Goal: Information Seeking & Learning: Learn about a topic

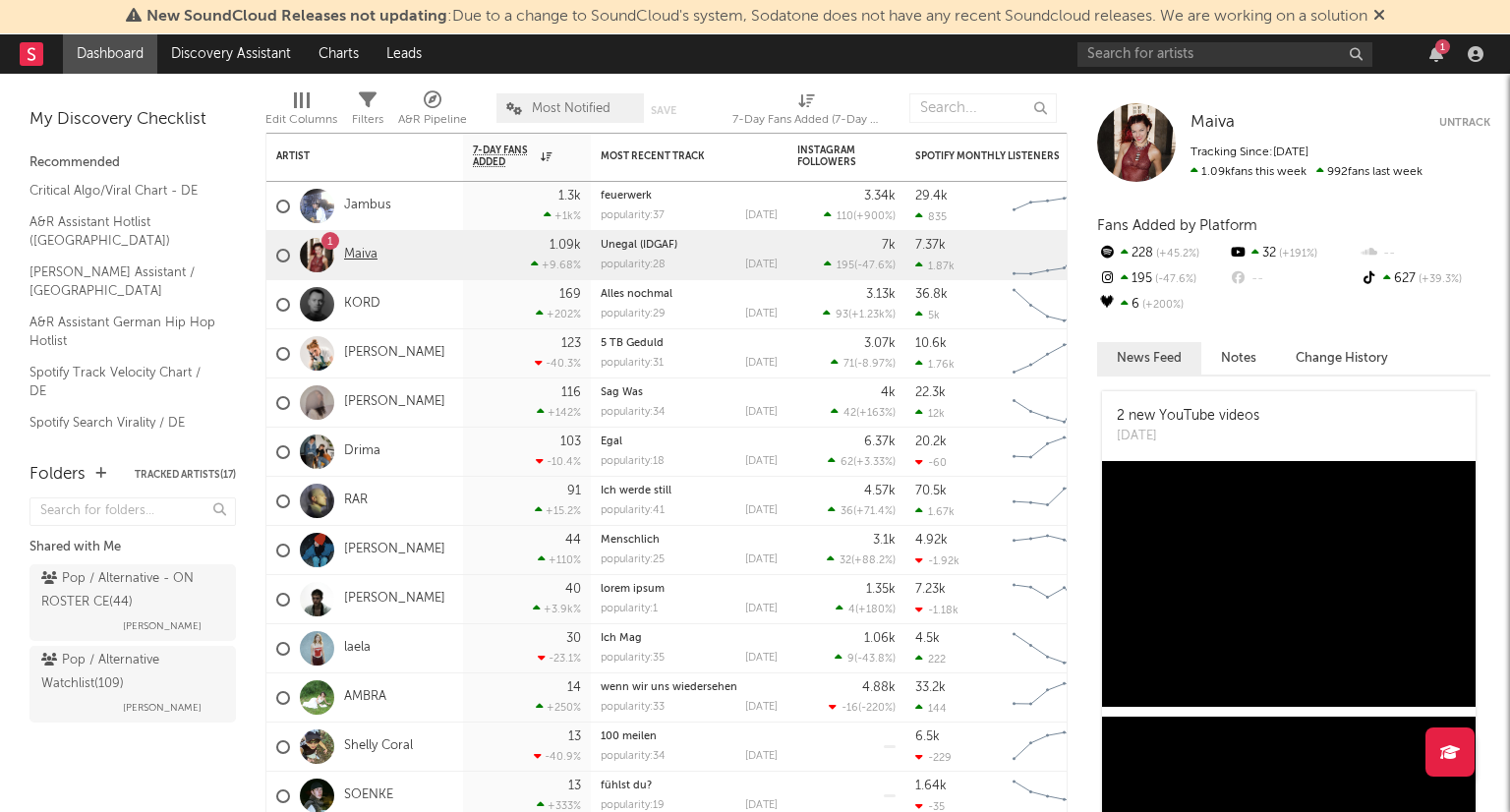
click at [358, 253] on link "Maiva" at bounding box center [360, 254] width 33 height 17
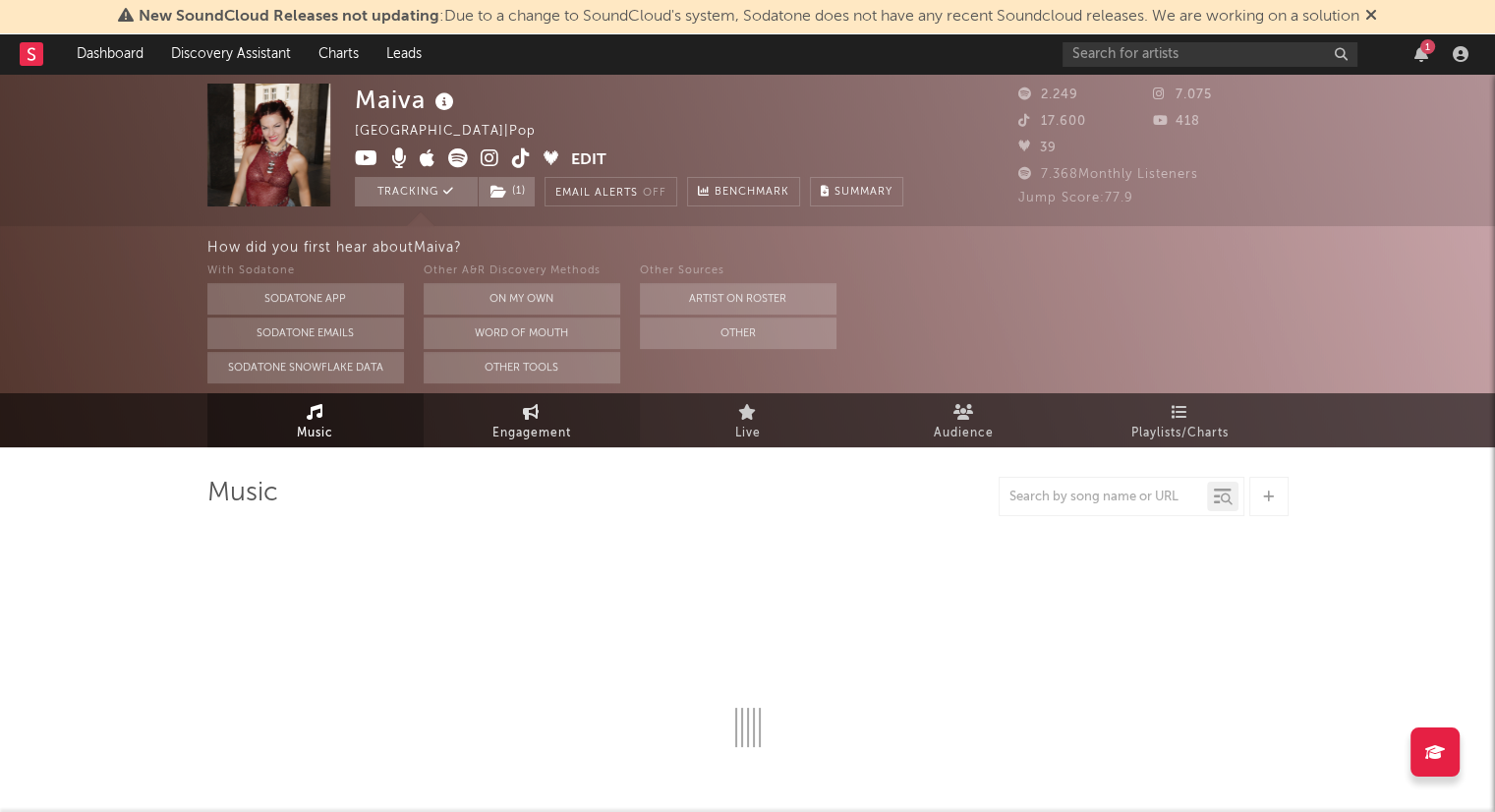
select select "6m"
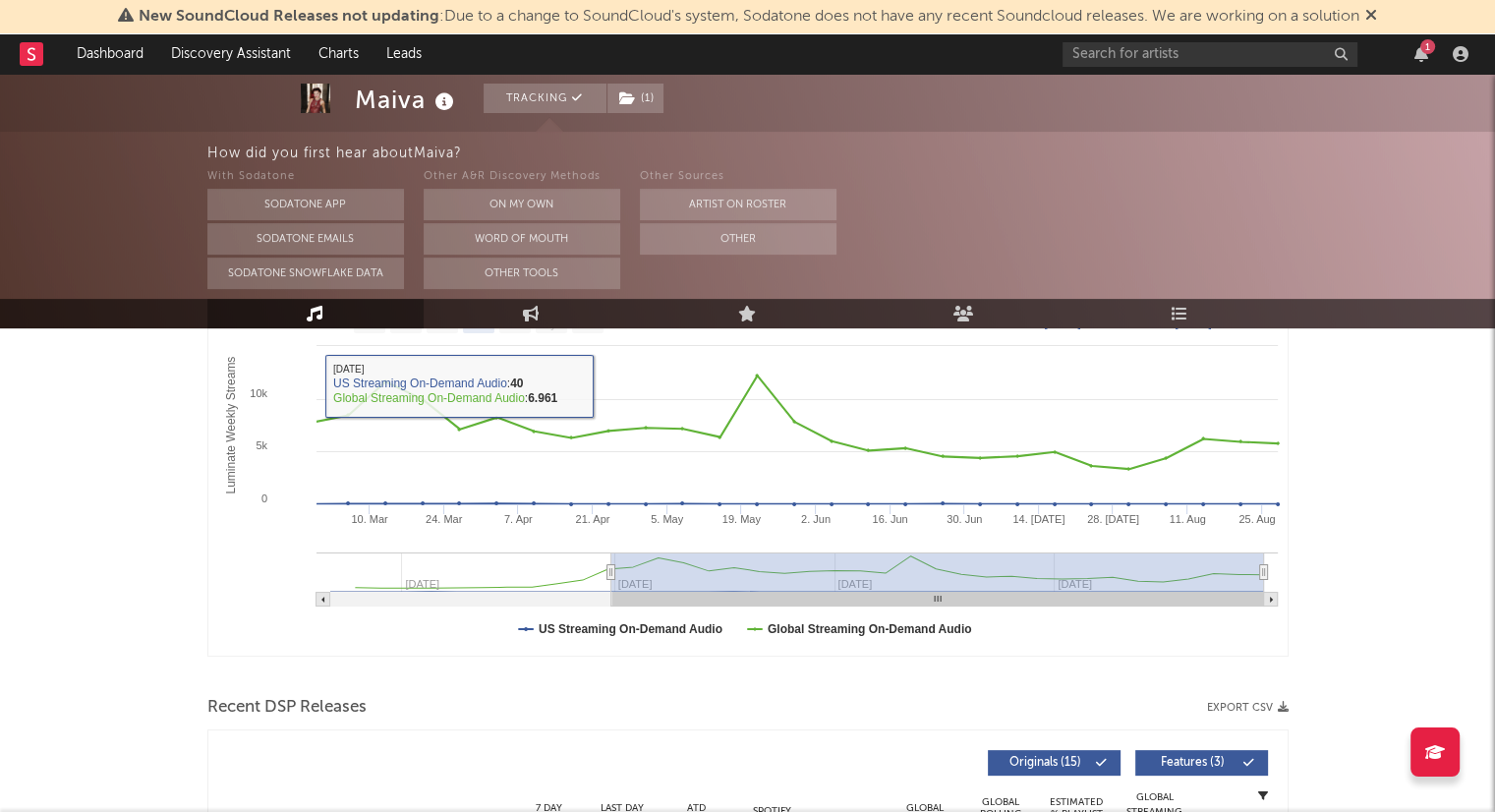
scroll to position [98, 0]
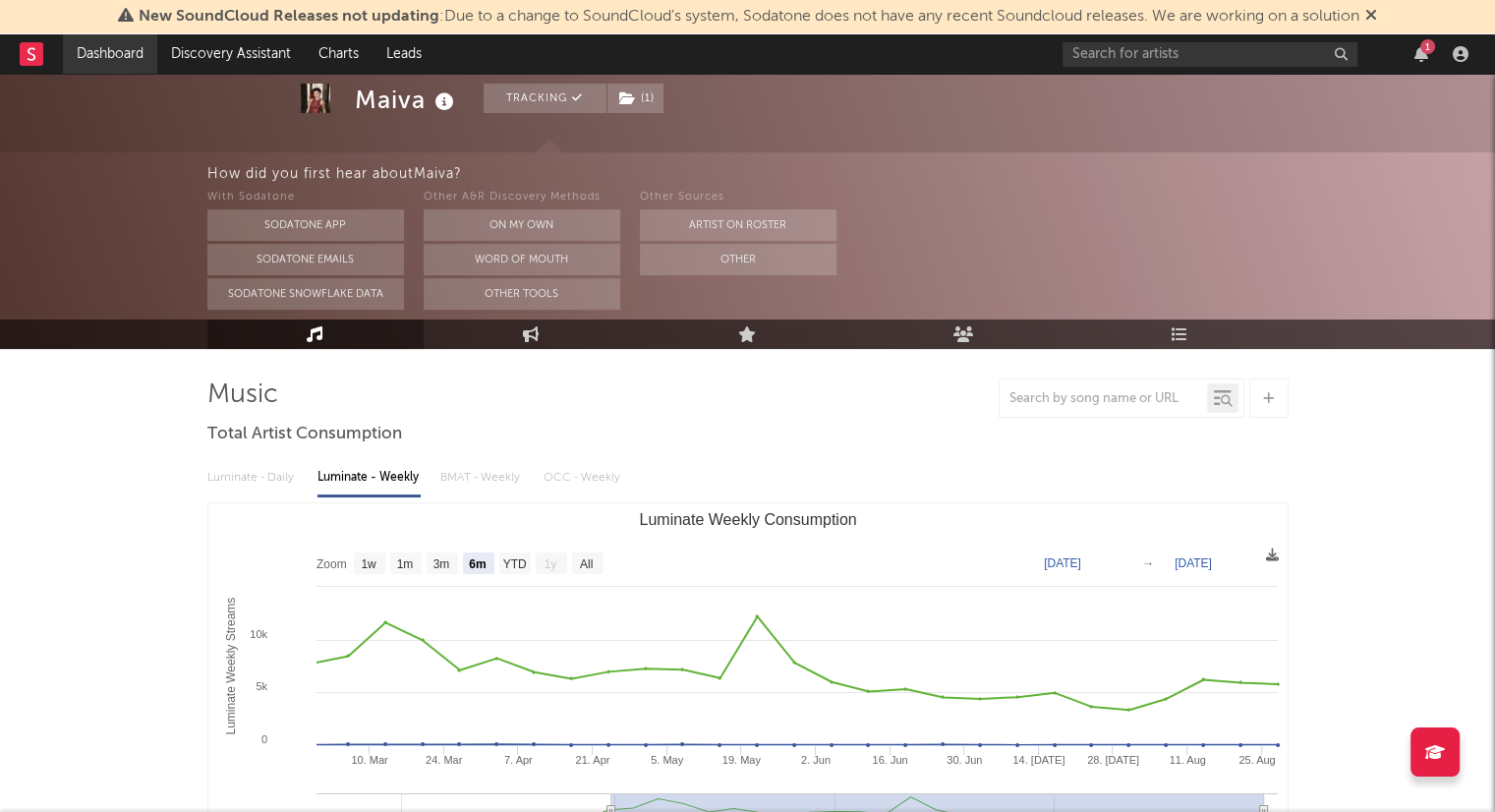
click at [112, 60] on link "Dashboard" at bounding box center [110, 53] width 95 height 39
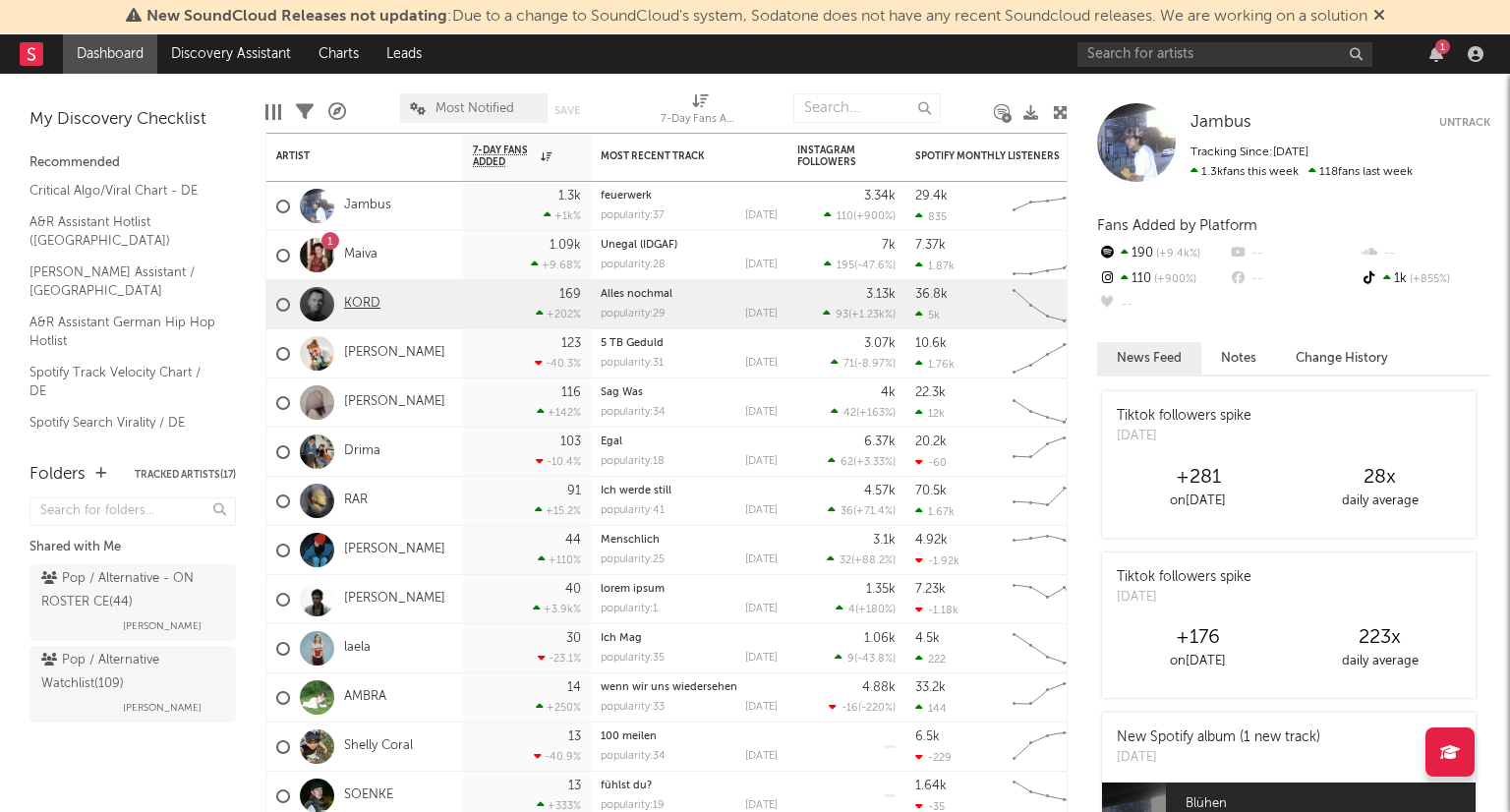
click at [364, 306] on link "KORD" at bounding box center [362, 303] width 36 height 17
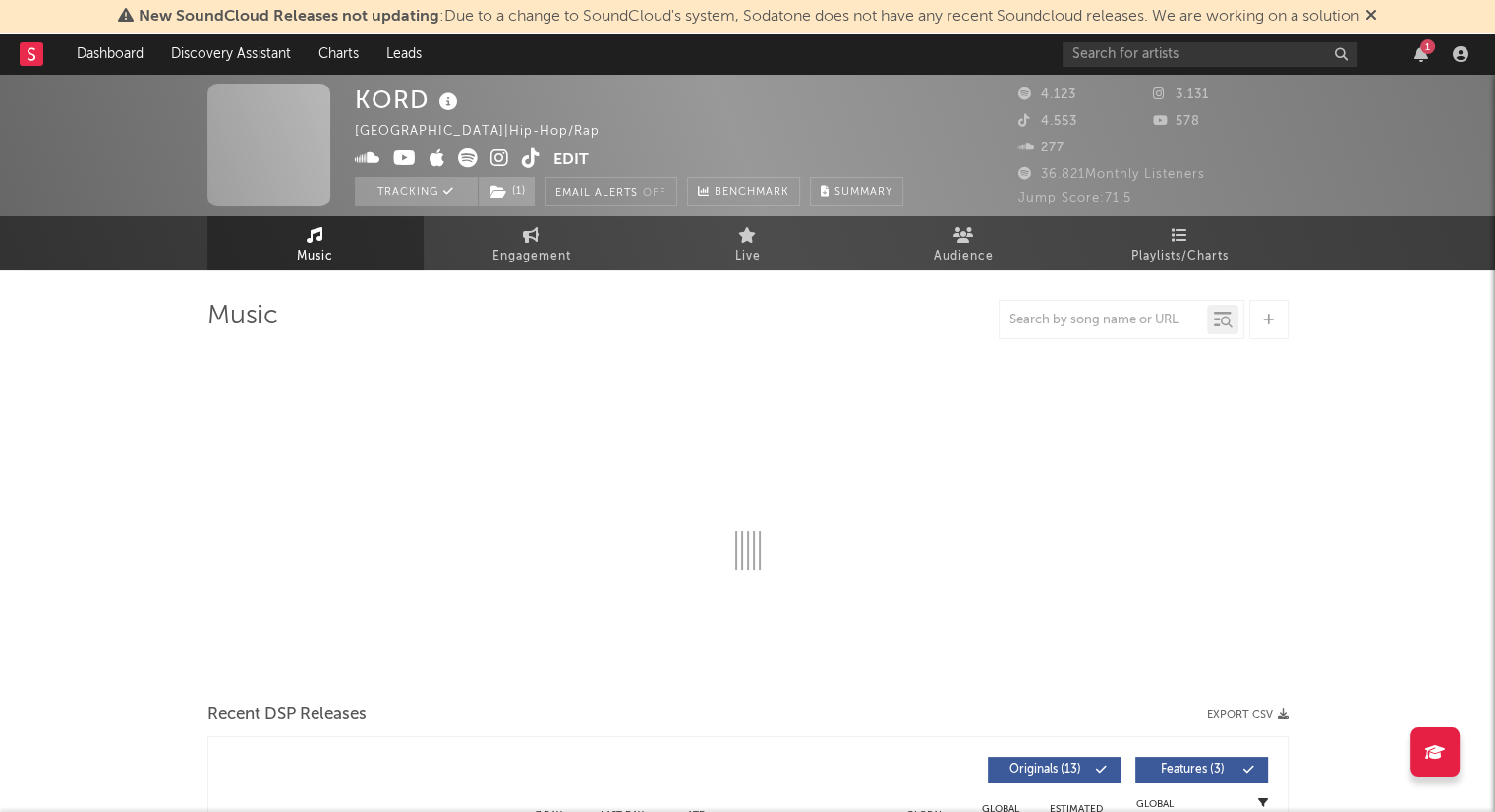
select select "6m"
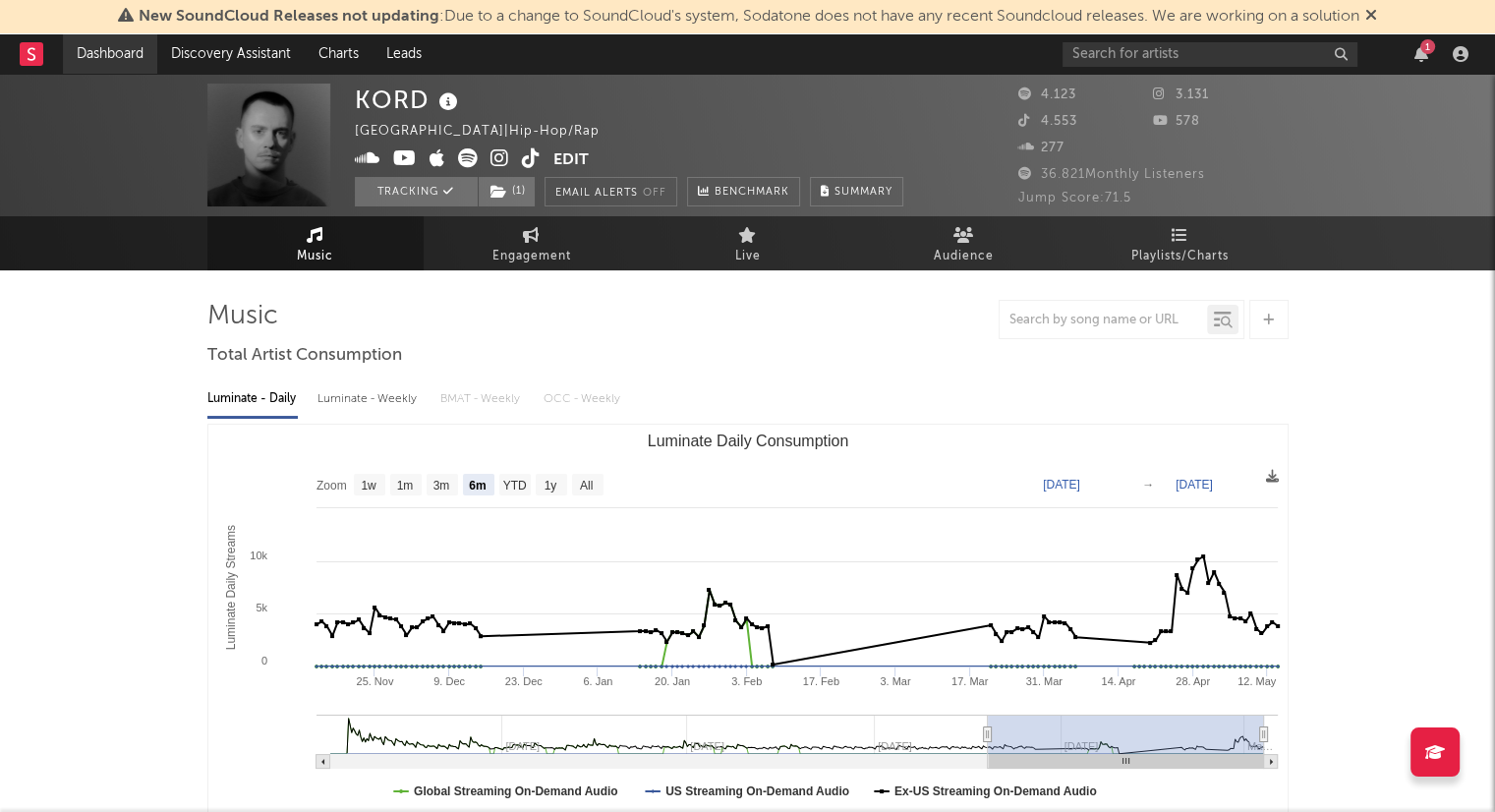
click at [122, 55] on link "Dashboard" at bounding box center [110, 53] width 95 height 39
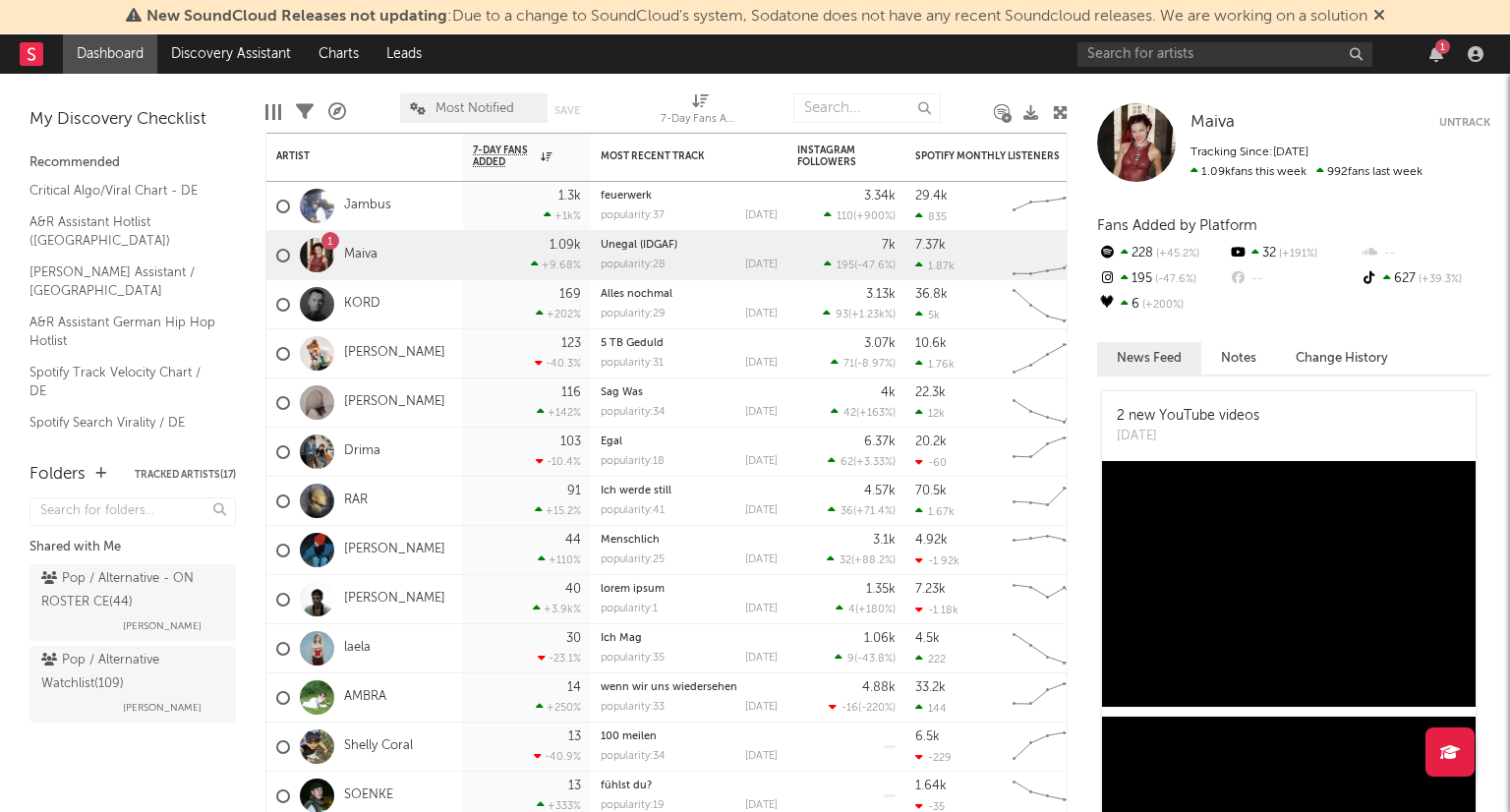
click at [1385, 17] on icon at bounding box center [1379, 15] width 12 height 16
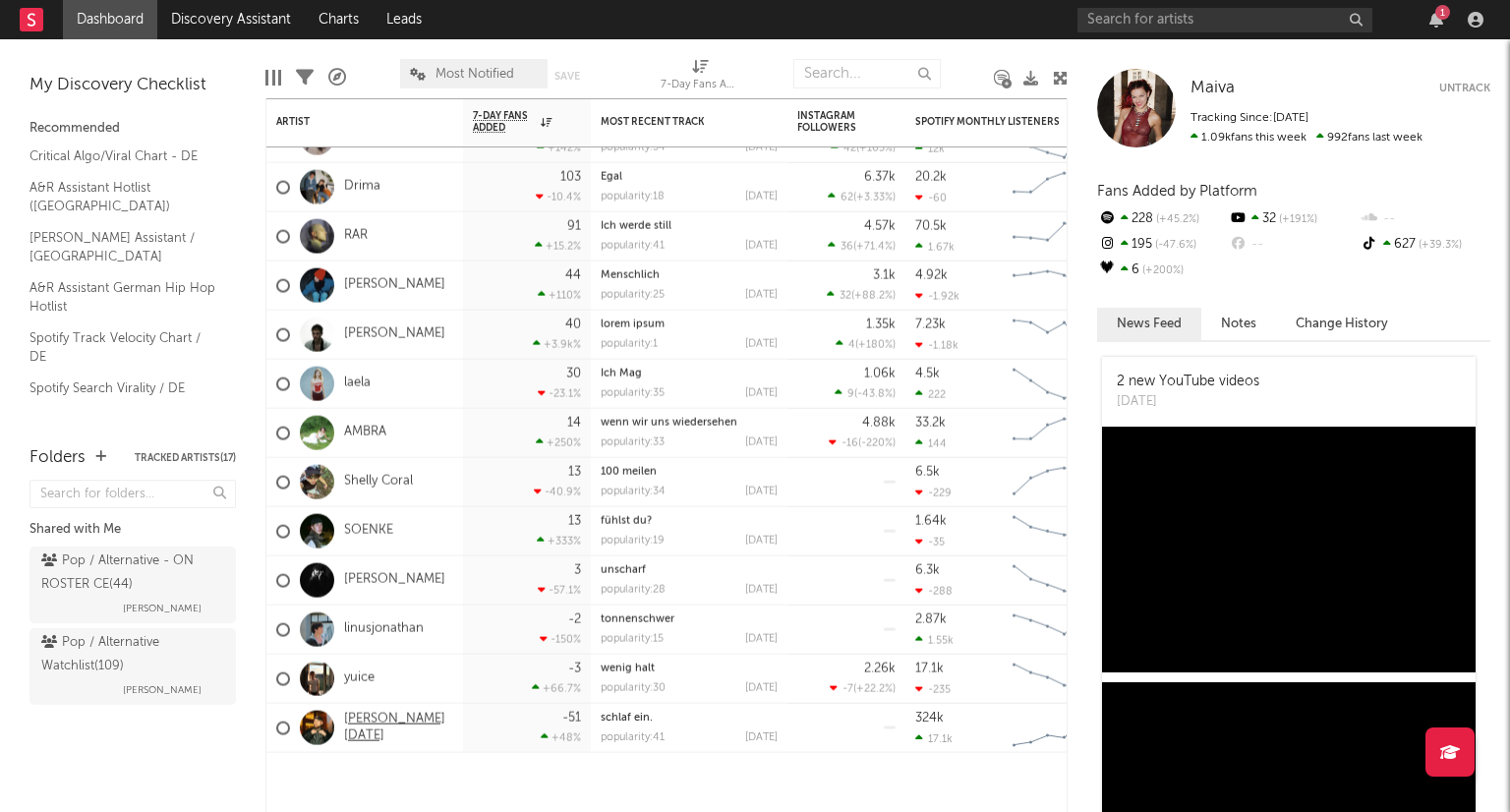
click at [393, 728] on link "[PERSON_NAME][DATE]" at bounding box center [398, 726] width 109 height 33
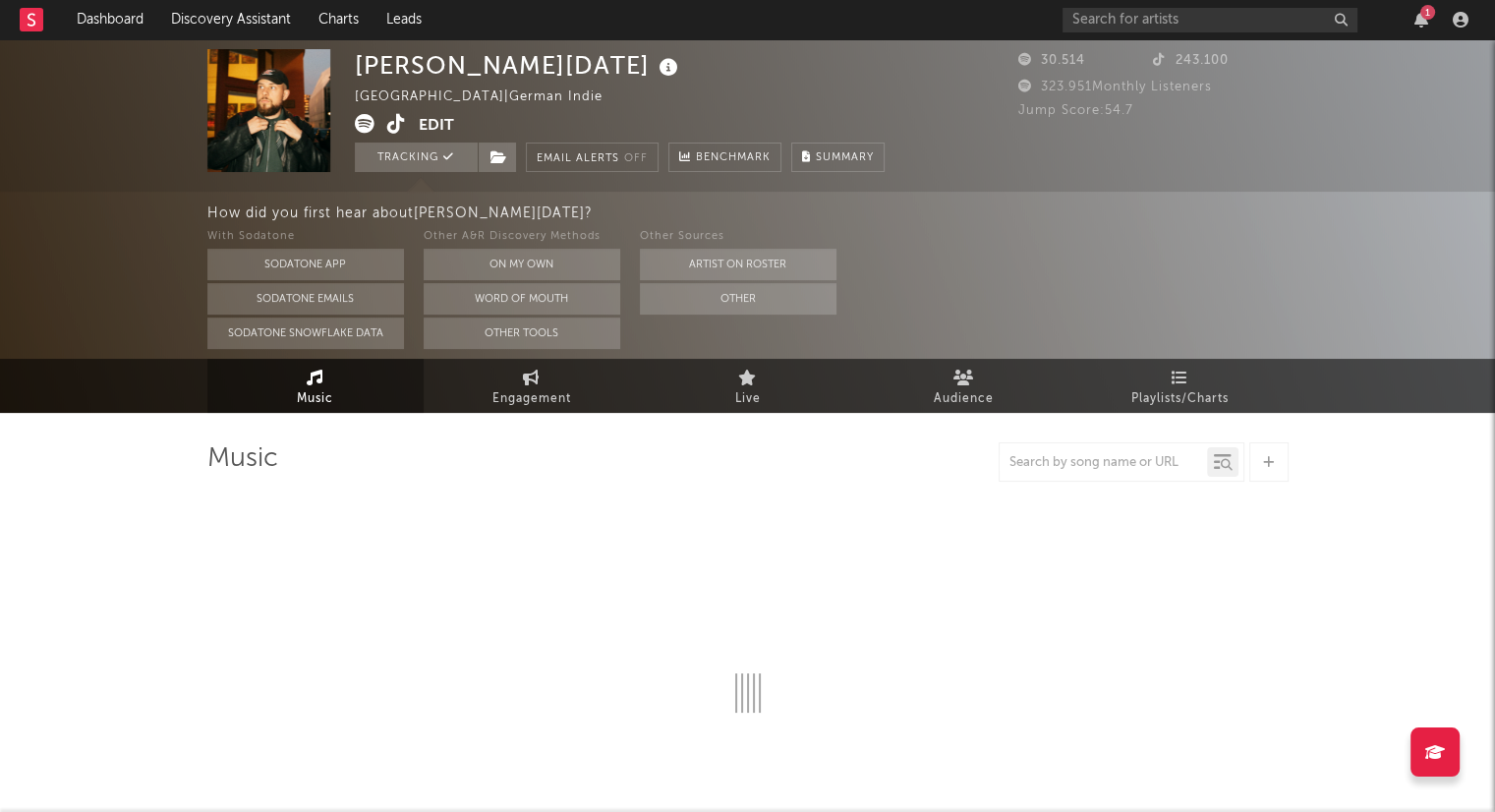
select select "6m"
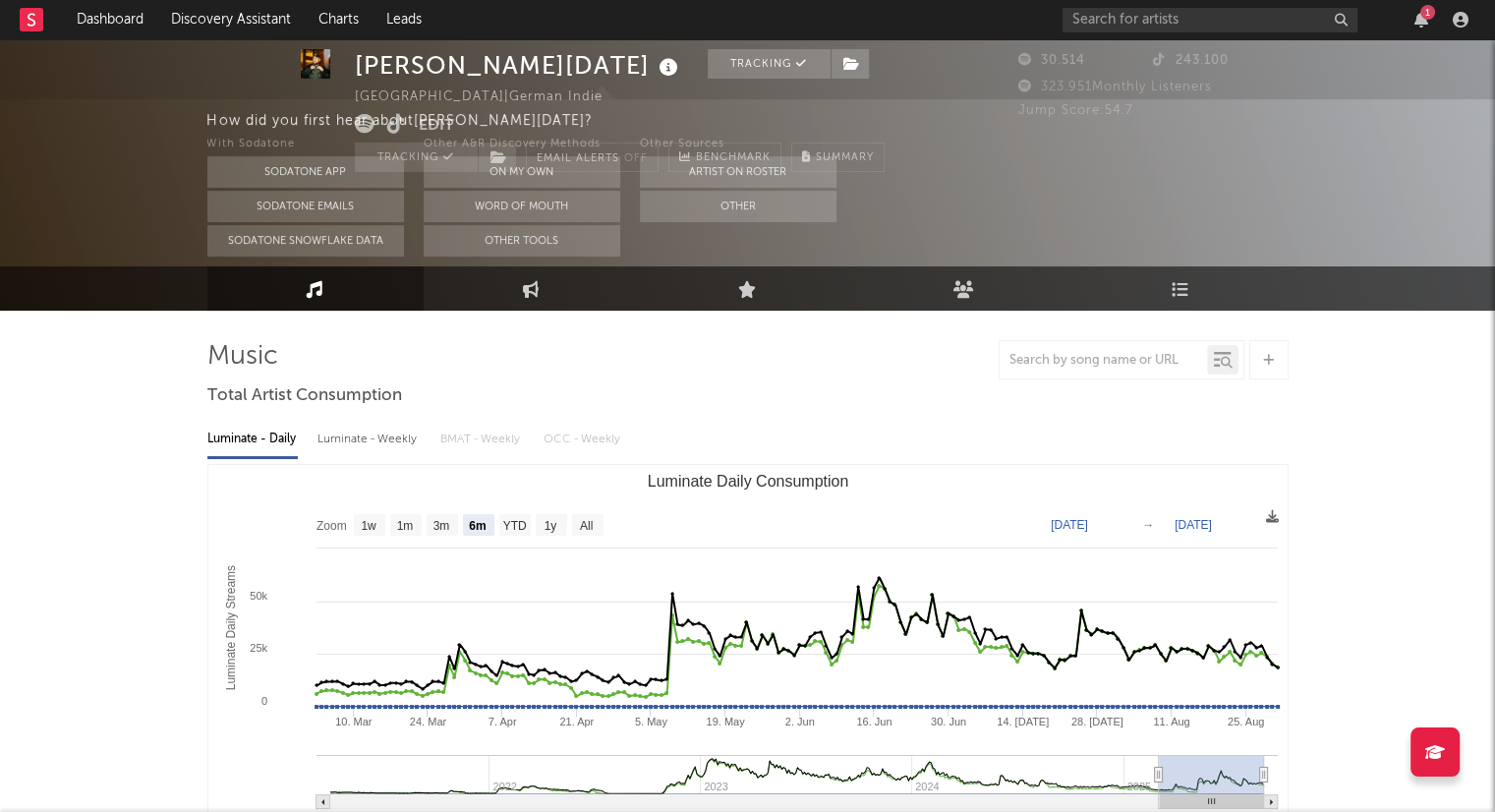
select select "6m"
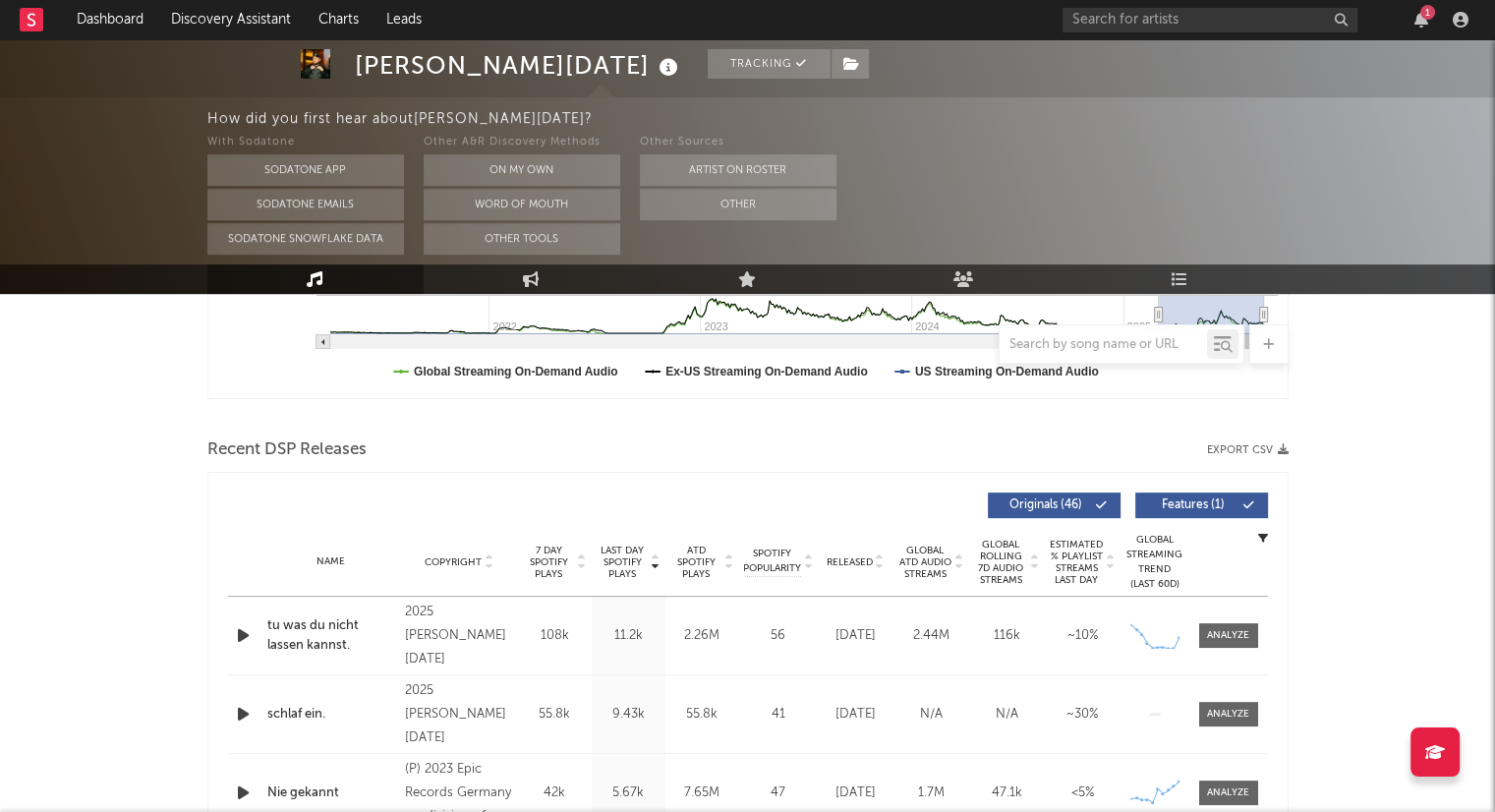
scroll to position [590, 0]
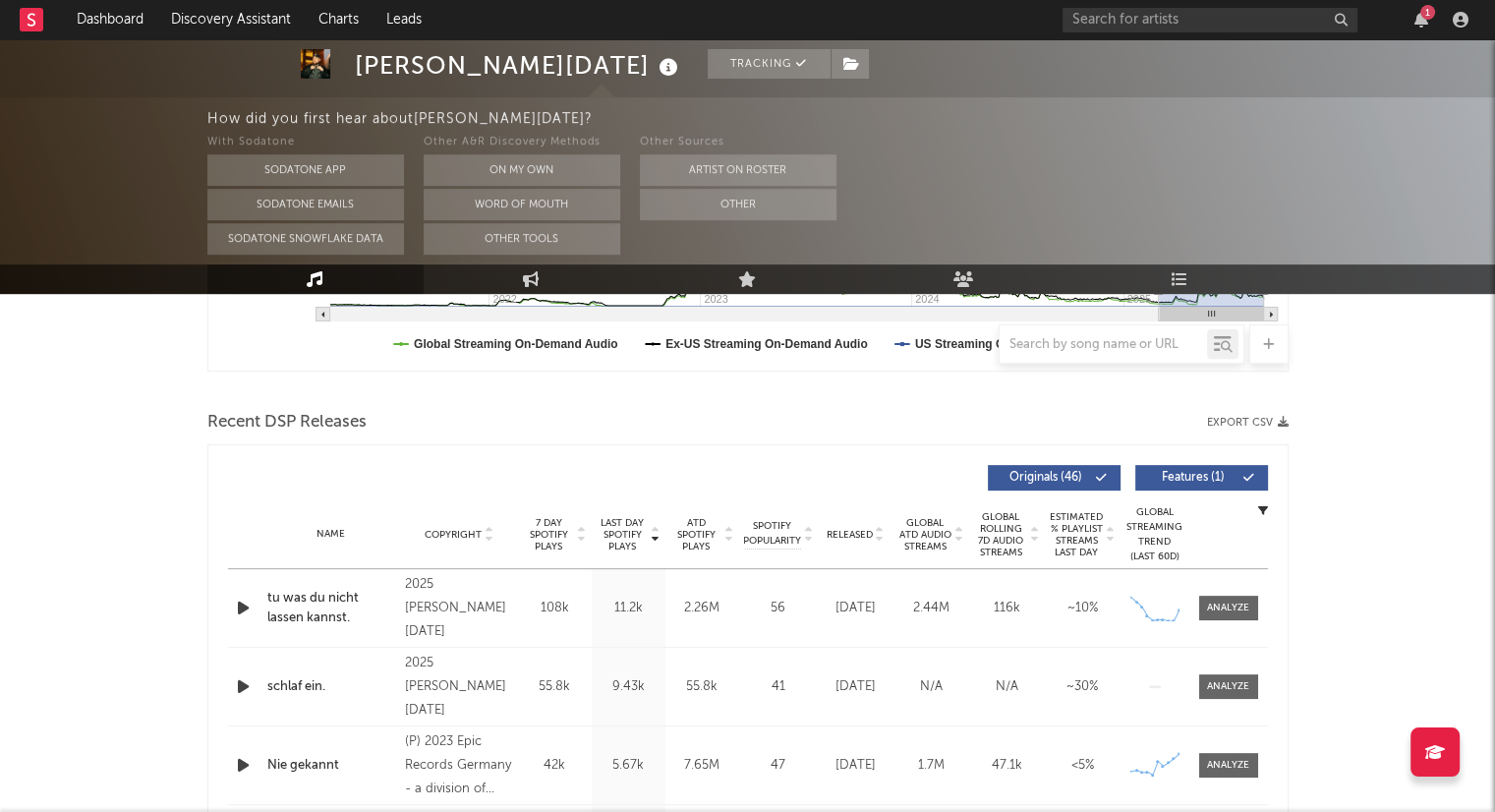
click at [878, 538] on icon at bounding box center [880, 539] width 10 height 8
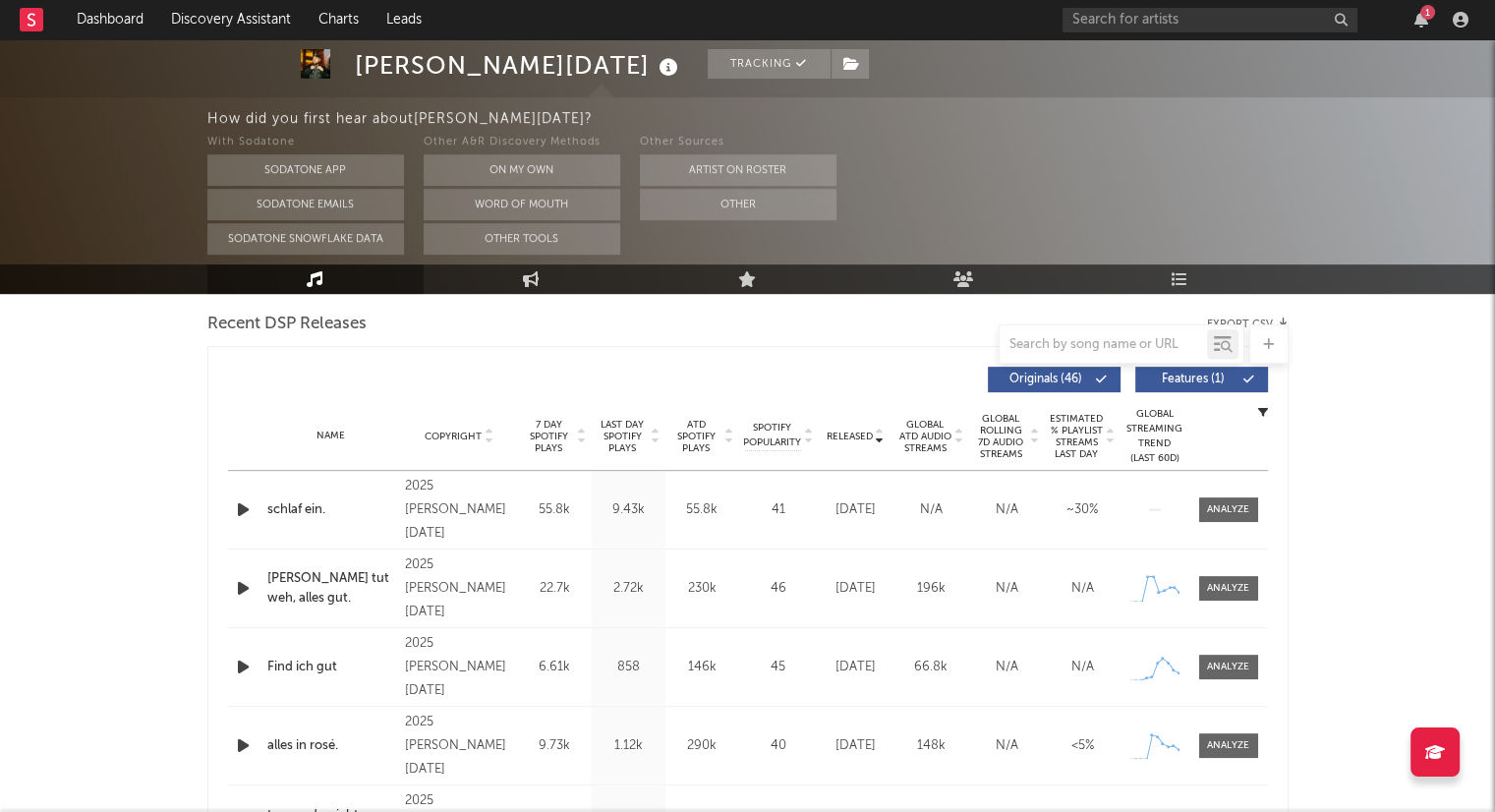
click at [1426, 19] on div "1" at bounding box center [1427, 12] width 15 height 15
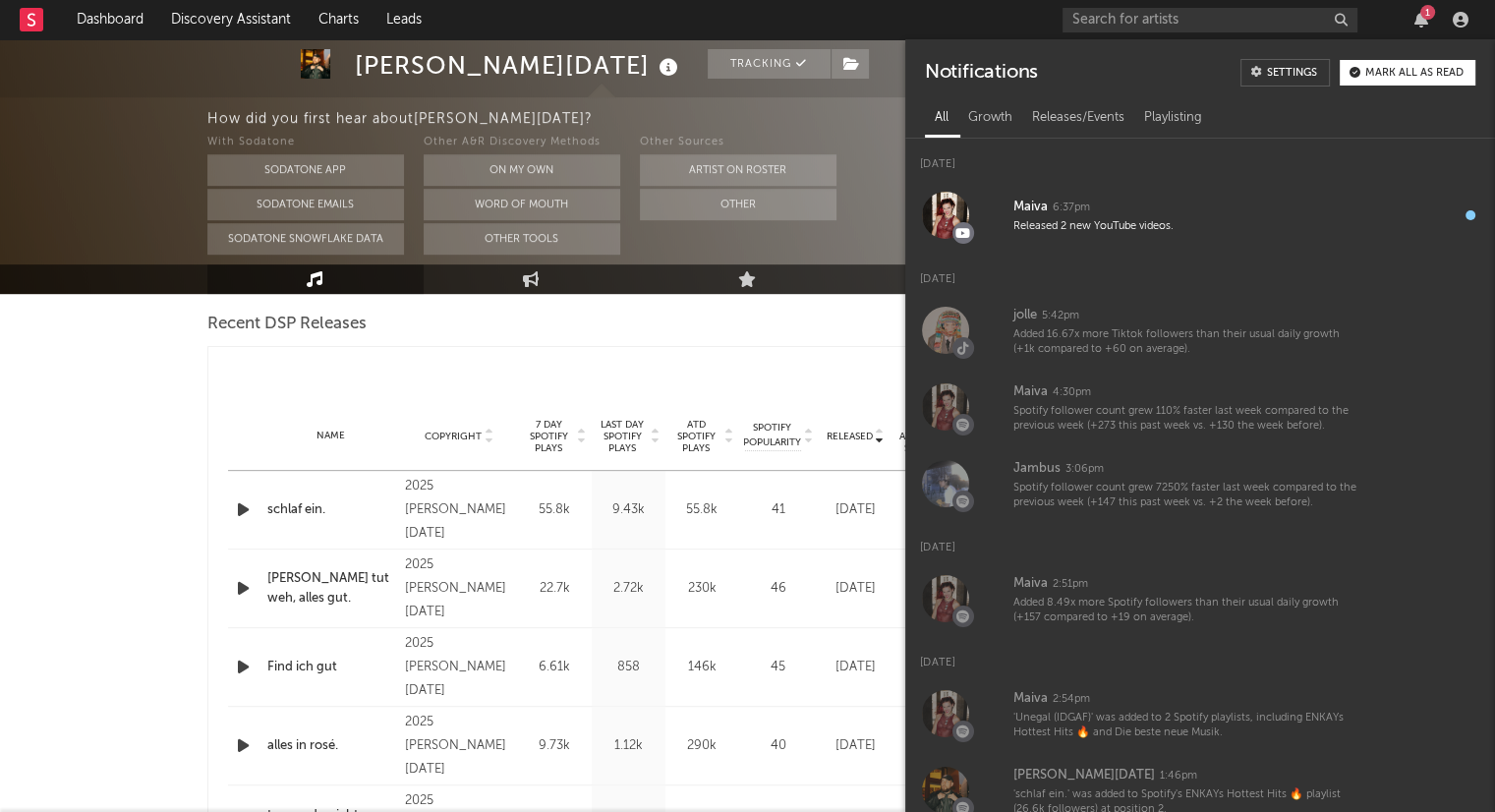
click at [1401, 75] on div "Mark all as read" at bounding box center [1414, 73] width 98 height 11
click at [1423, 14] on icon "button" at bounding box center [1421, 20] width 14 height 16
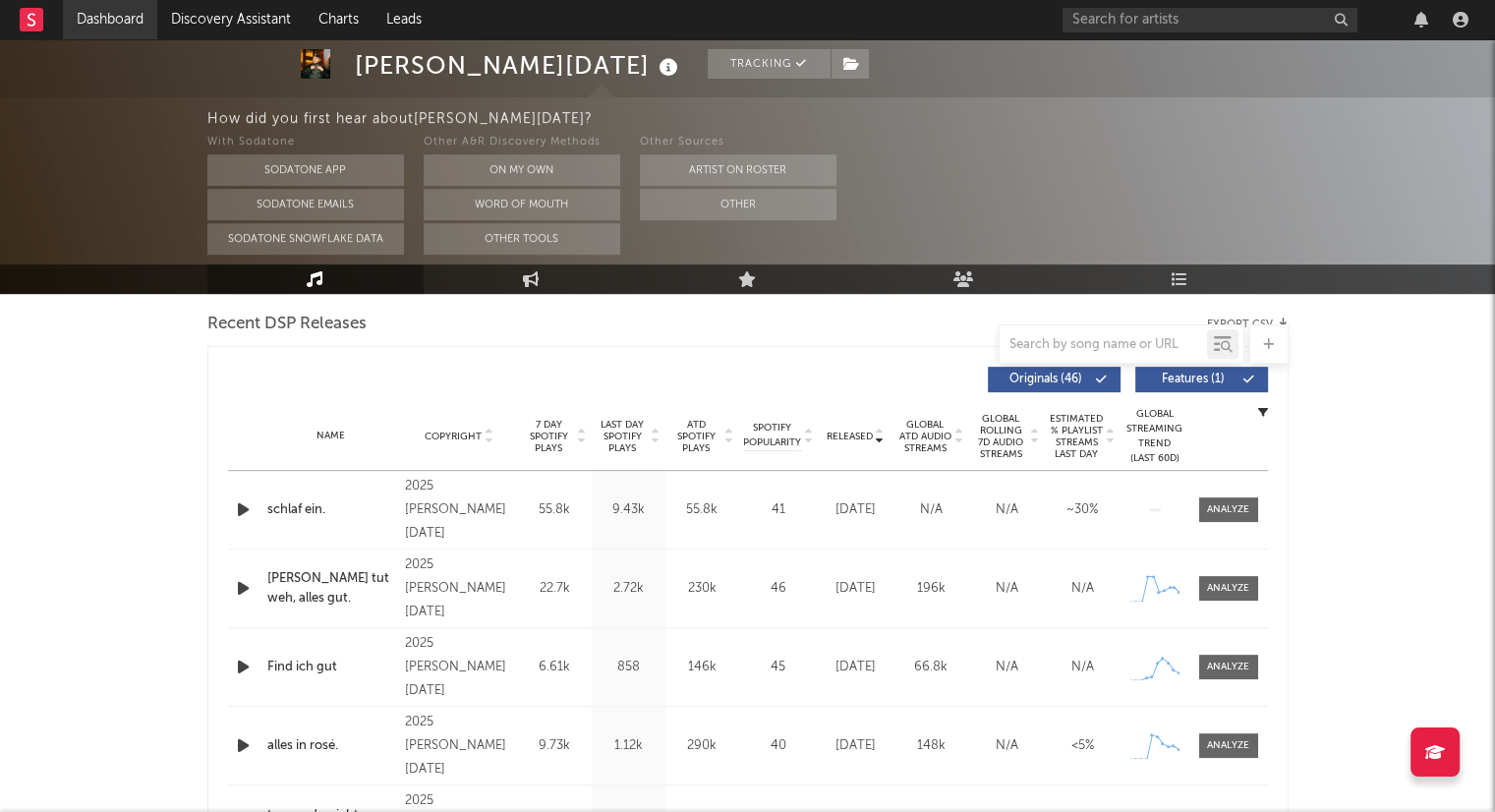
click at [154, 18] on link "Dashboard" at bounding box center [110, 19] width 95 height 39
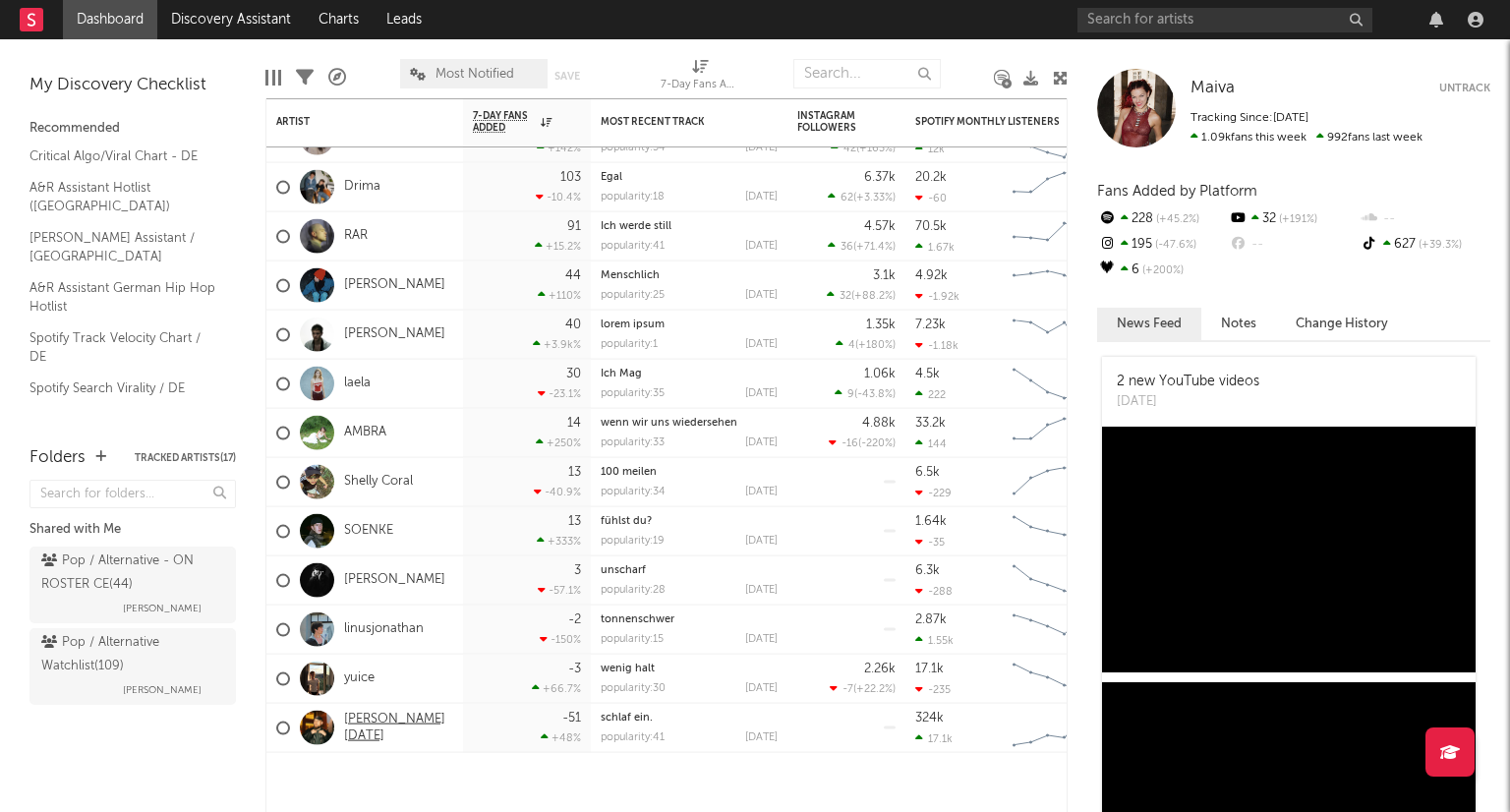
click at [392, 723] on link "[PERSON_NAME][DATE]" at bounding box center [398, 726] width 109 height 33
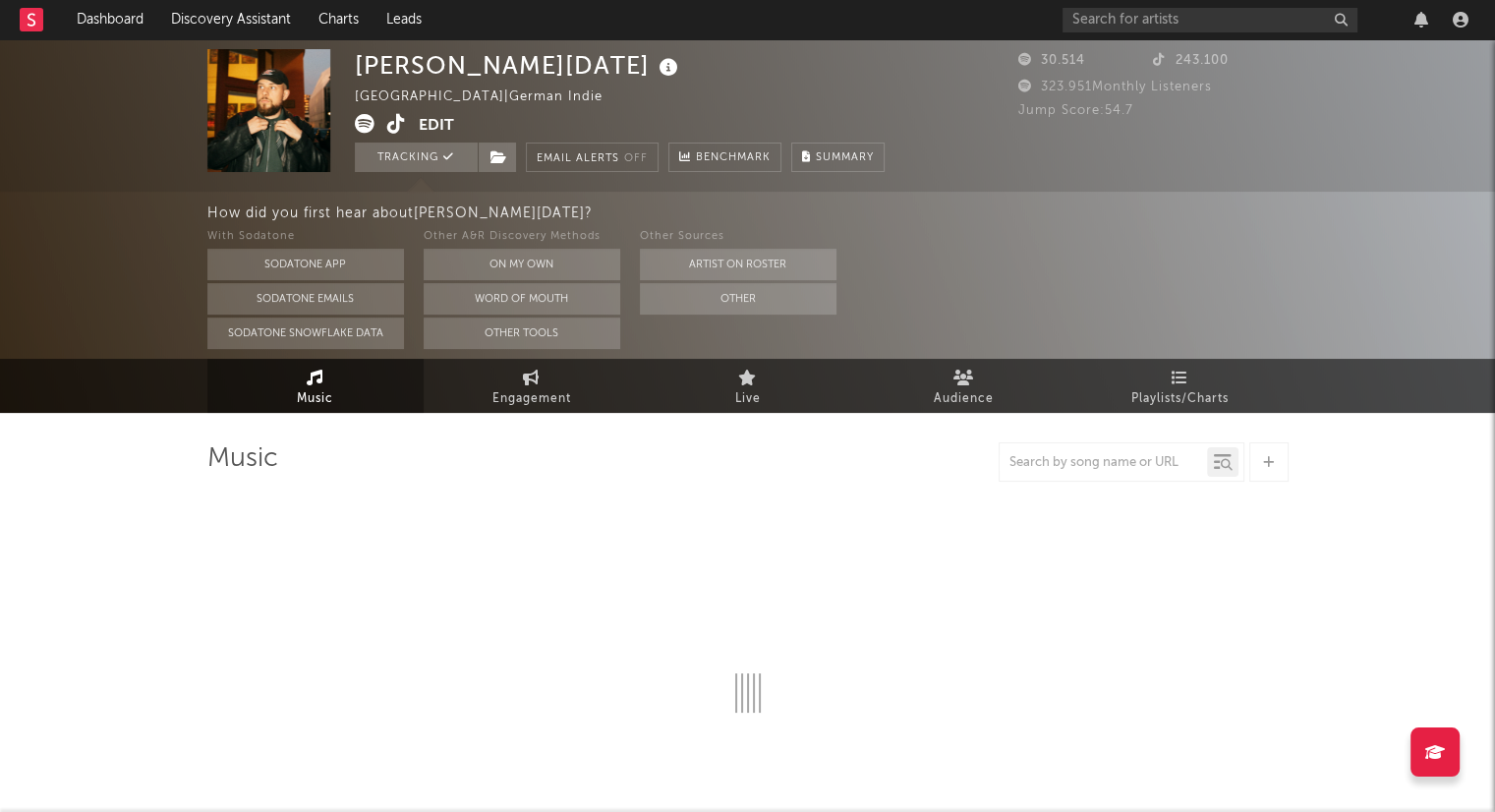
select select "6m"
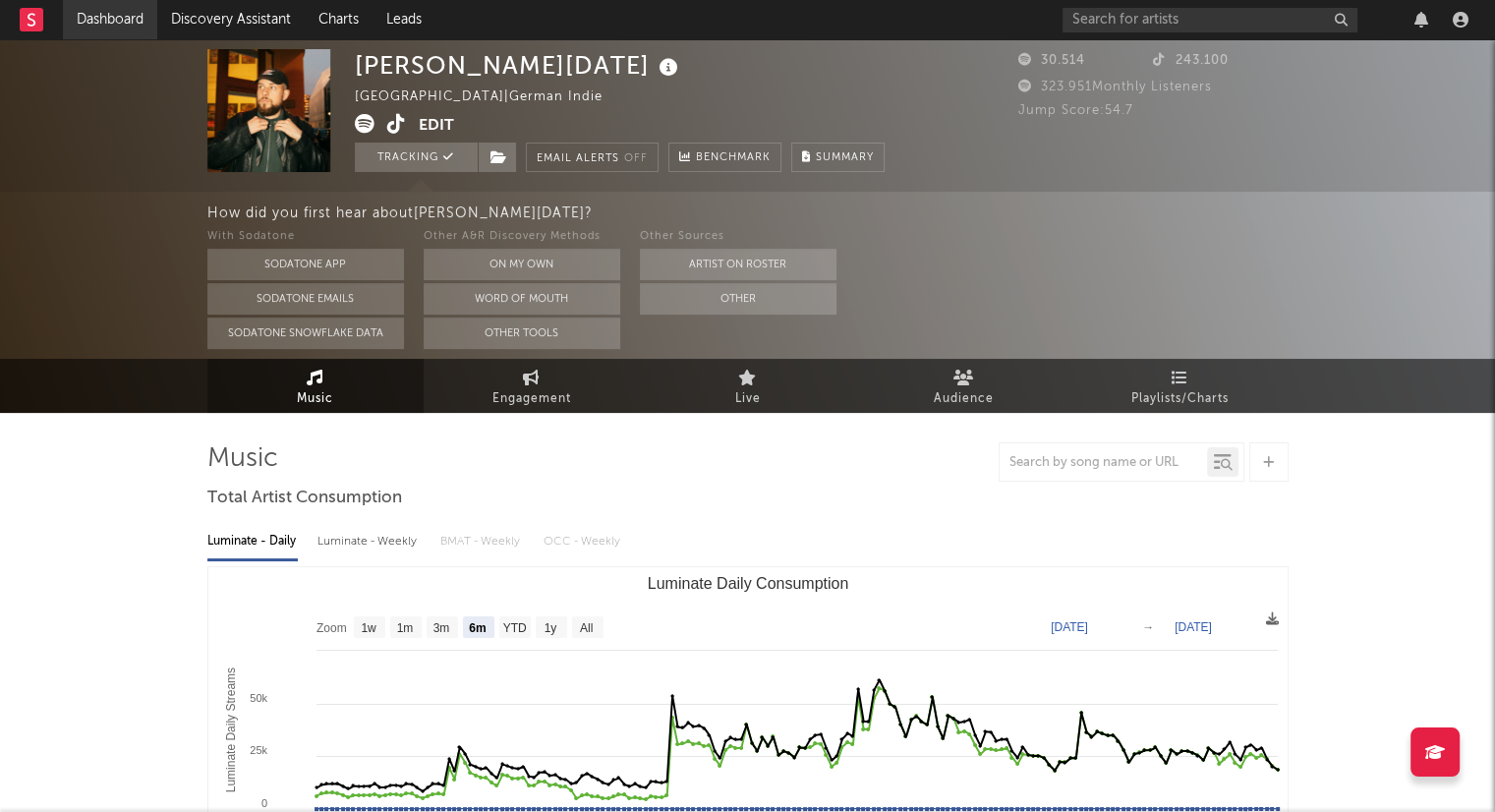
click at [125, 8] on link "Dashboard" at bounding box center [110, 19] width 95 height 39
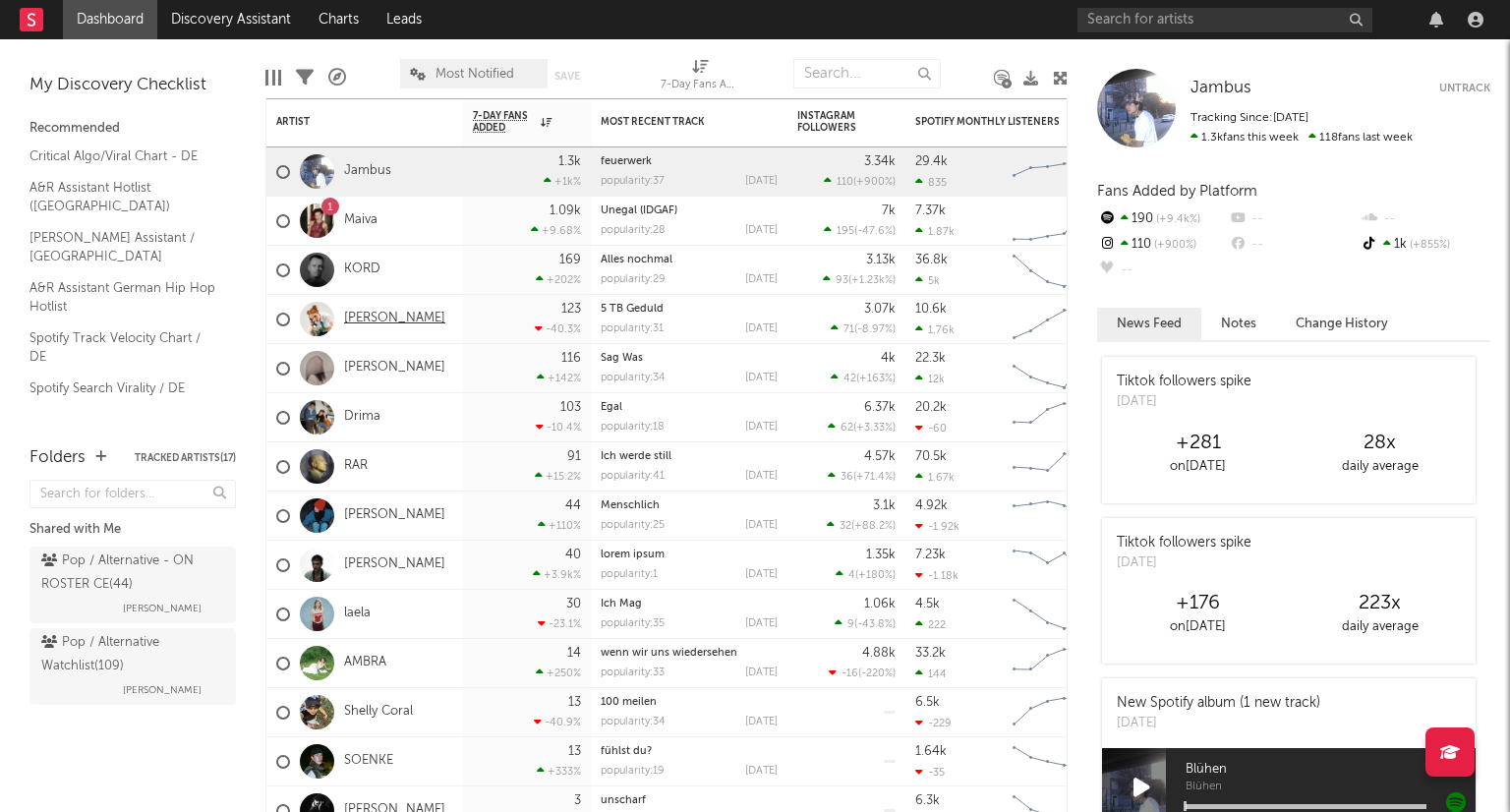
click at [391, 310] on link "[PERSON_NAME]" at bounding box center [394, 318] width 101 height 17
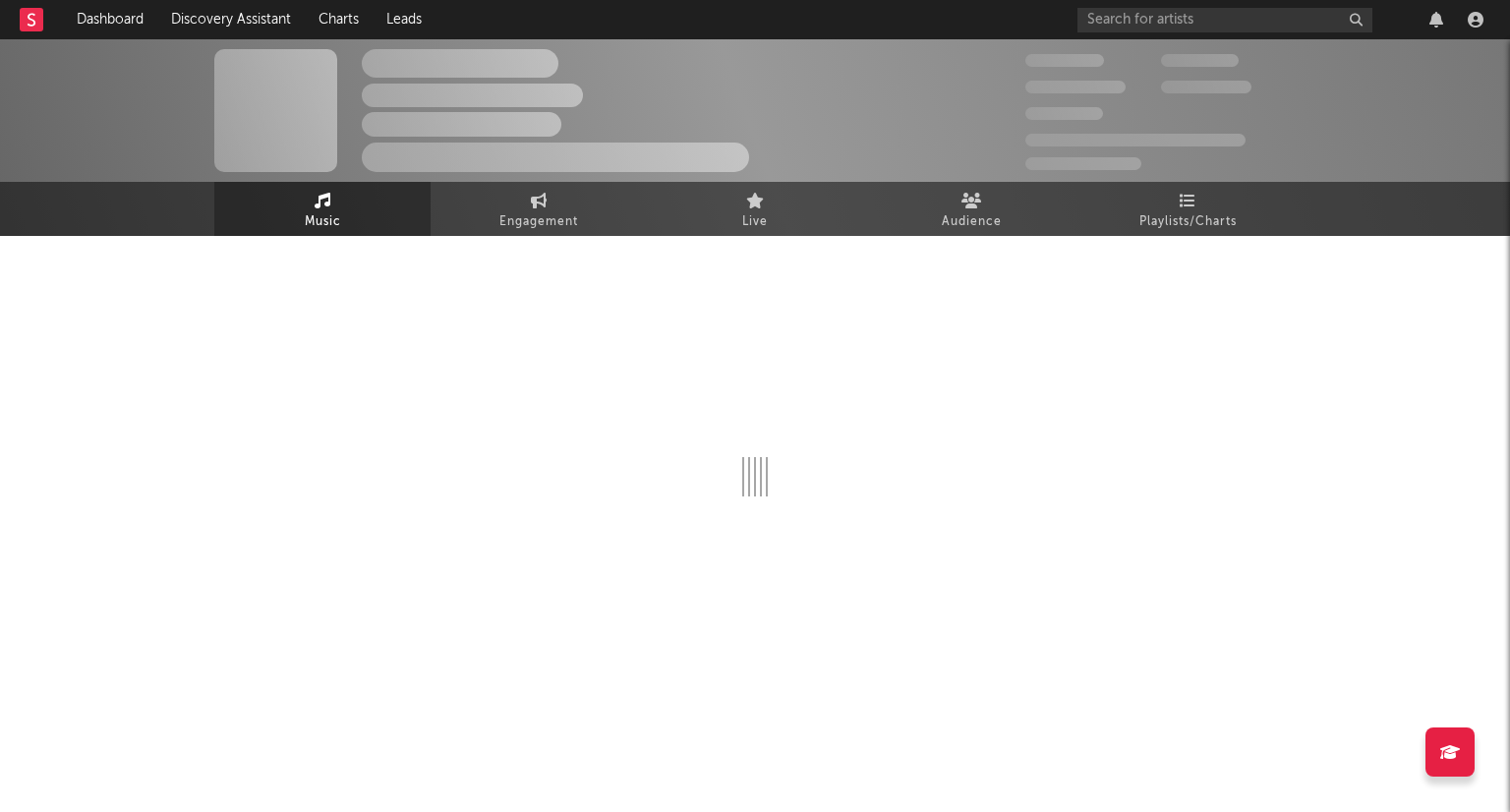
select select "1w"
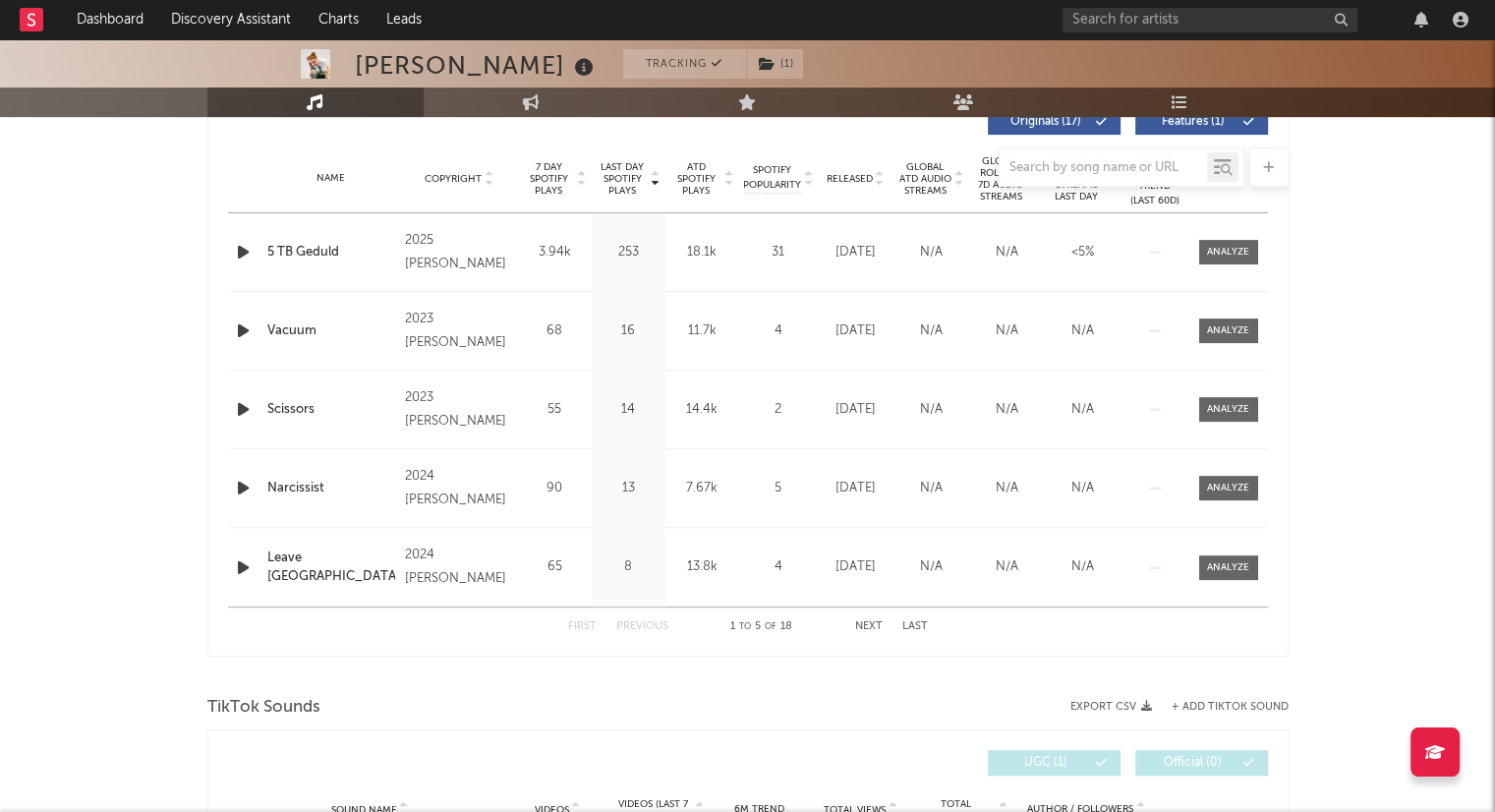
scroll to position [786, 0]
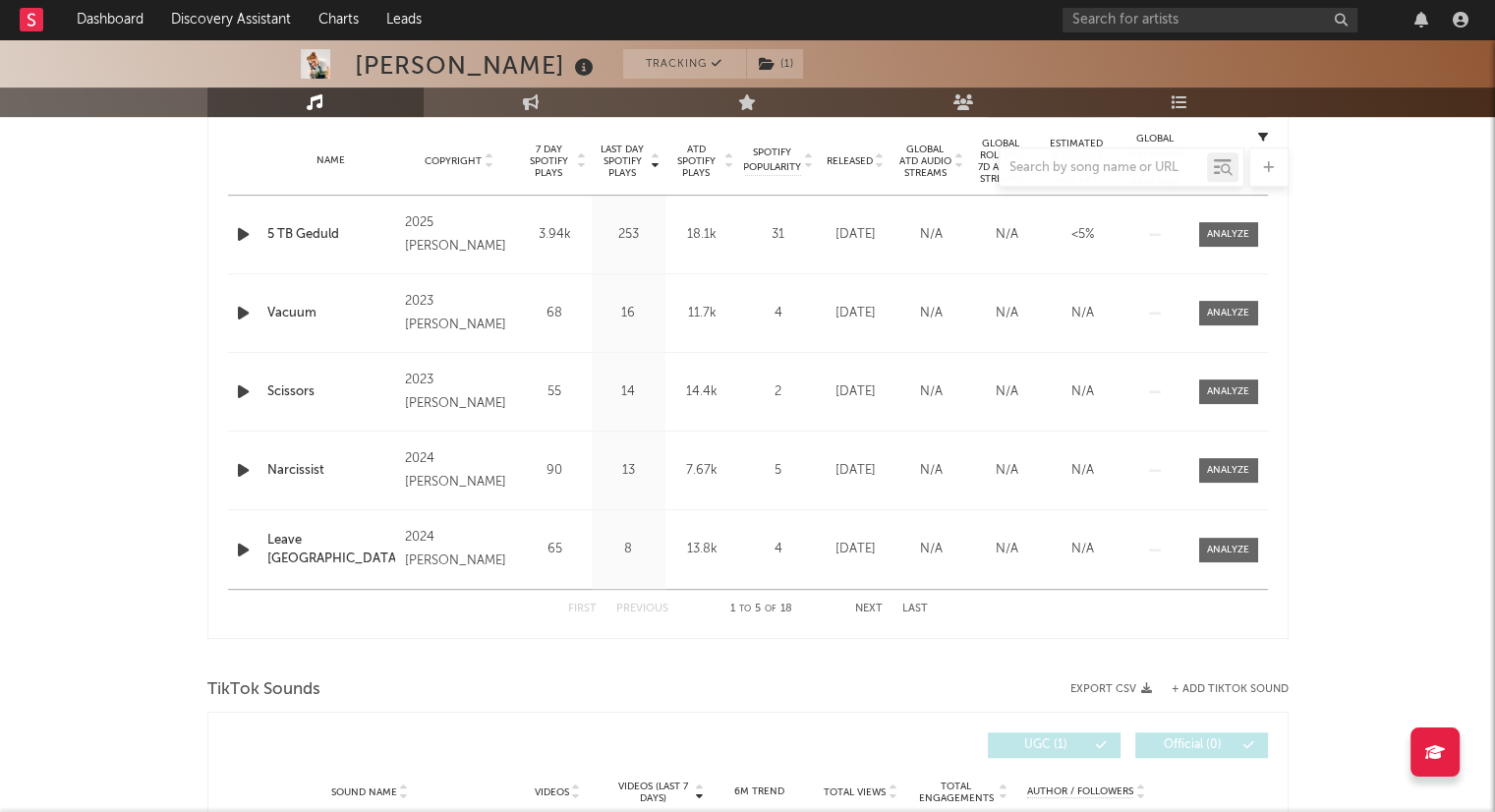
click at [917, 613] on button "Last" at bounding box center [915, 609] width 26 height 11
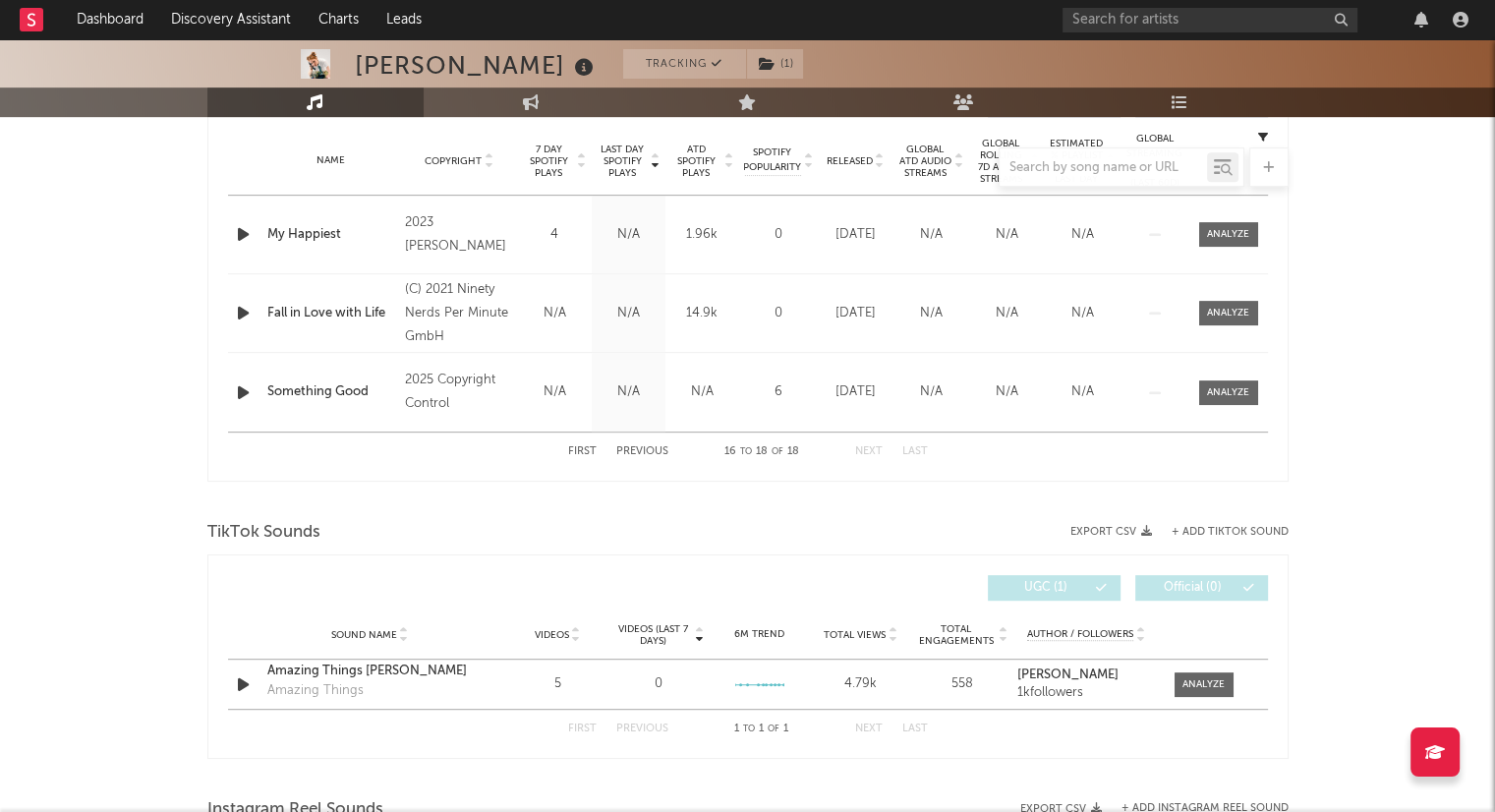
click at [590, 446] on button "First" at bounding box center [582, 451] width 29 height 11
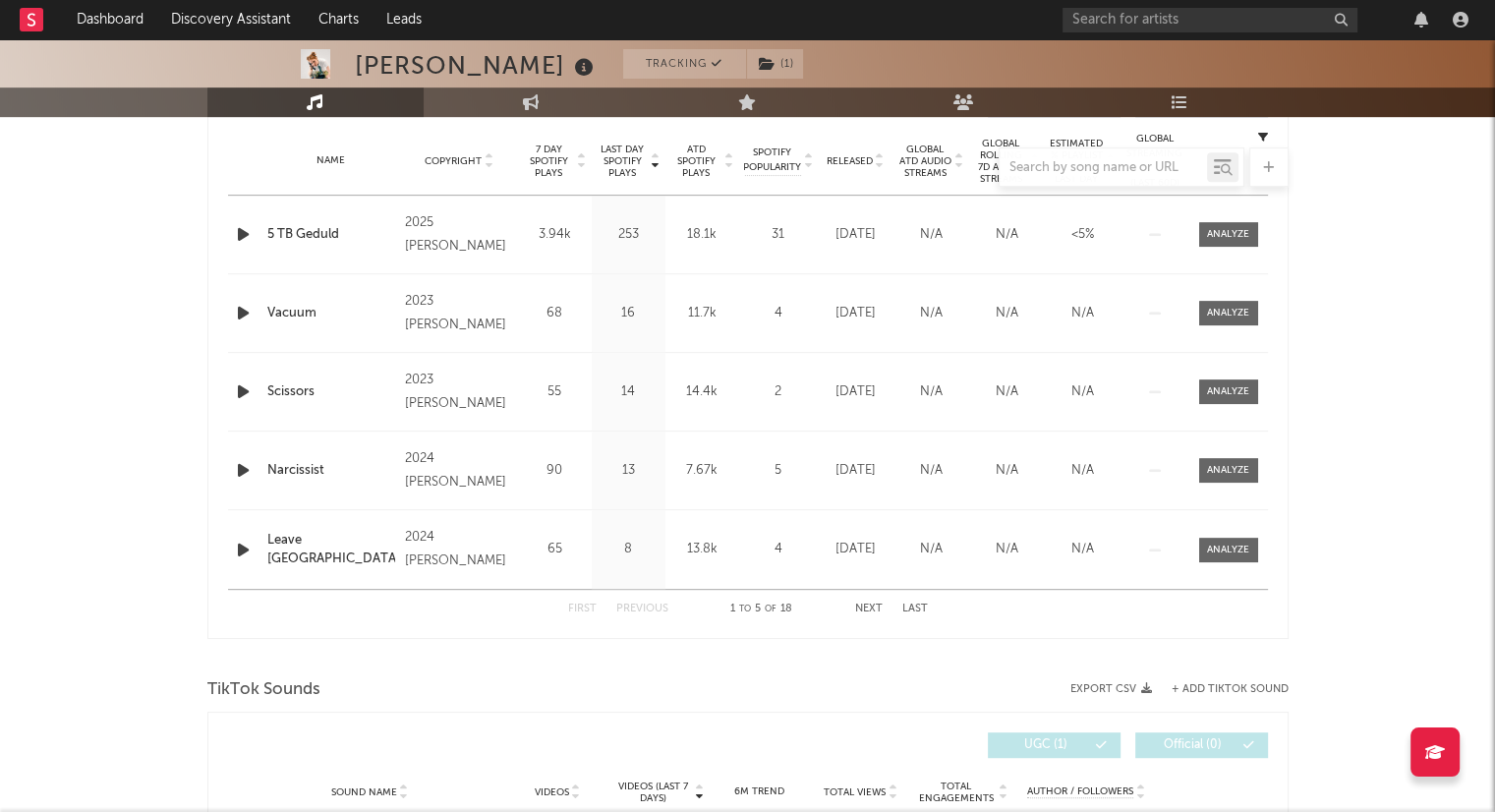
click at [871, 607] on button "Next" at bounding box center [869, 609] width 28 height 11
click at [868, 607] on button "Next" at bounding box center [869, 609] width 28 height 11
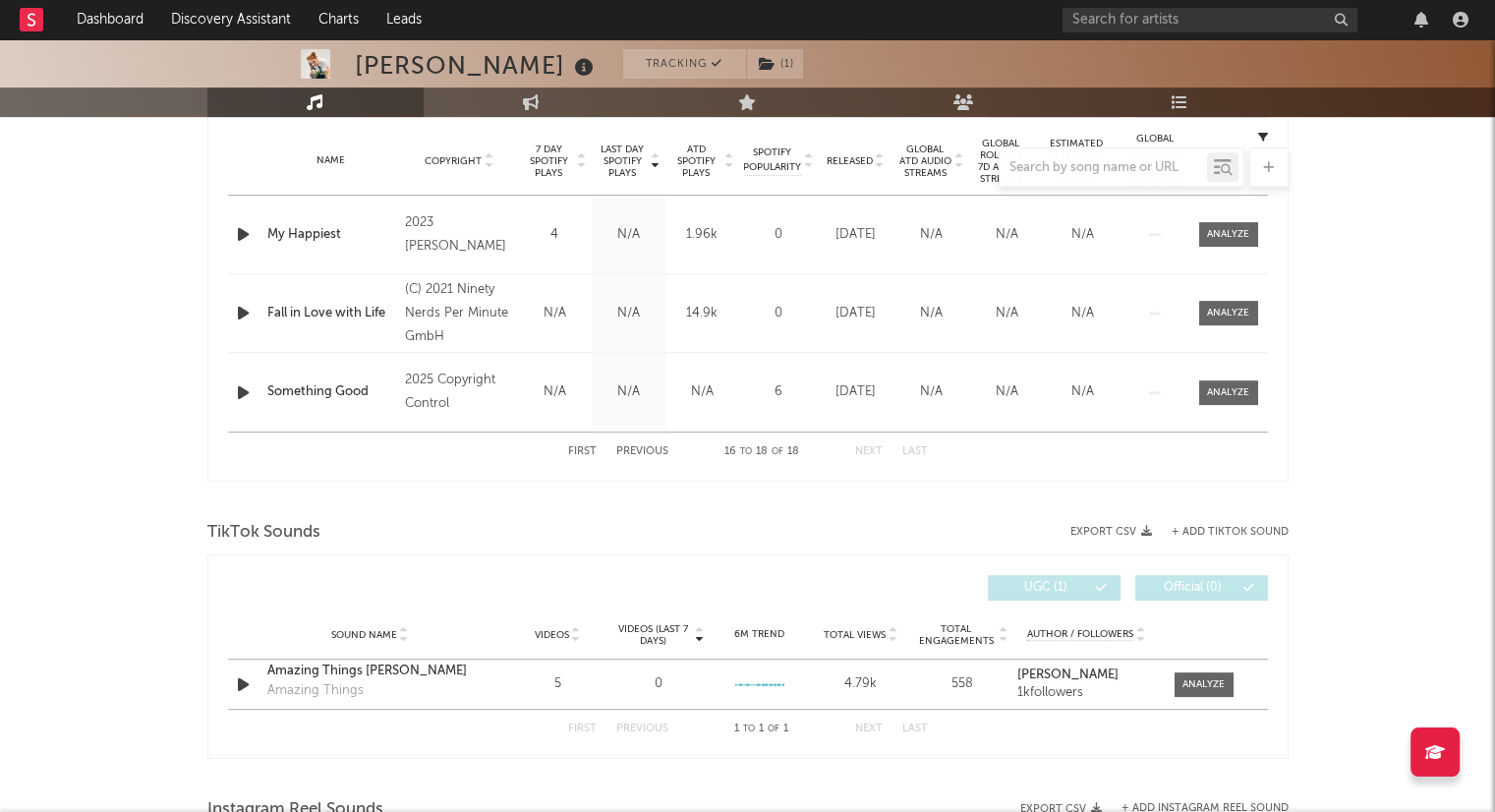
click at [728, 163] on div at bounding box center [748, 167] width 1081 height 39
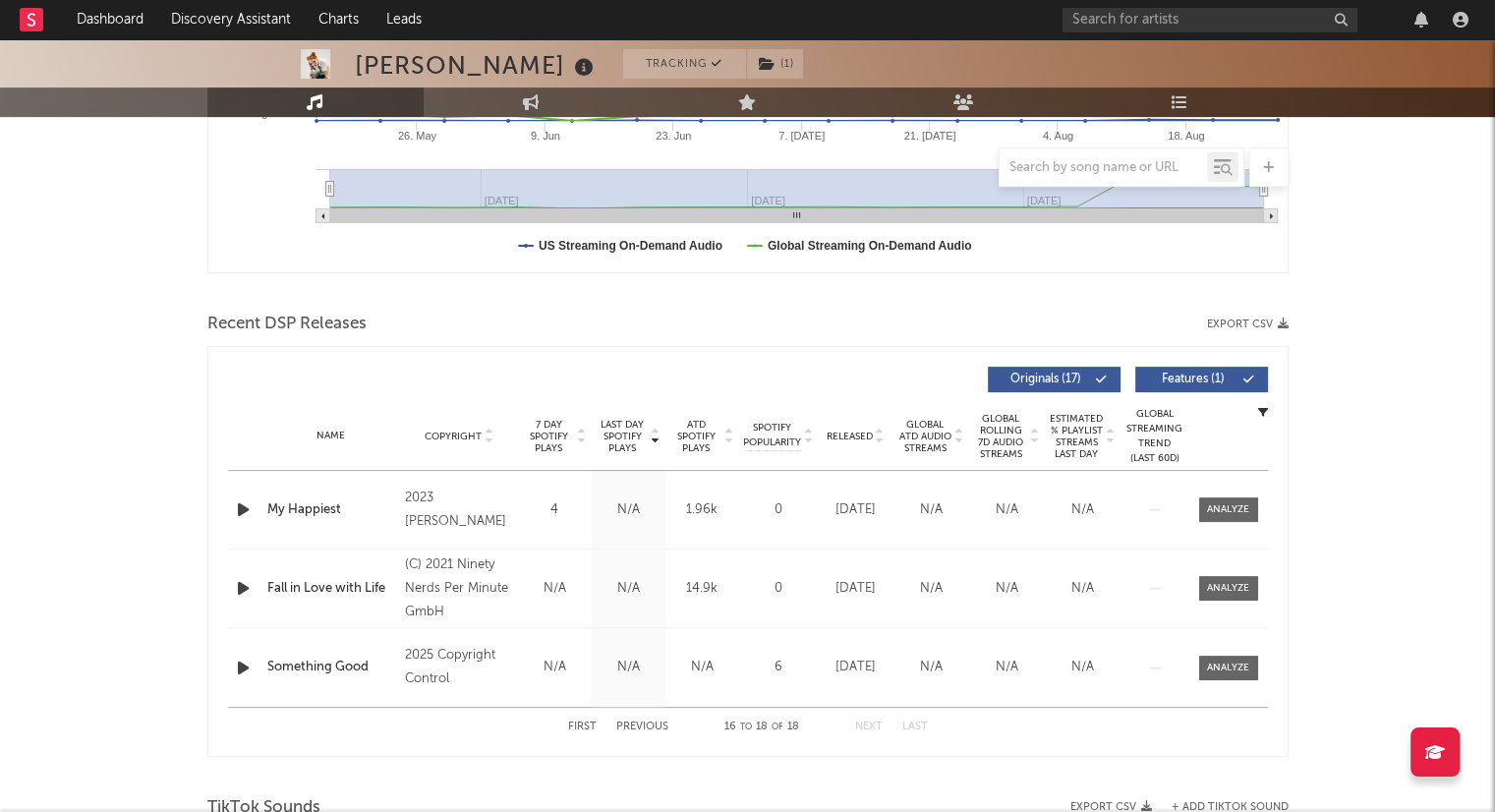
scroll to position [491, 0]
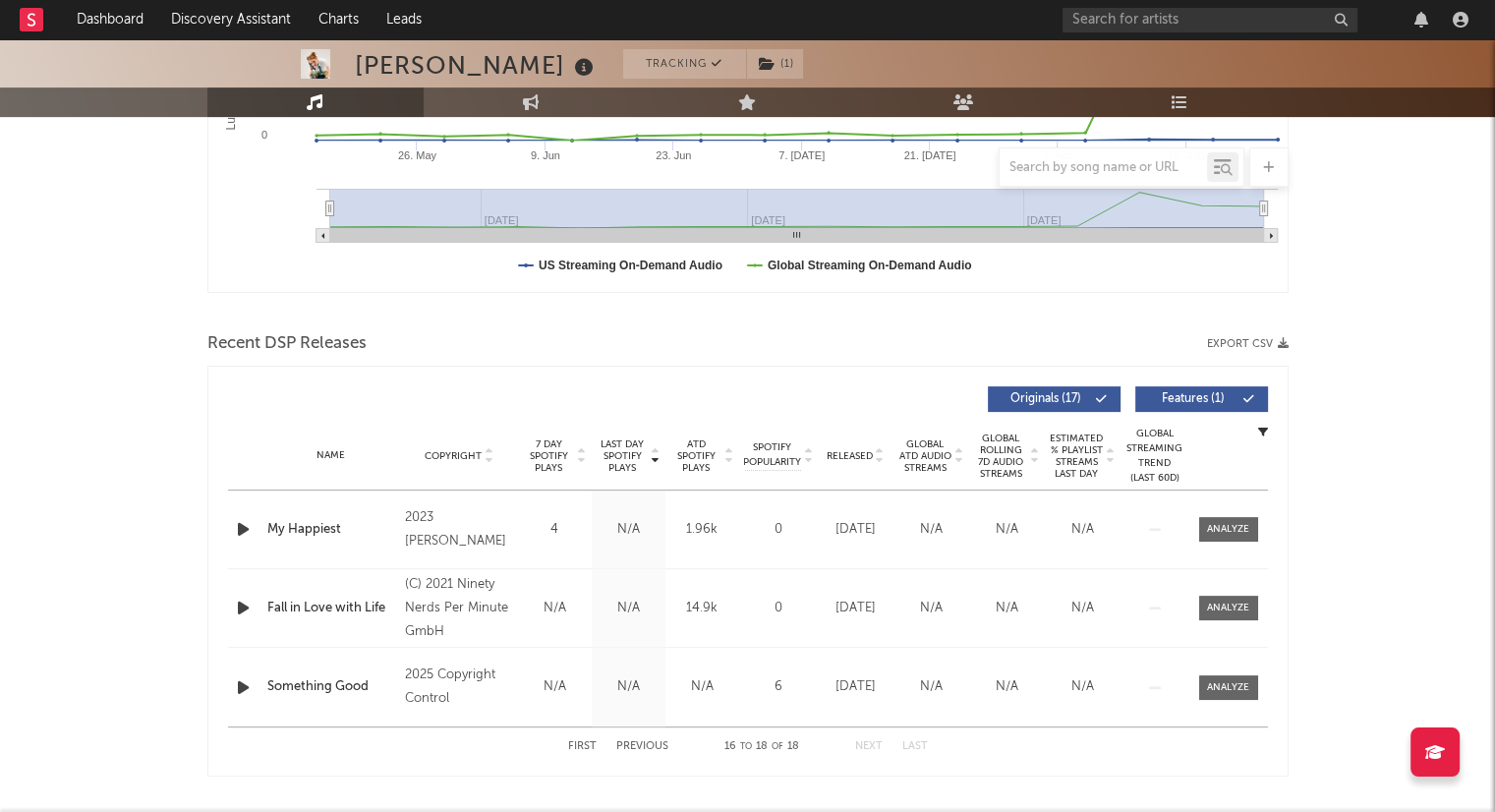
click at [728, 456] on icon at bounding box center [730, 460] width 10 height 8
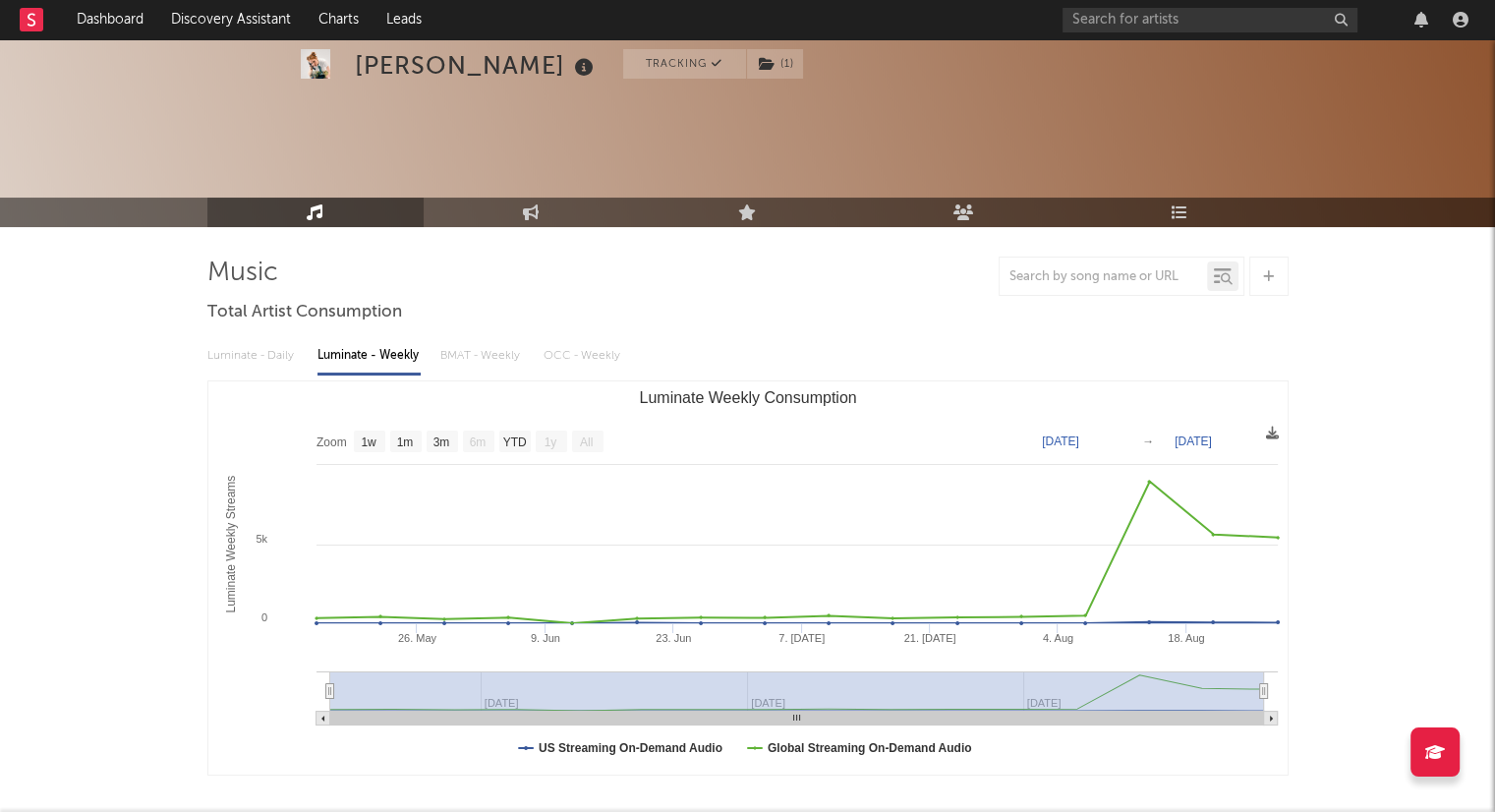
scroll to position [0, 0]
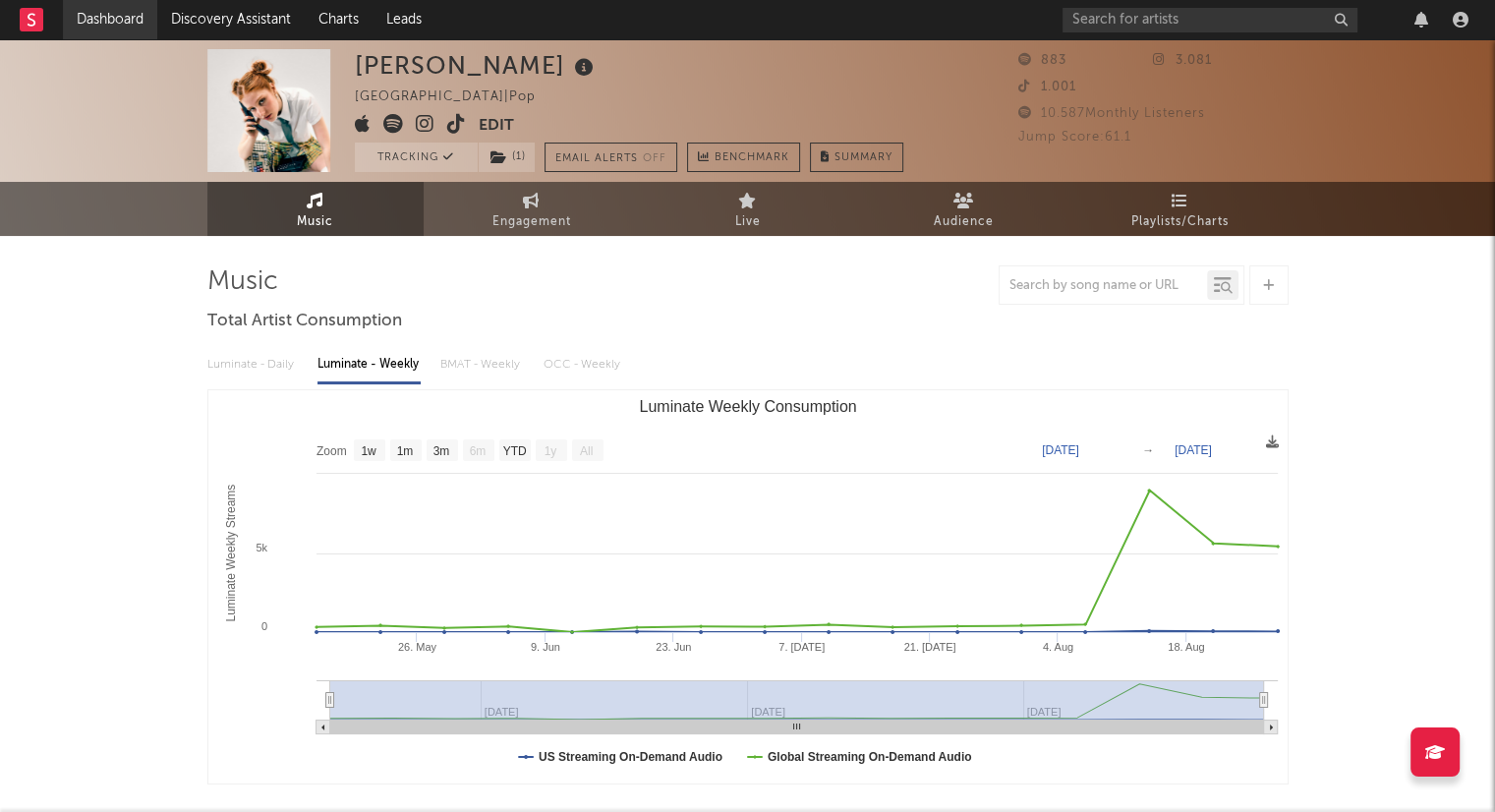
click at [116, 19] on link "Dashboard" at bounding box center [110, 19] width 95 height 39
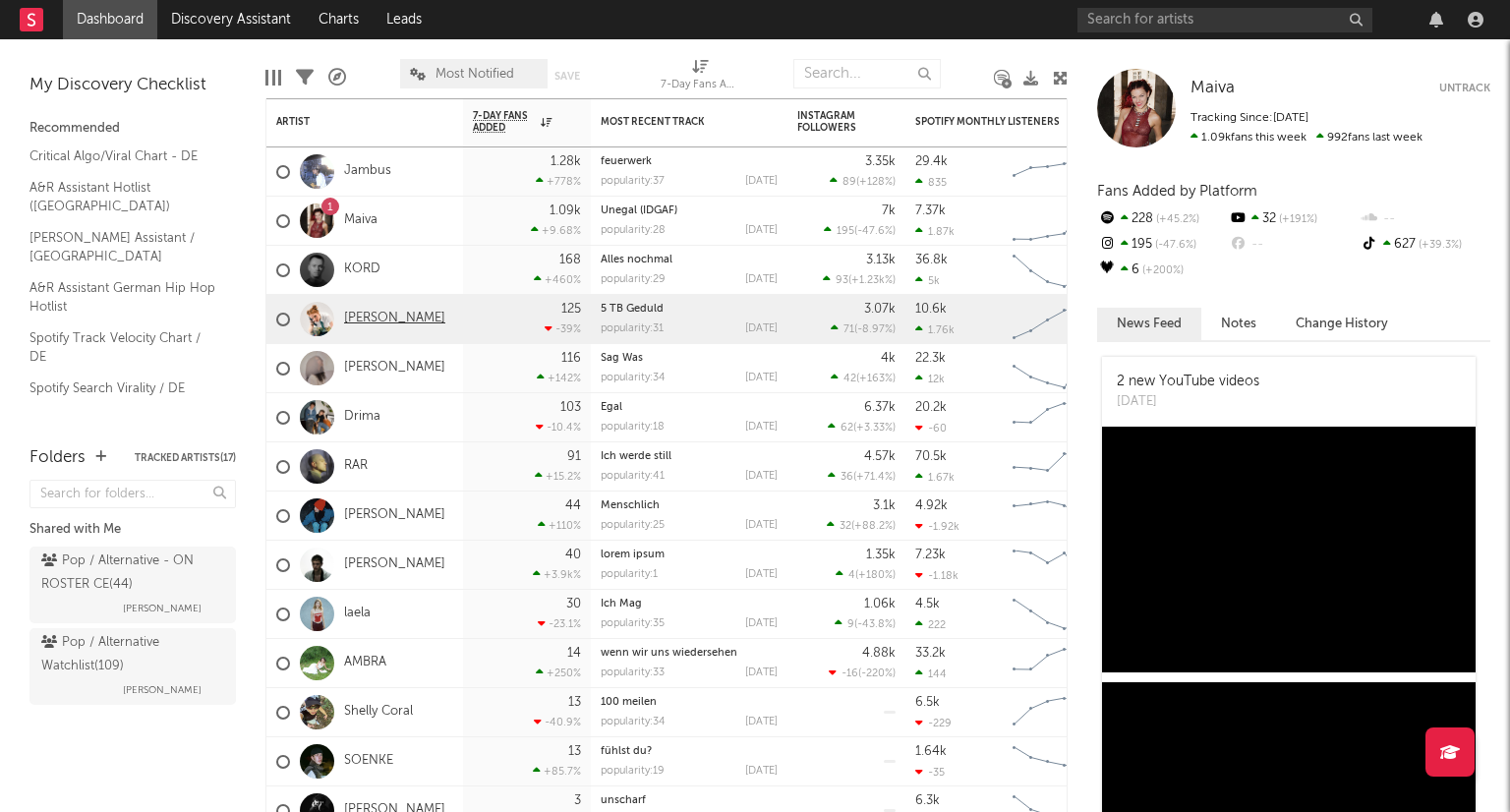
click at [401, 315] on link "[PERSON_NAME]" at bounding box center [394, 318] width 101 height 17
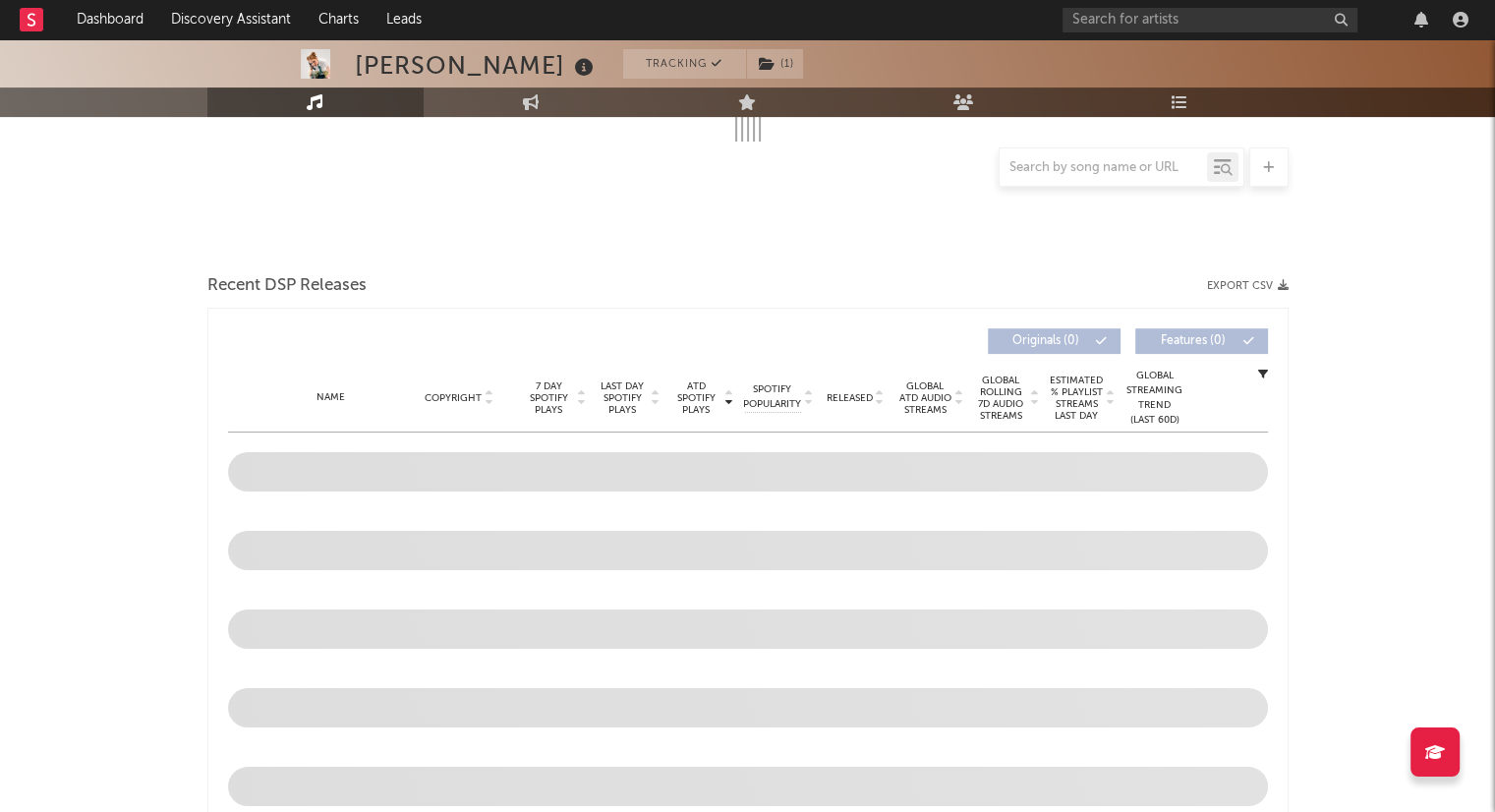
select select "1w"
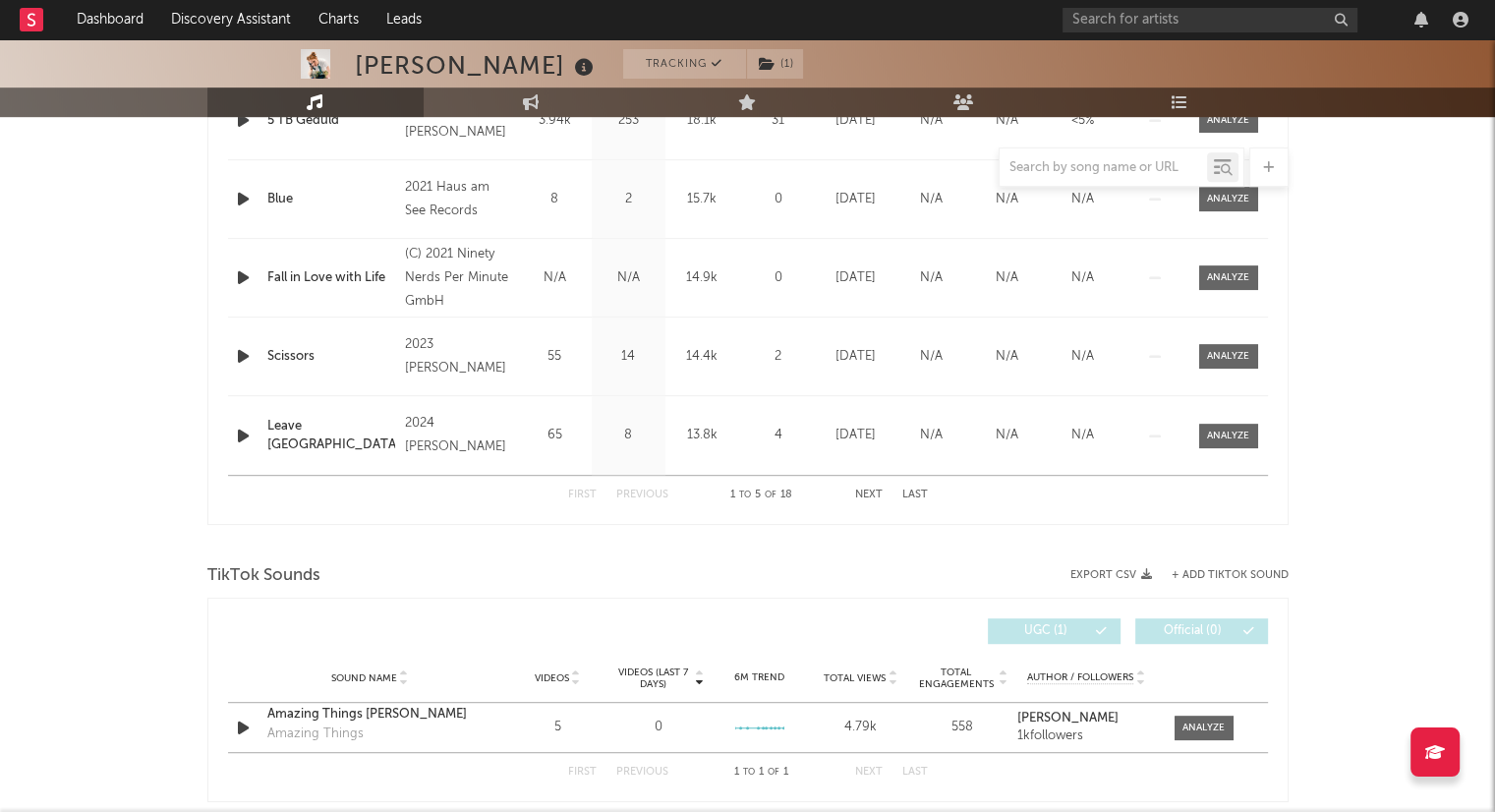
scroll to position [786, 0]
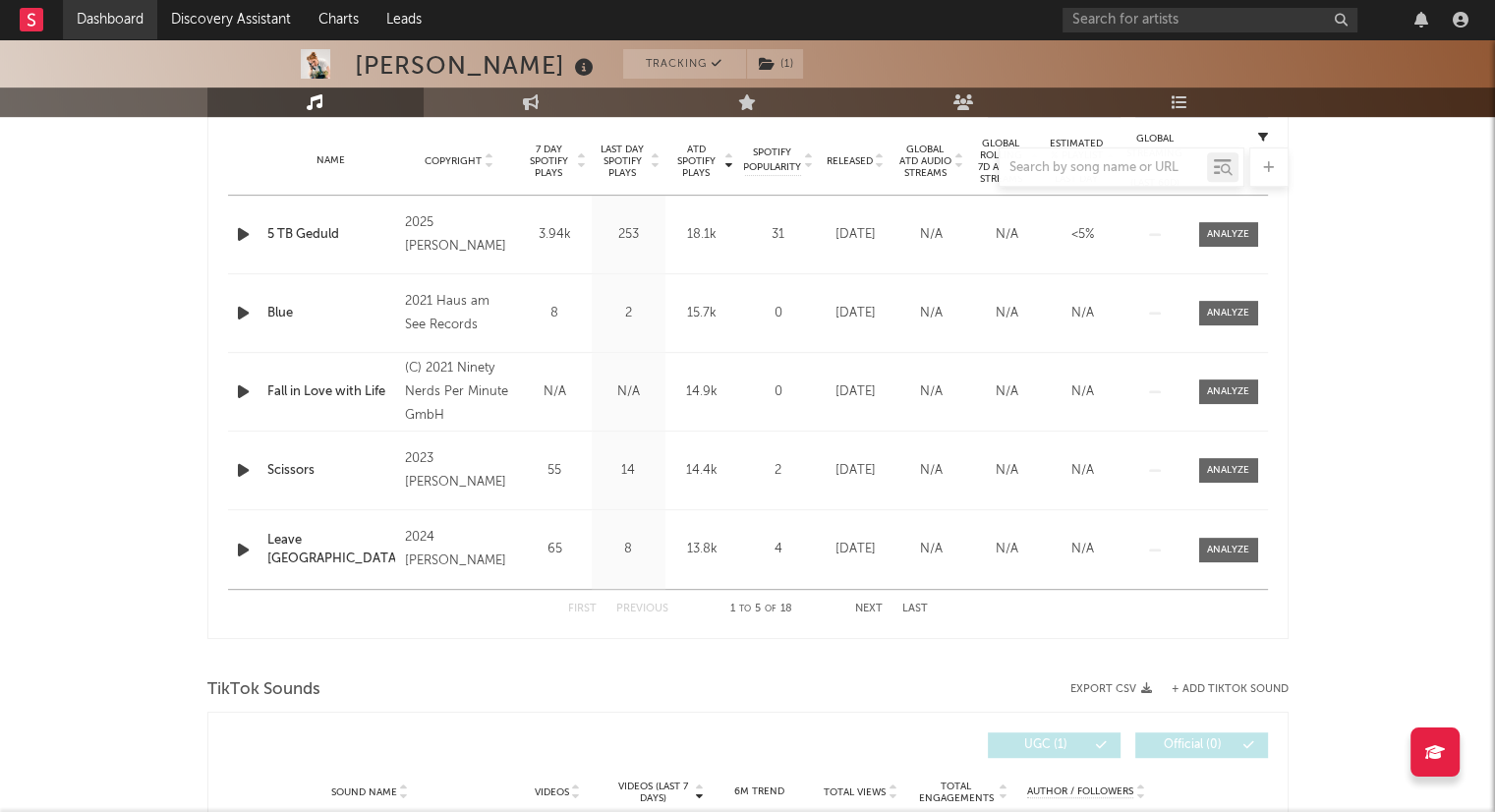
click at [125, 16] on link "Dashboard" at bounding box center [110, 19] width 95 height 39
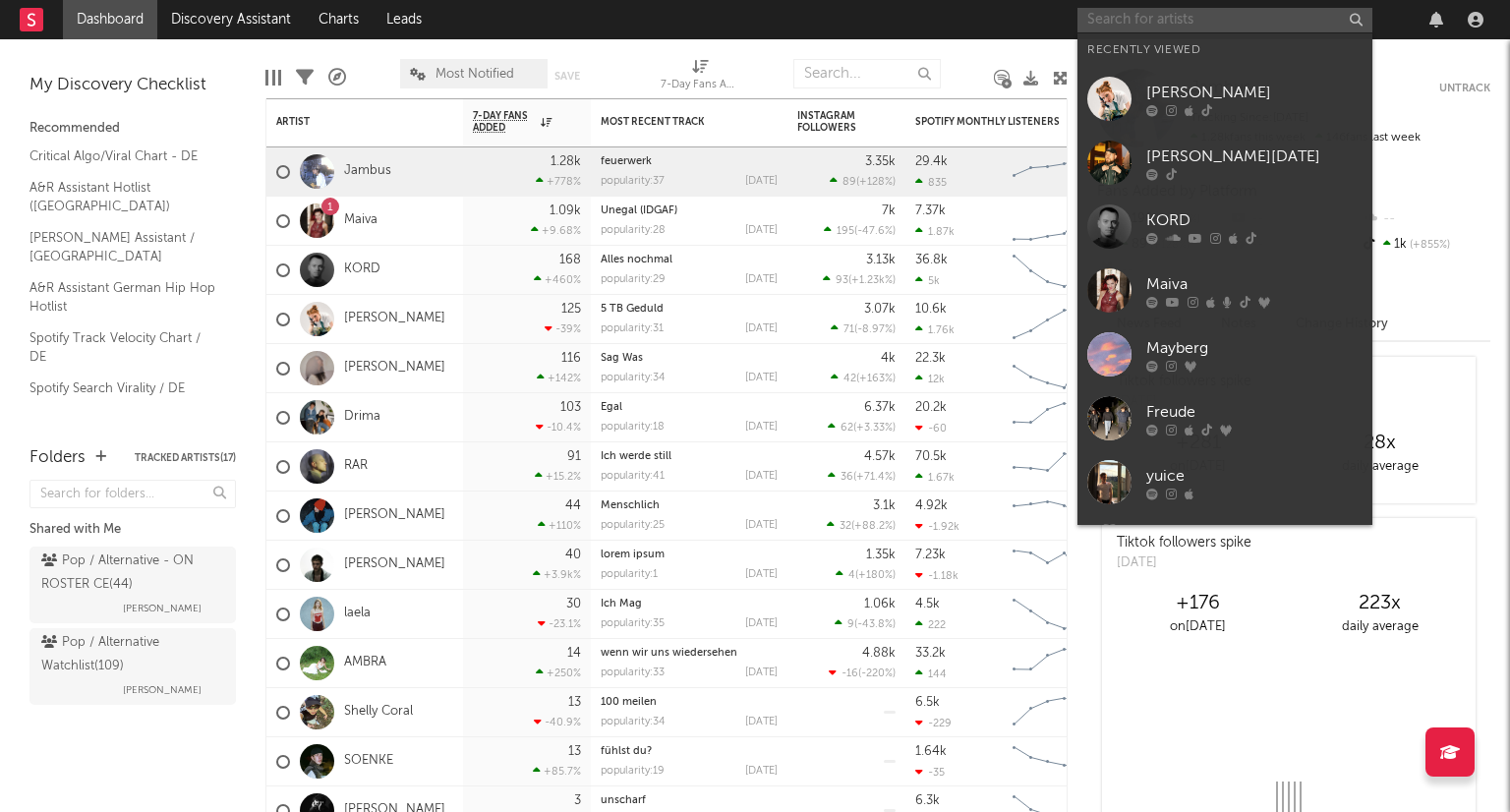
click at [1256, 29] on input "text" at bounding box center [1224, 20] width 294 height 25
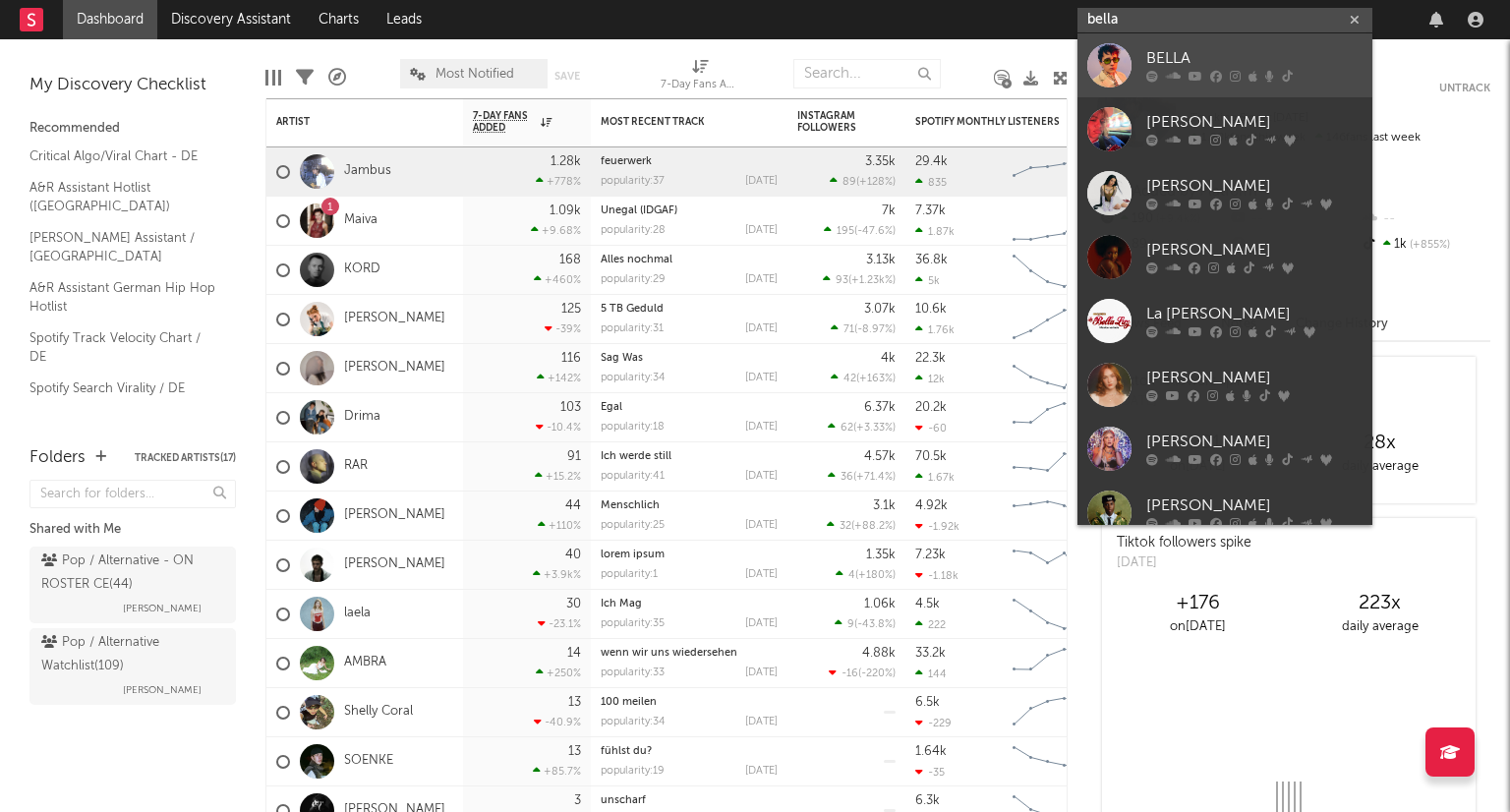
type input "bella"
click at [1246, 56] on div "BELLA" at bounding box center [1254, 59] width 217 height 24
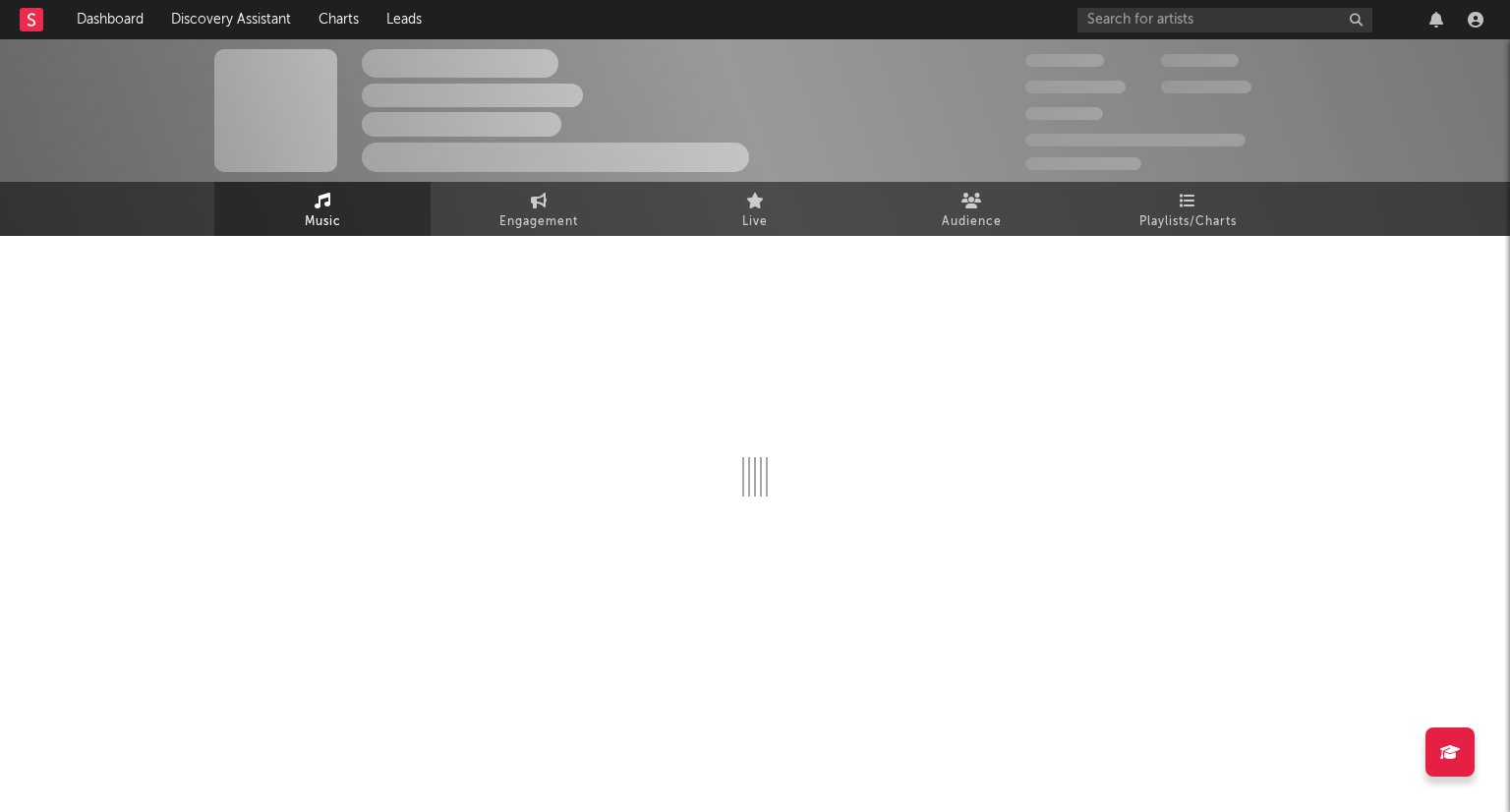
select select "1w"
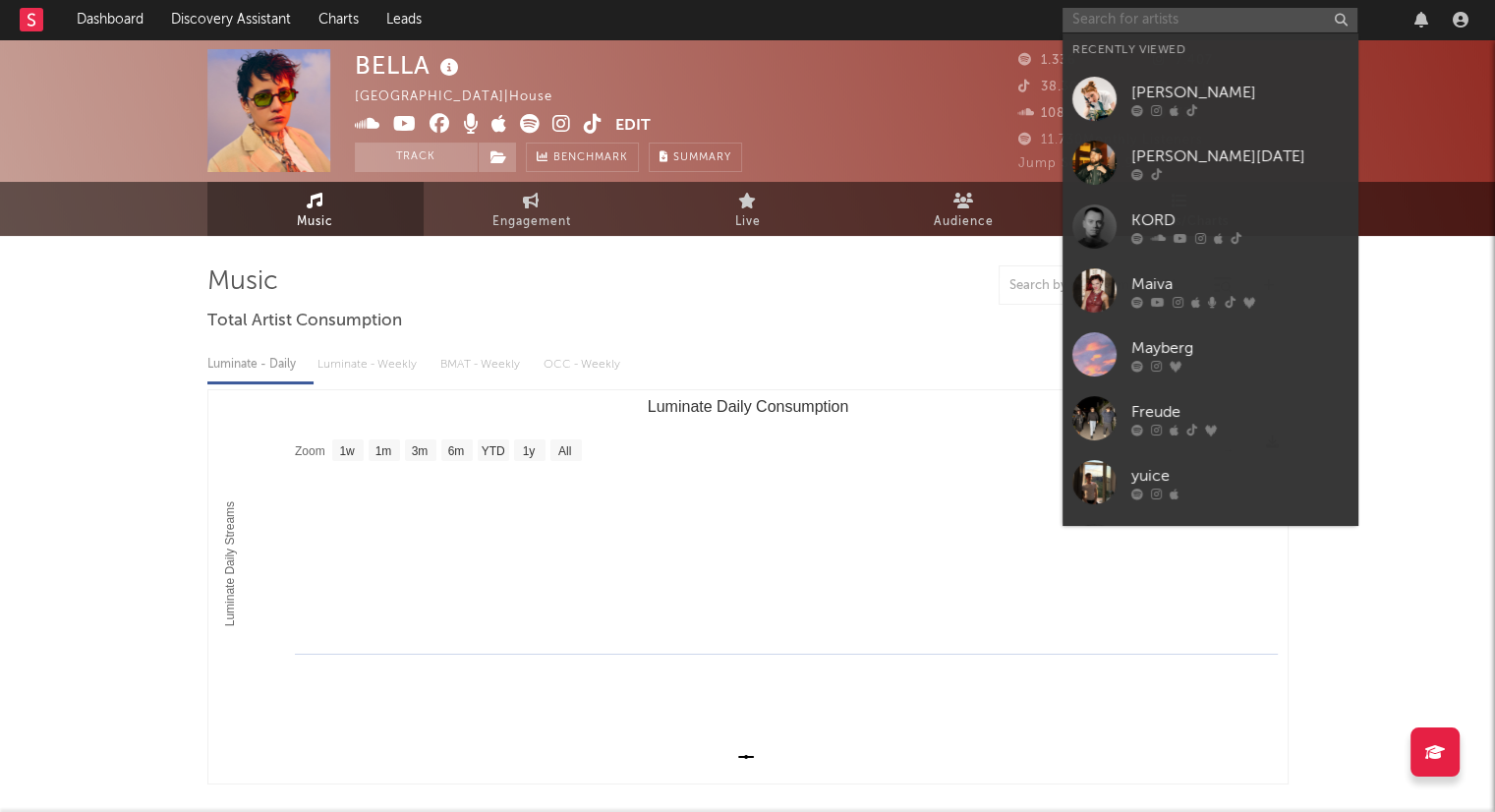
click at [1136, 21] on input "text" at bounding box center [1210, 20] width 294 height 25
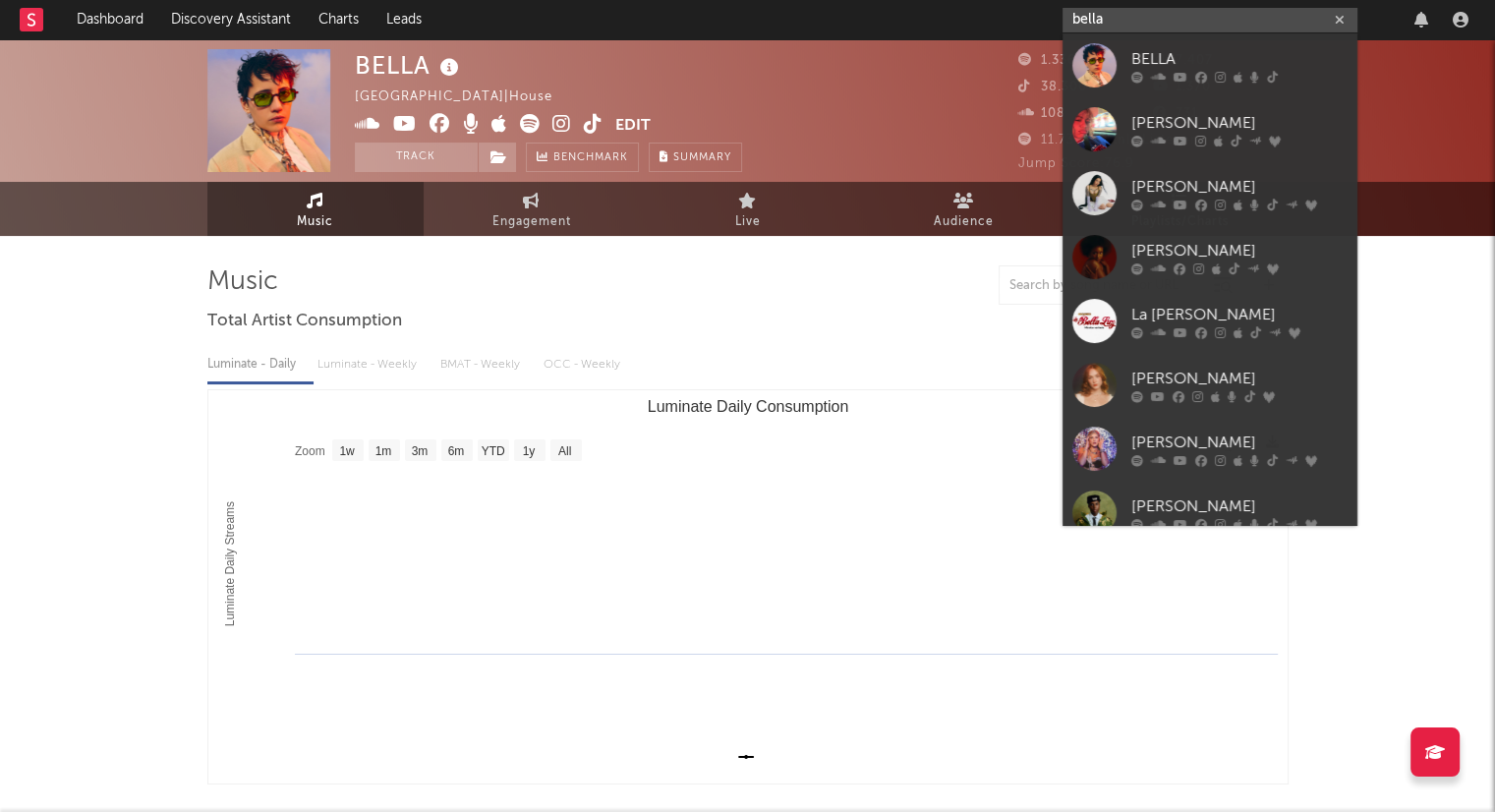
type input "bella"
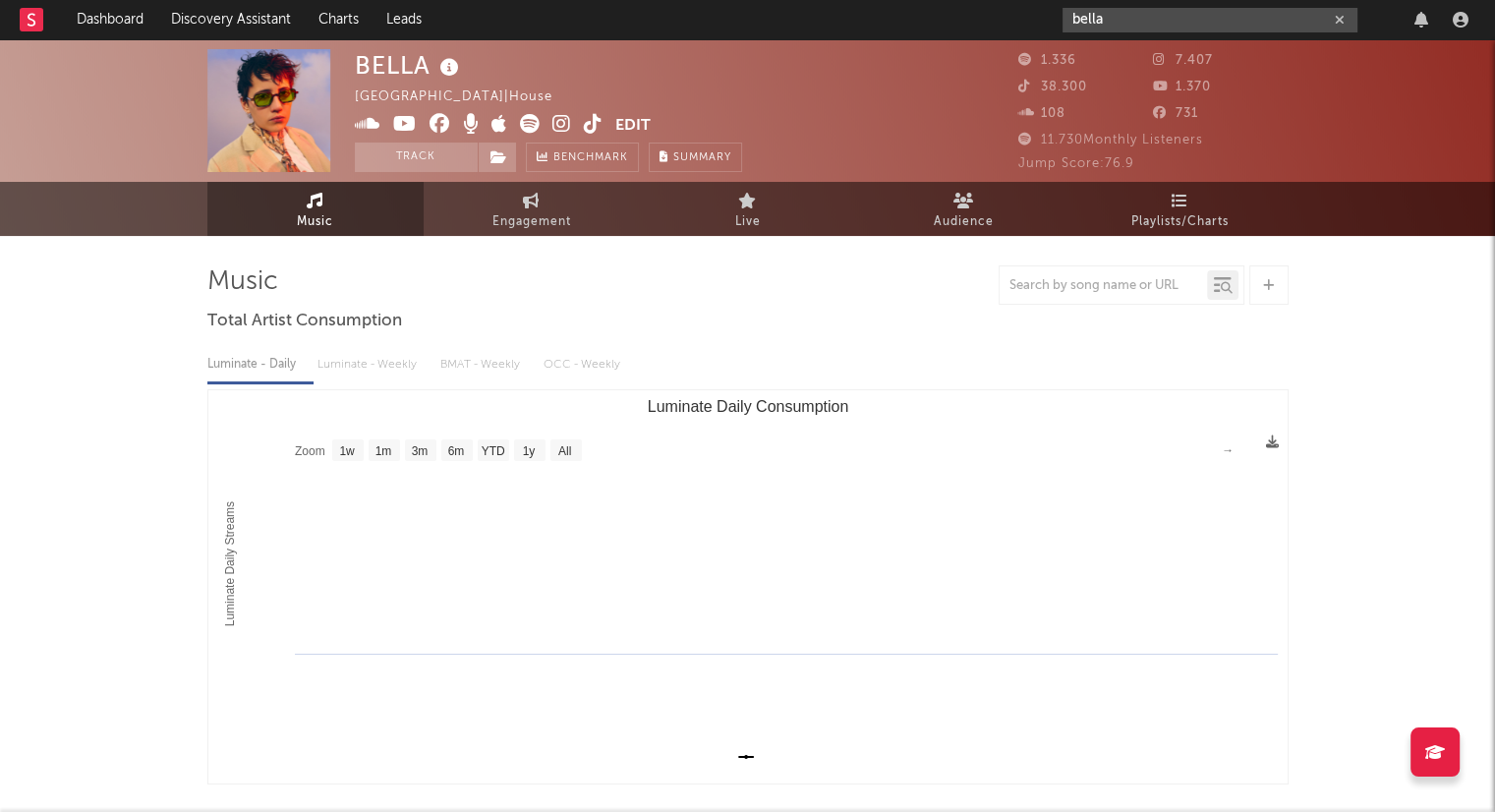
click at [1338, 25] on icon "button" at bounding box center [1339, 20] width 10 height 13
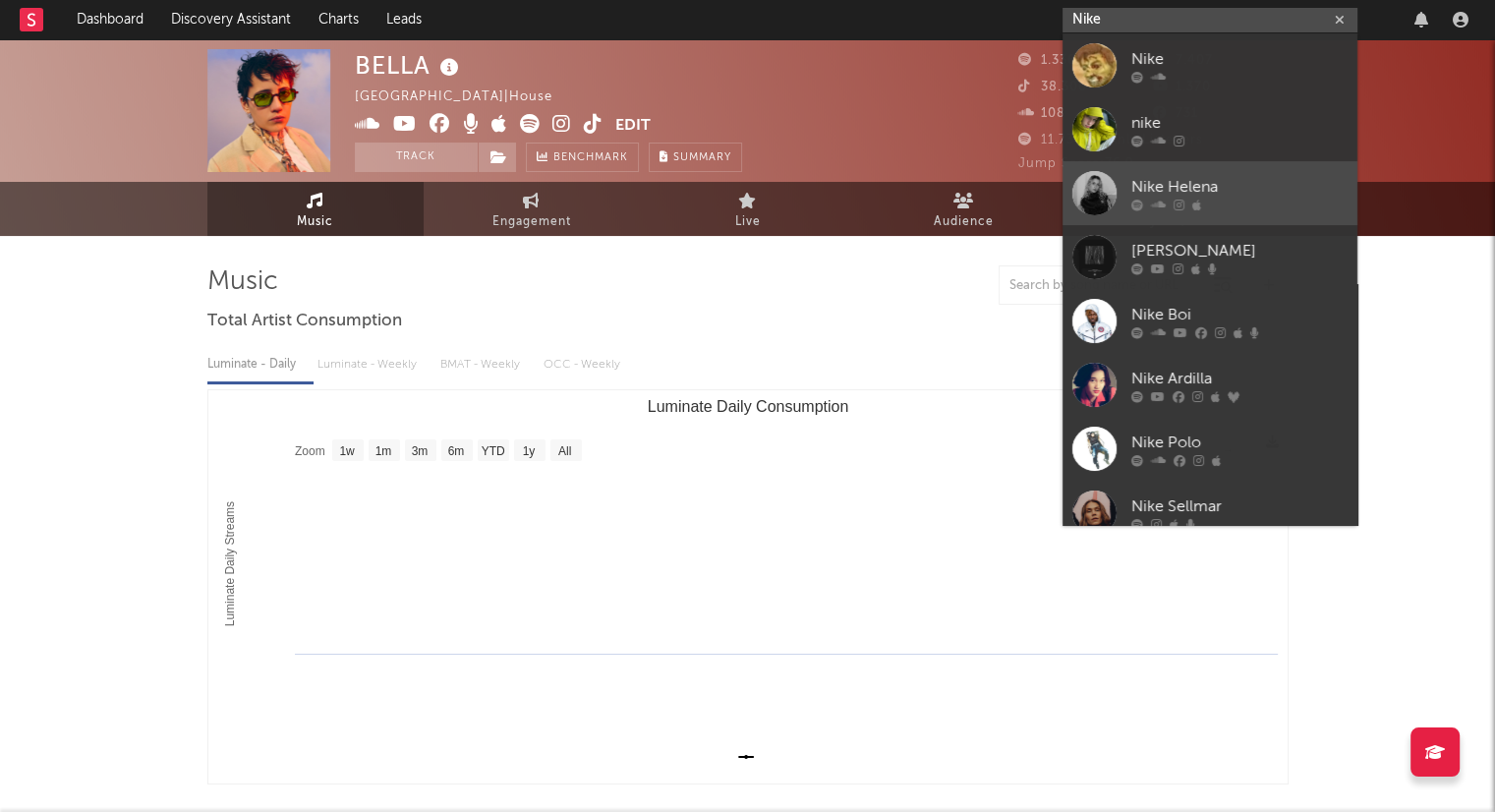
type input "Nike"
click at [1236, 190] on div "Nike Helena" at bounding box center [1240, 187] width 217 height 24
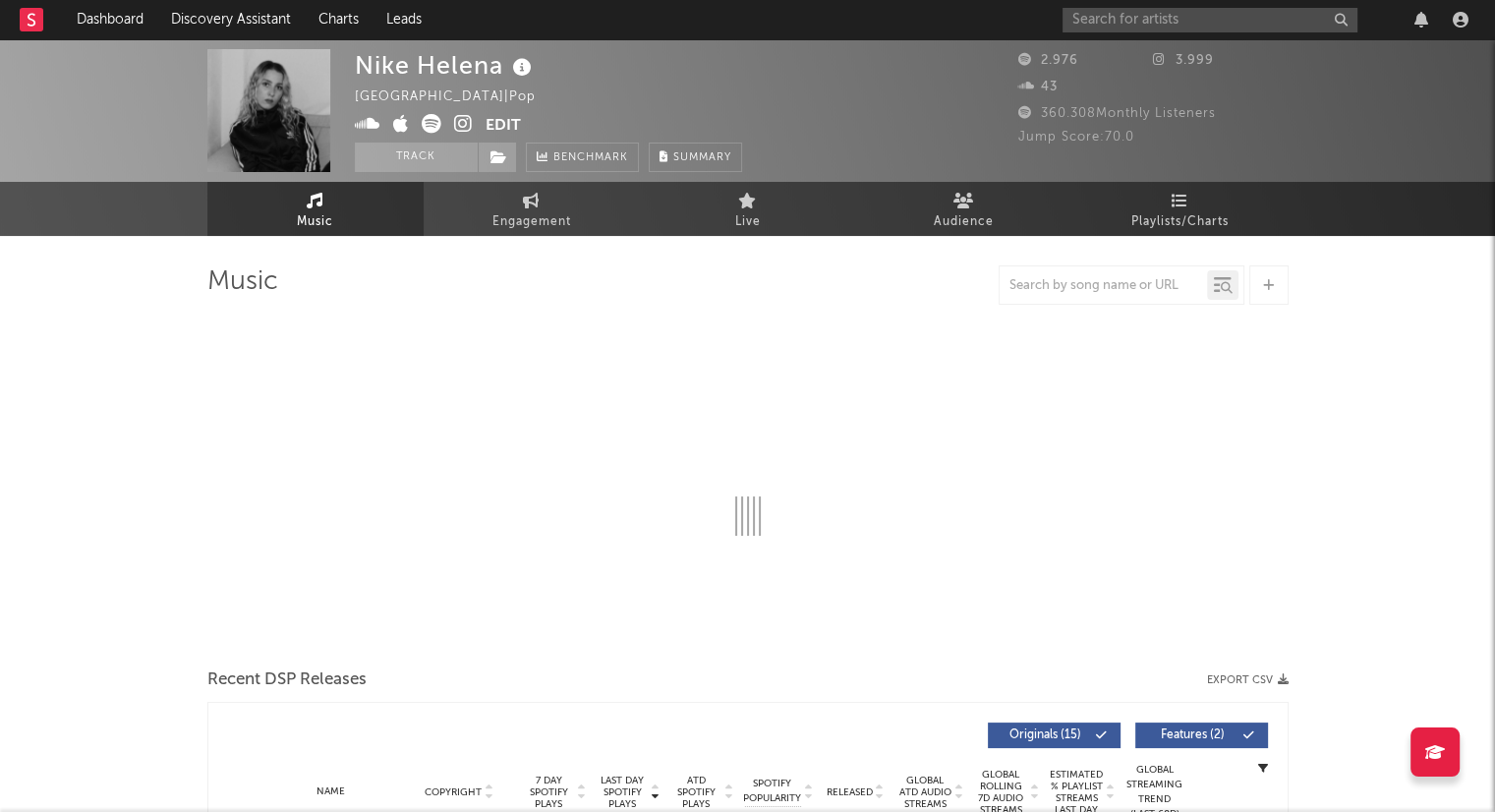
select select "1w"
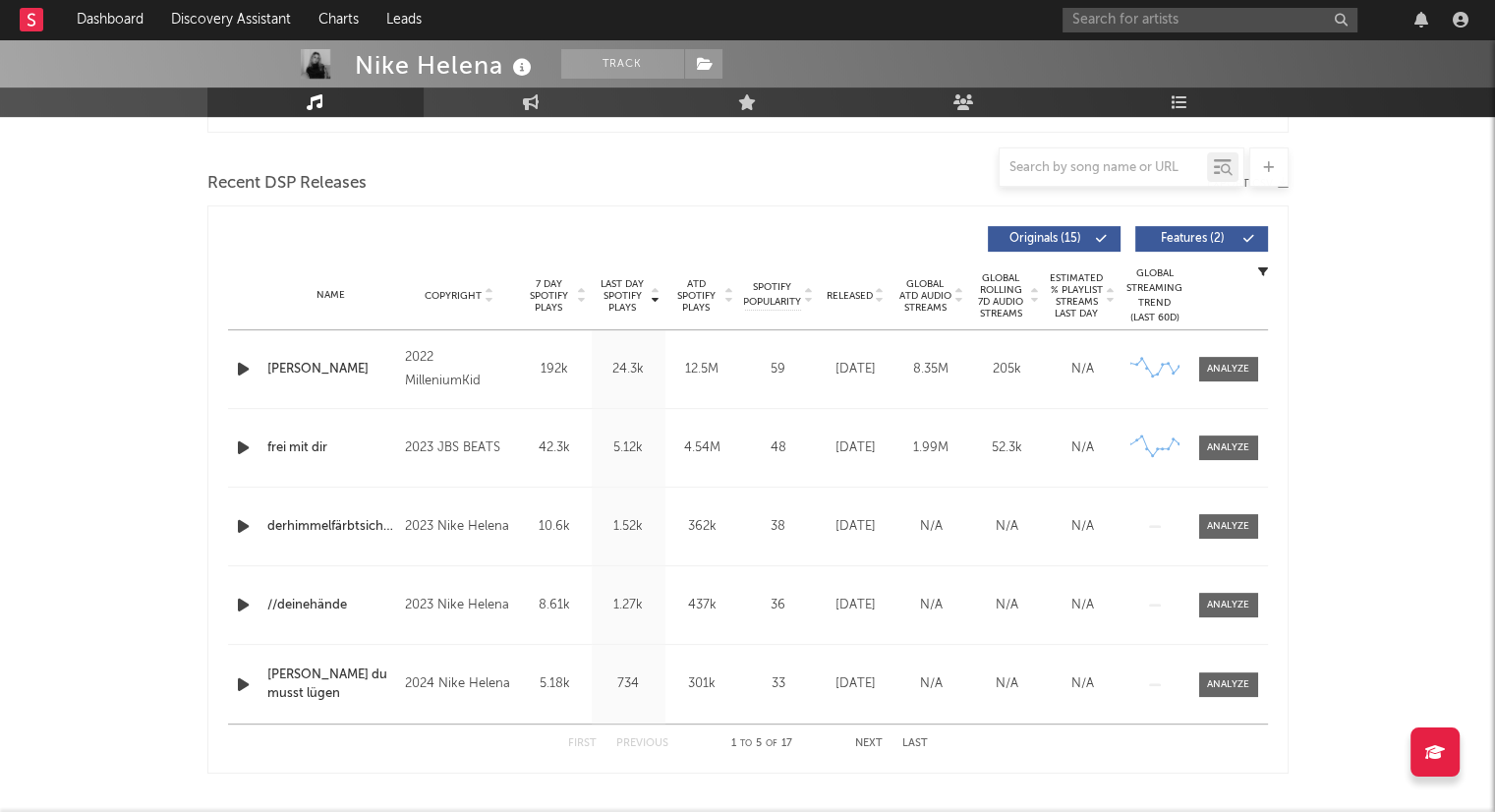
scroll to position [687, 0]
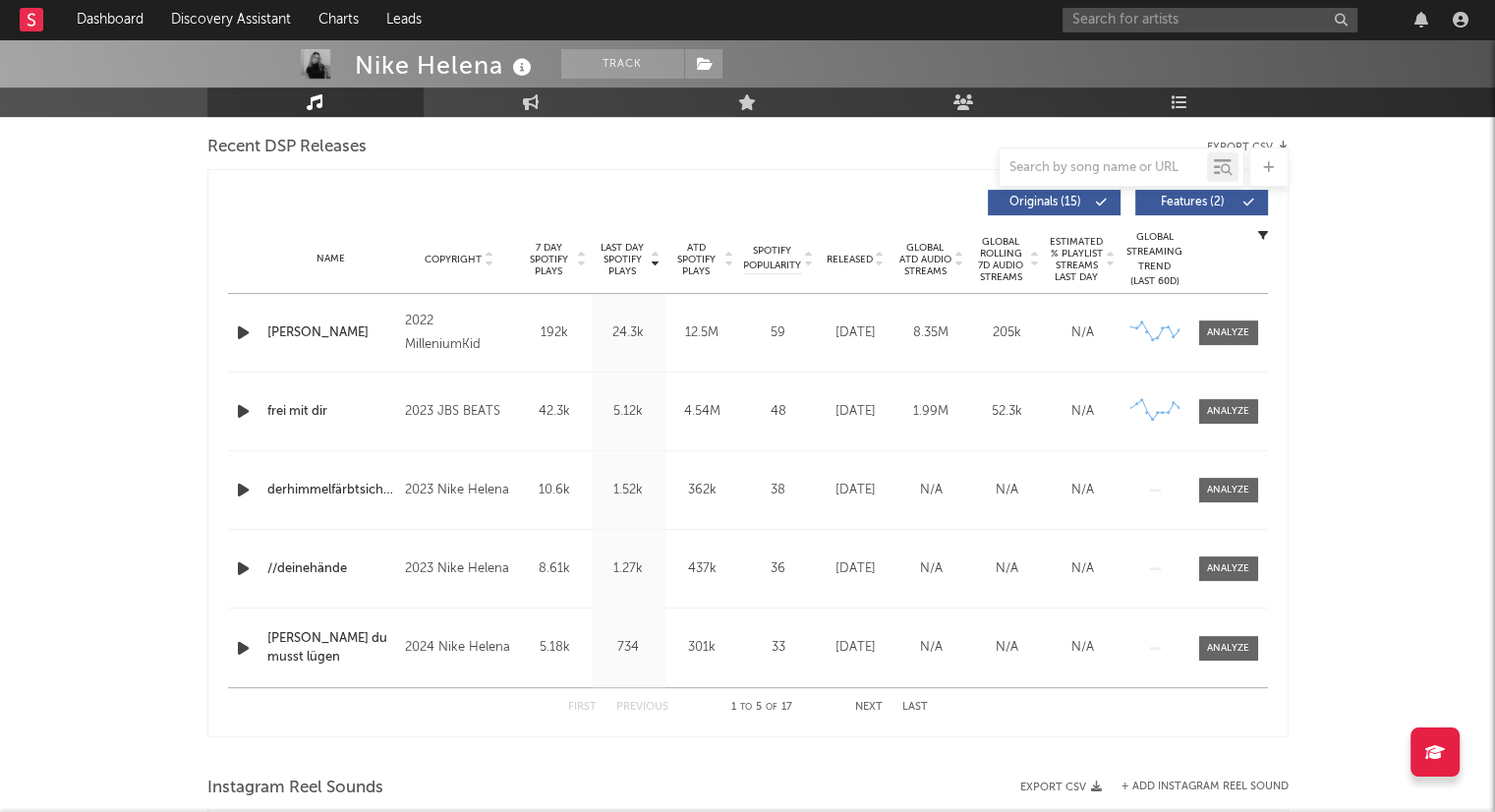
click at [880, 263] on icon at bounding box center [880, 263] width 10 height 8
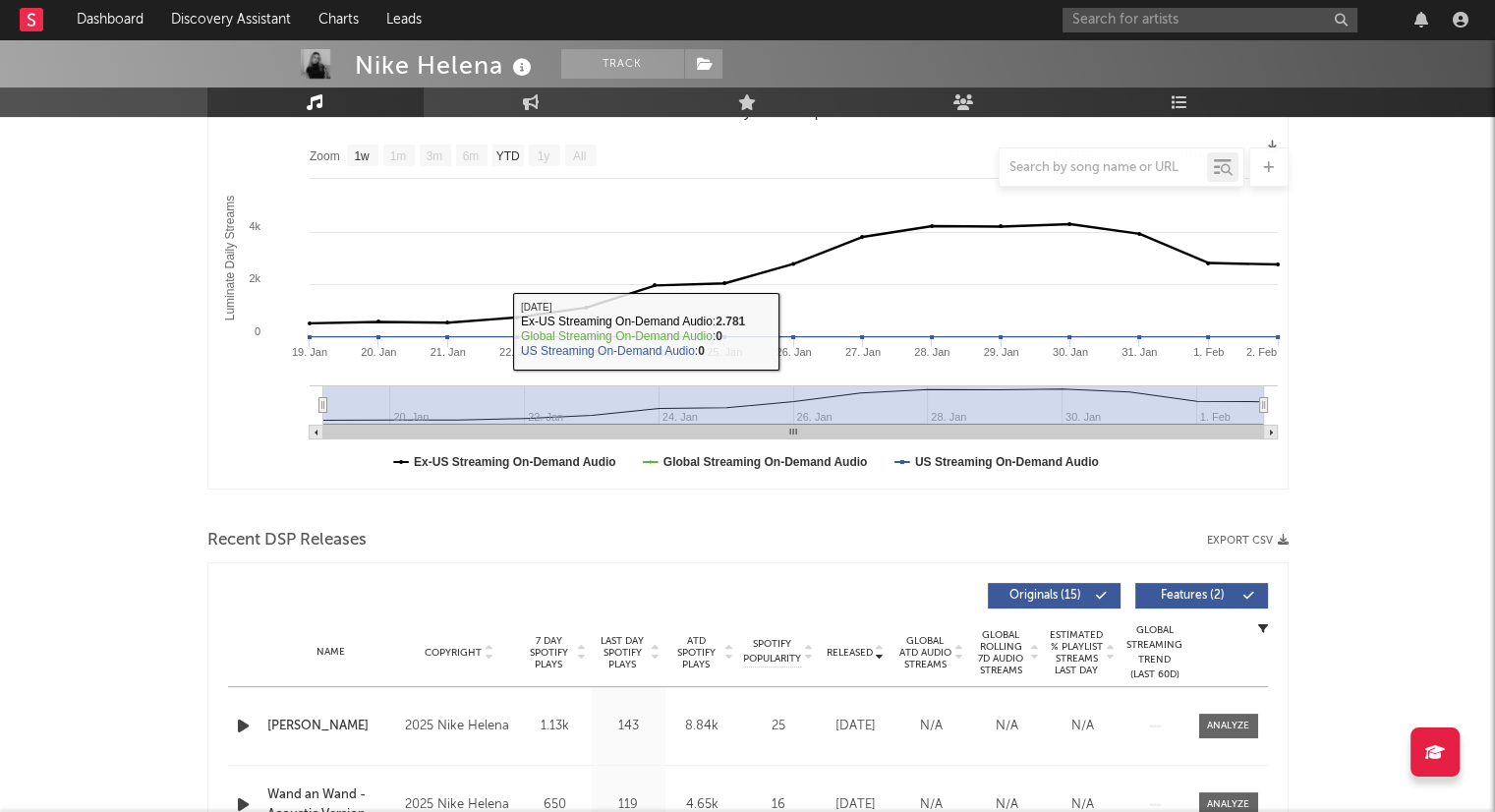
scroll to position [0, 0]
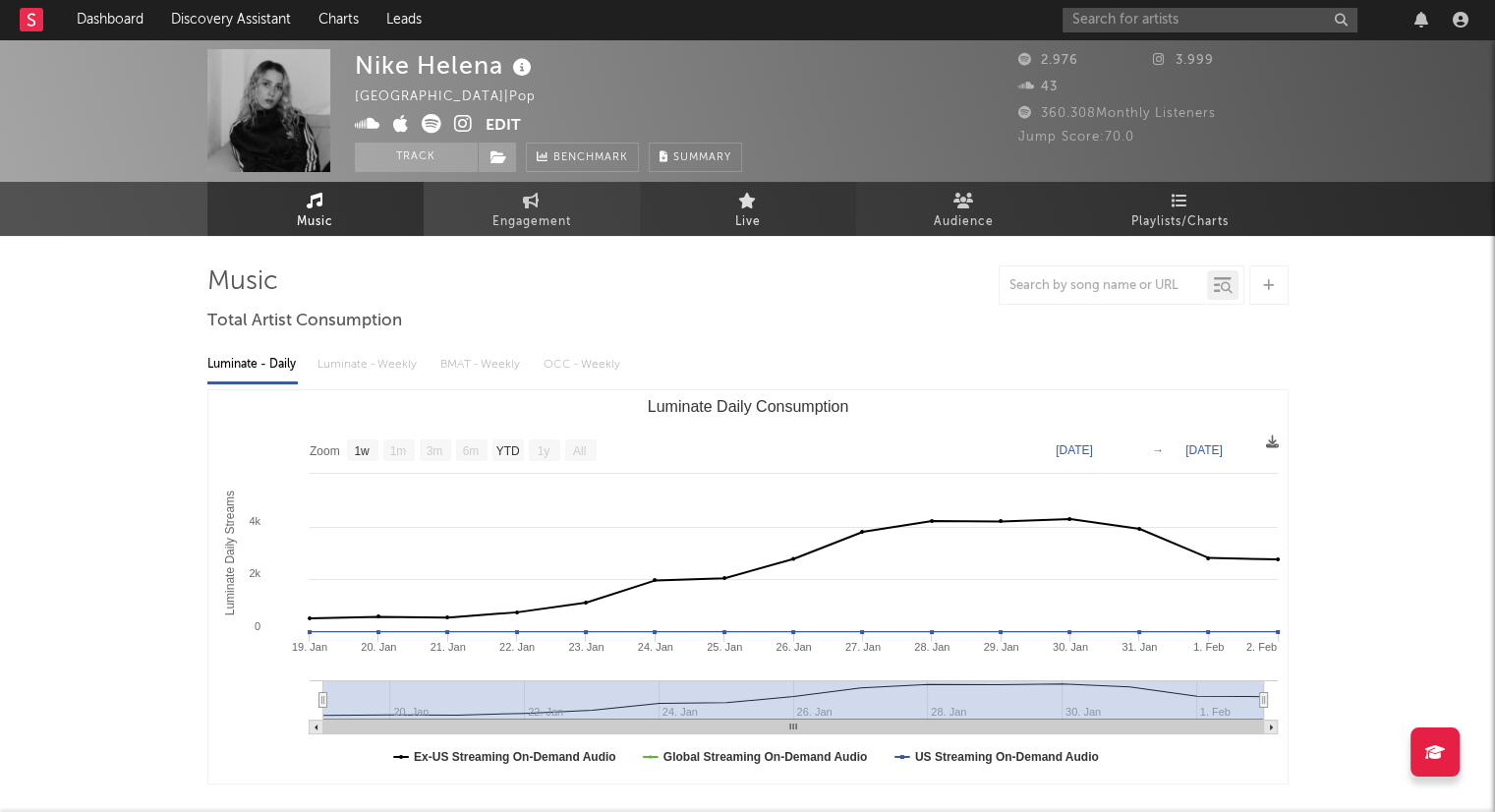
click at [789, 232] on link "Live" at bounding box center [748, 208] width 217 height 54
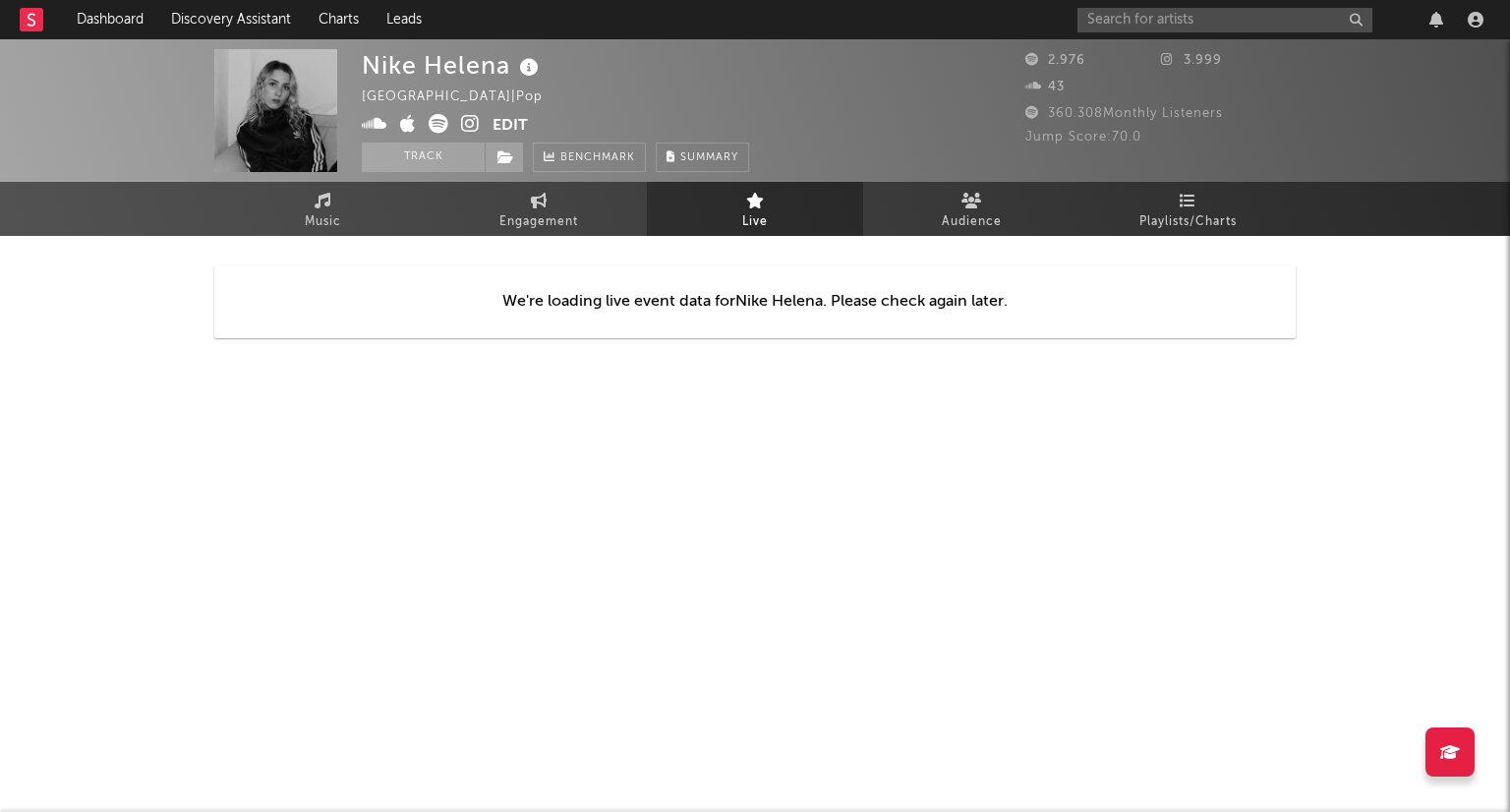
click at [778, 307] on div "We're loading live event data for Nike Helena . Please check again later." at bounding box center [755, 301] width 1081 height 73
click at [361, 219] on link "Music" at bounding box center [322, 208] width 217 height 54
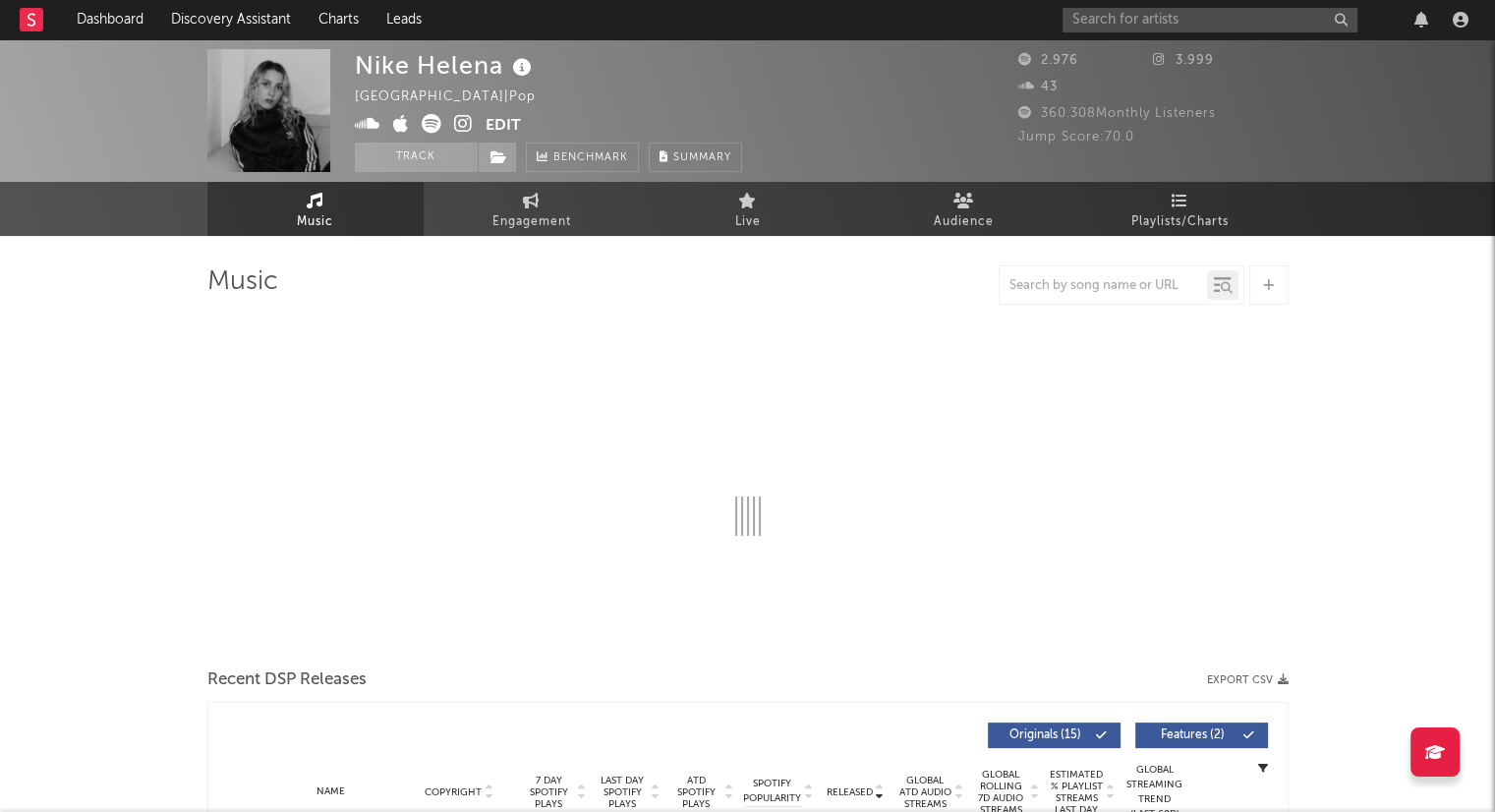
select select "1w"
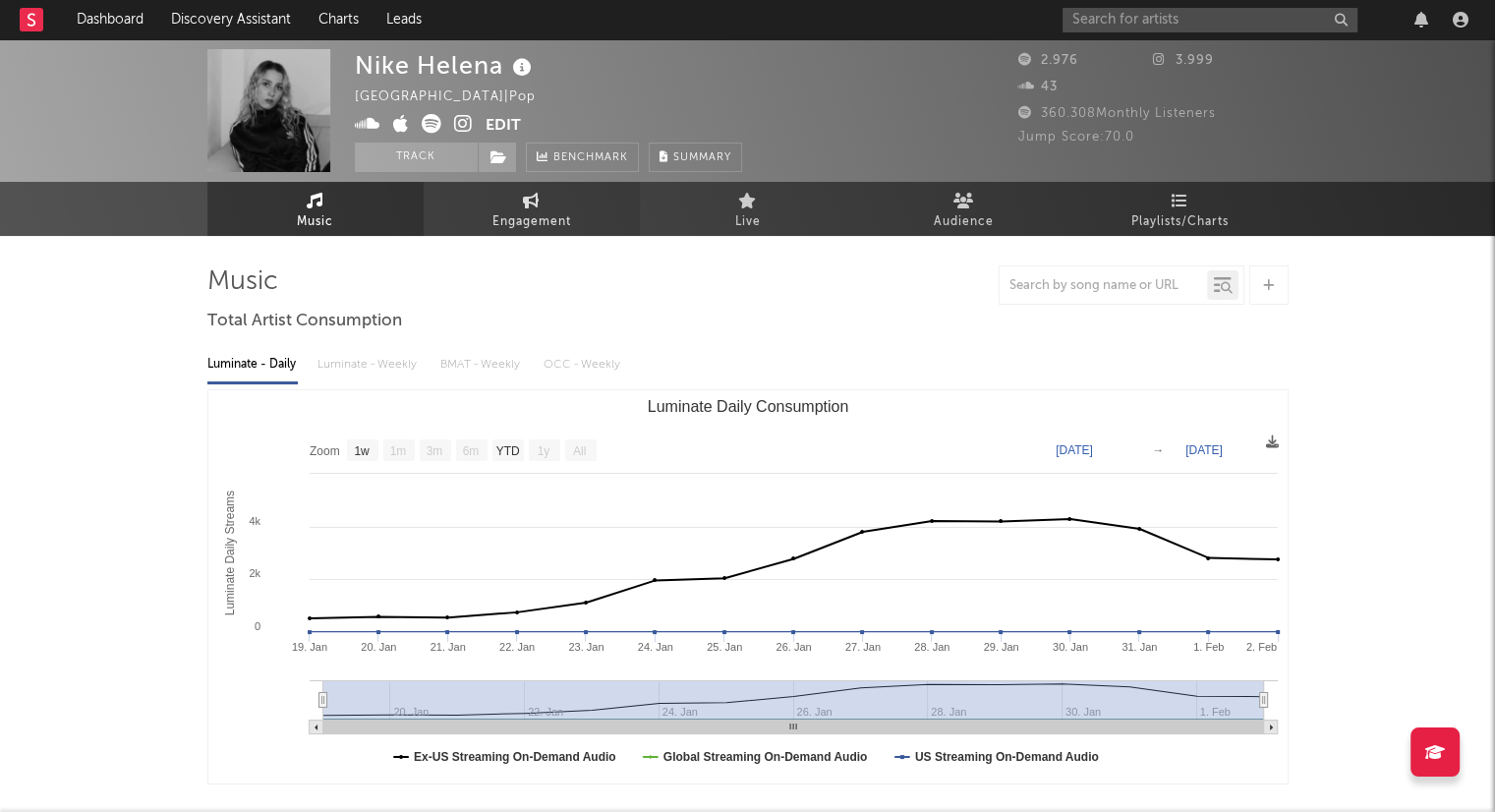
click at [571, 209] on link "Engagement" at bounding box center [531, 208] width 217 height 54
select select "1w"
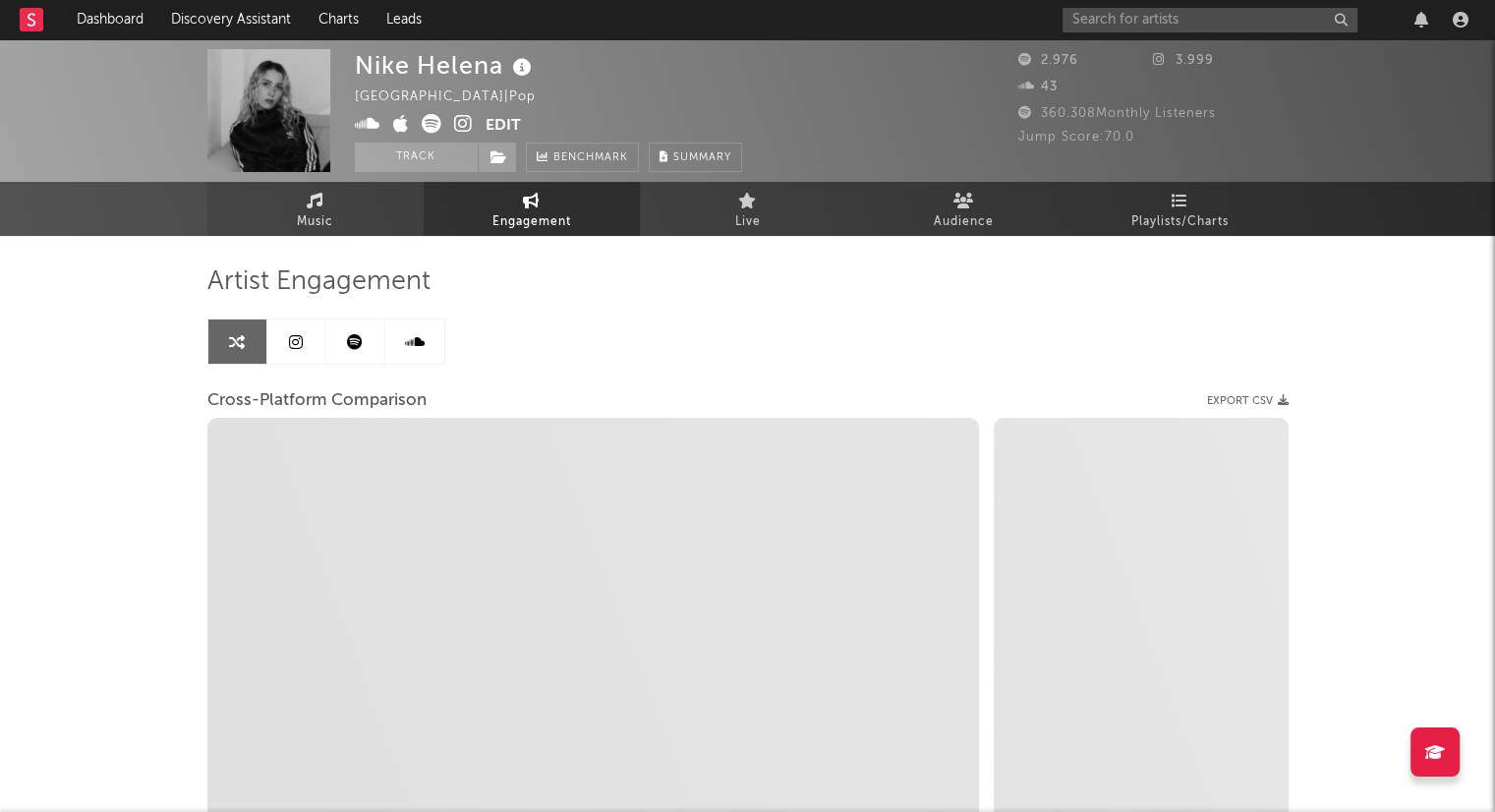
click at [399, 195] on link "Music" at bounding box center [315, 208] width 217 height 54
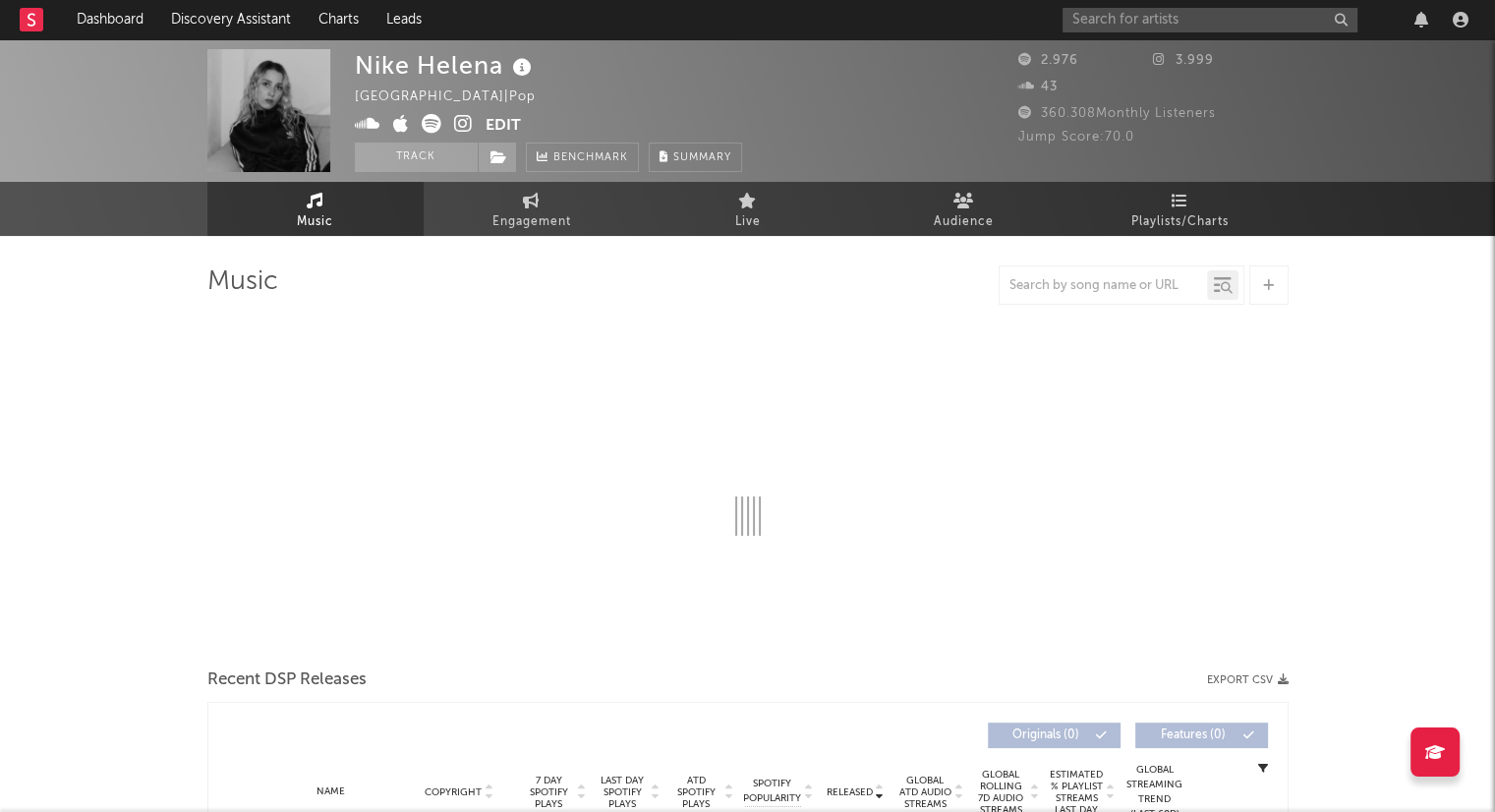
select select "1w"
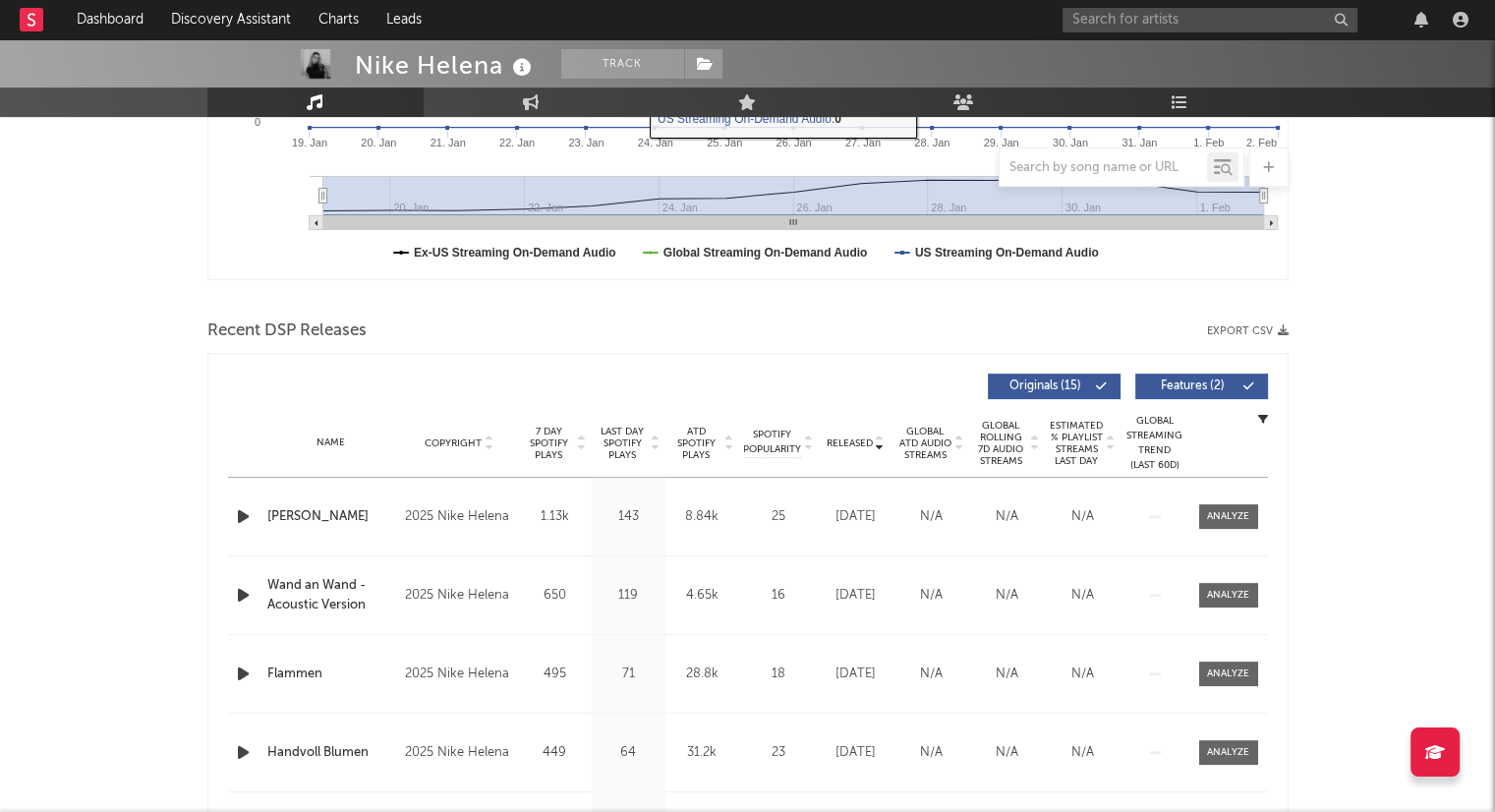
scroll to position [590, 0]
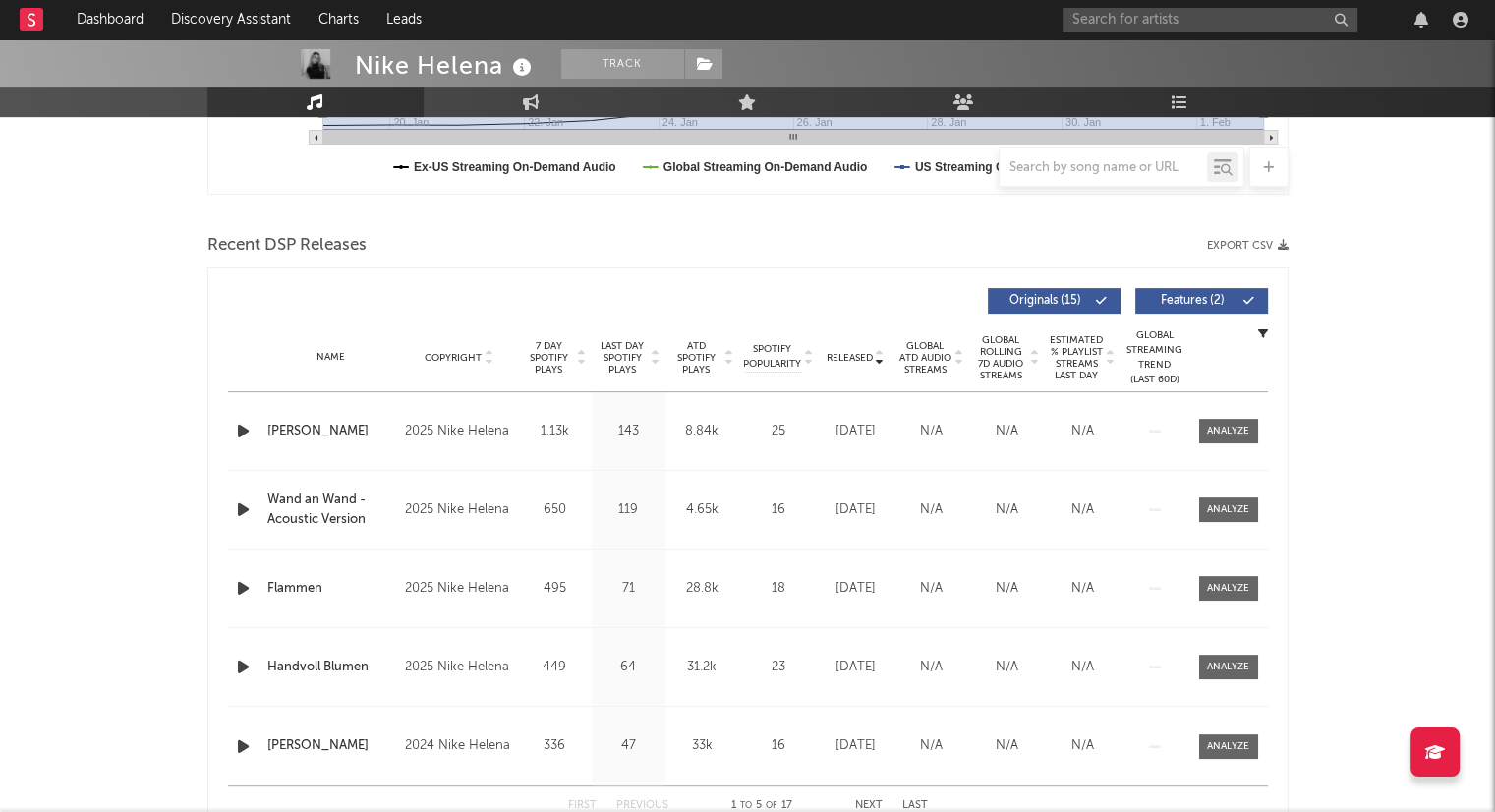
click at [878, 351] on icon at bounding box center [880, 354] width 10 height 8
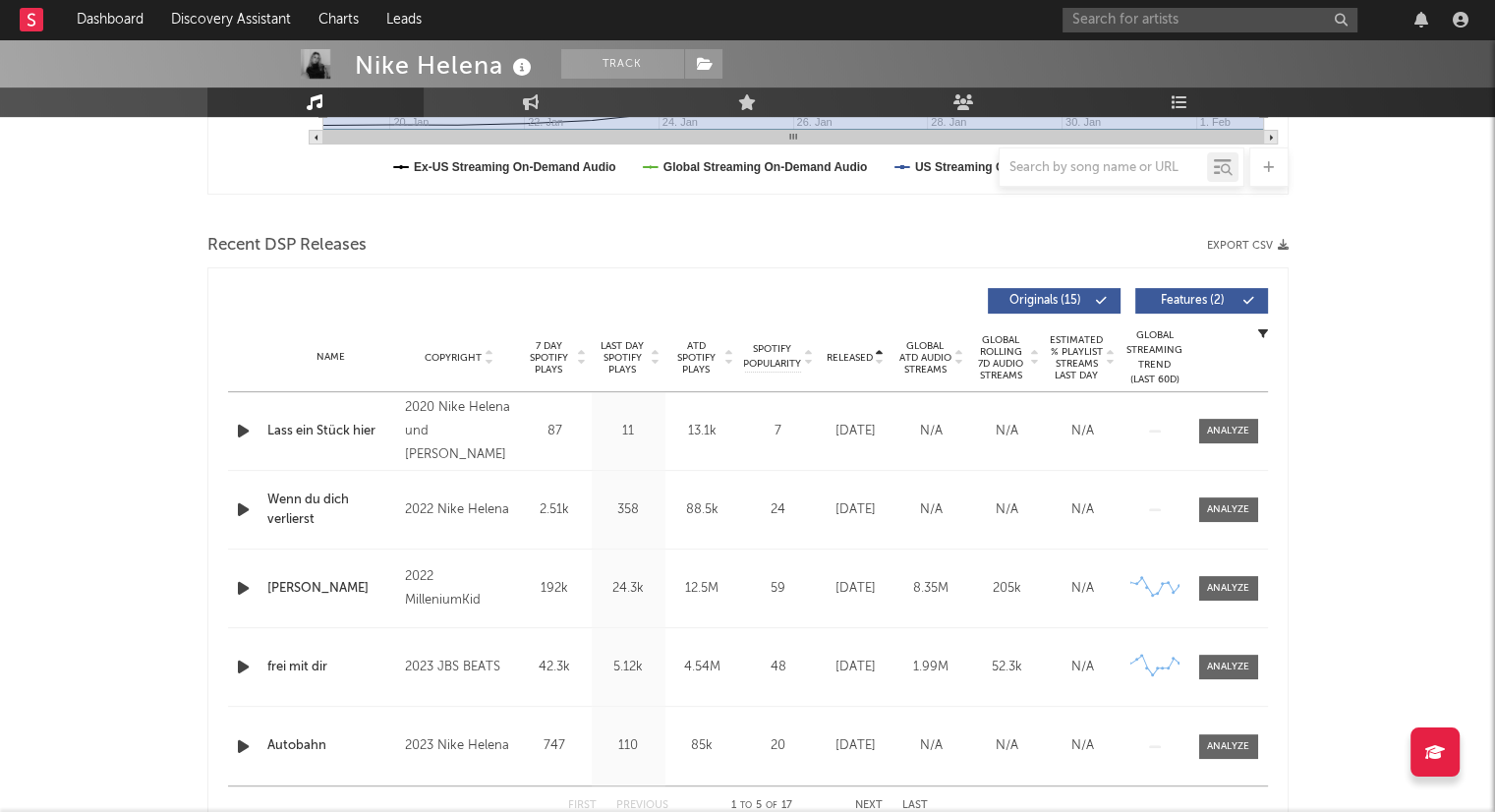
click at [877, 363] on icon at bounding box center [880, 362] width 10 height 8
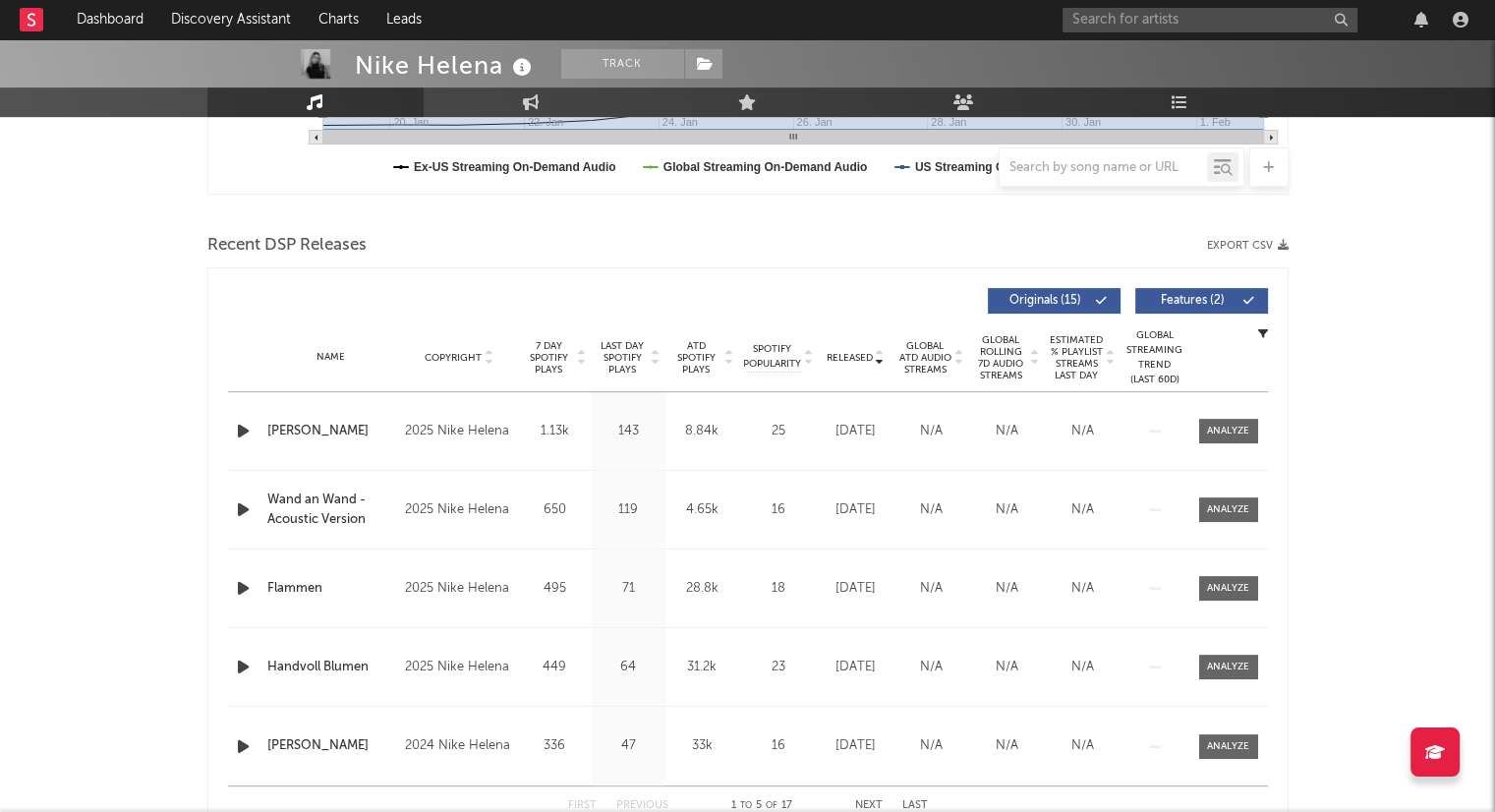
click at [728, 358] on icon at bounding box center [730, 362] width 10 height 8
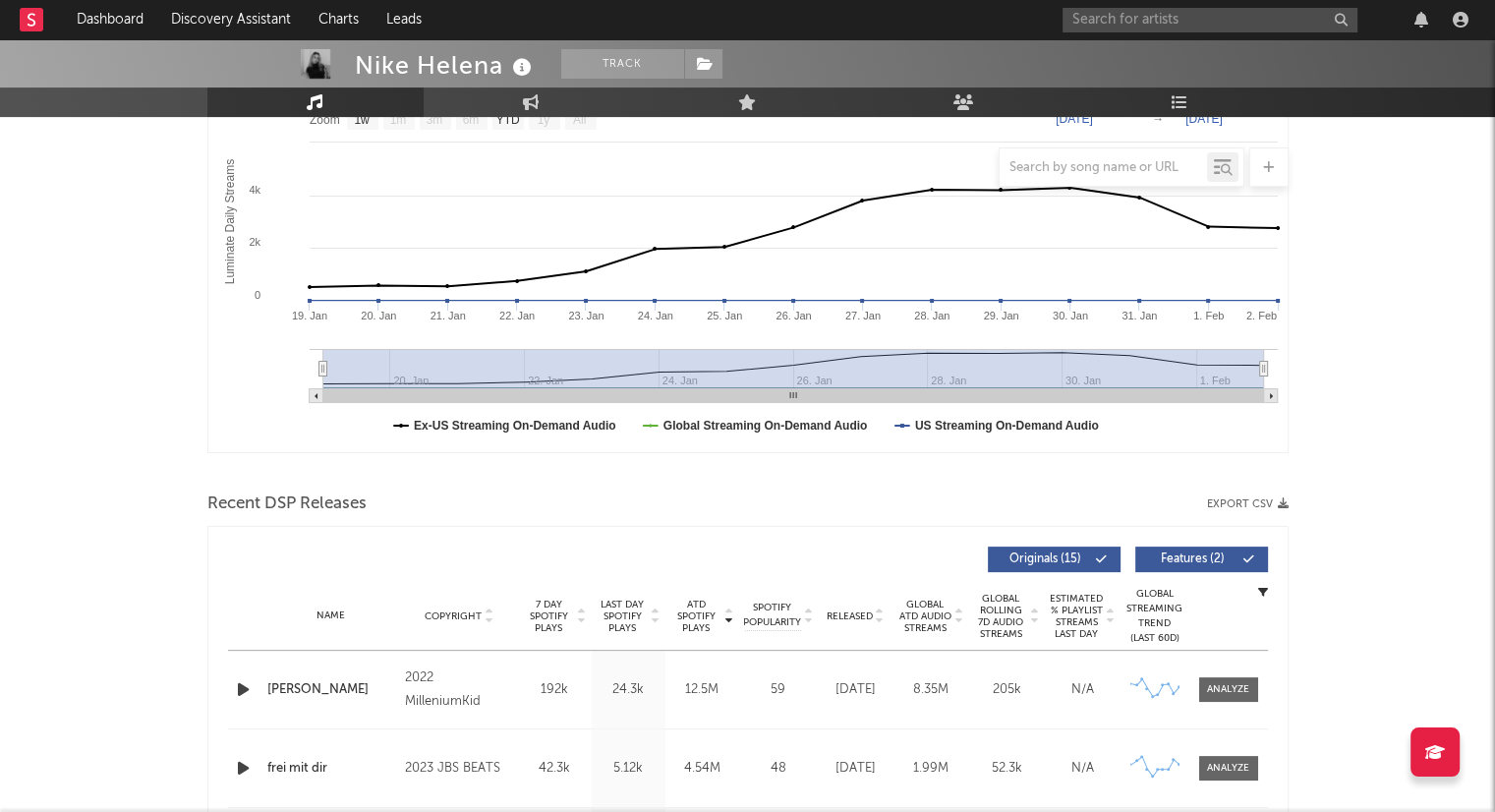
scroll to position [98, 0]
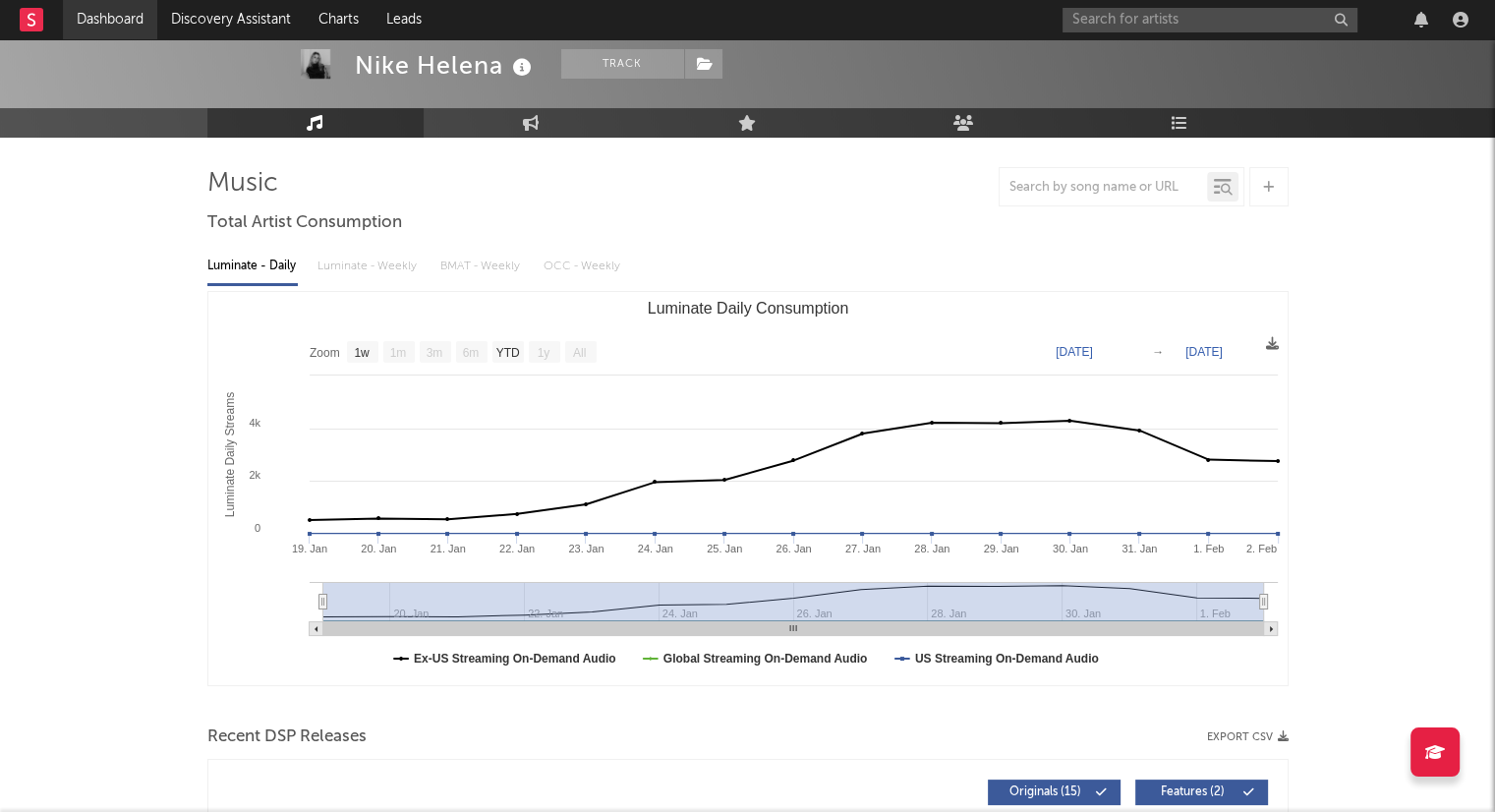
click at [113, 27] on link "Dashboard" at bounding box center [110, 19] width 95 height 39
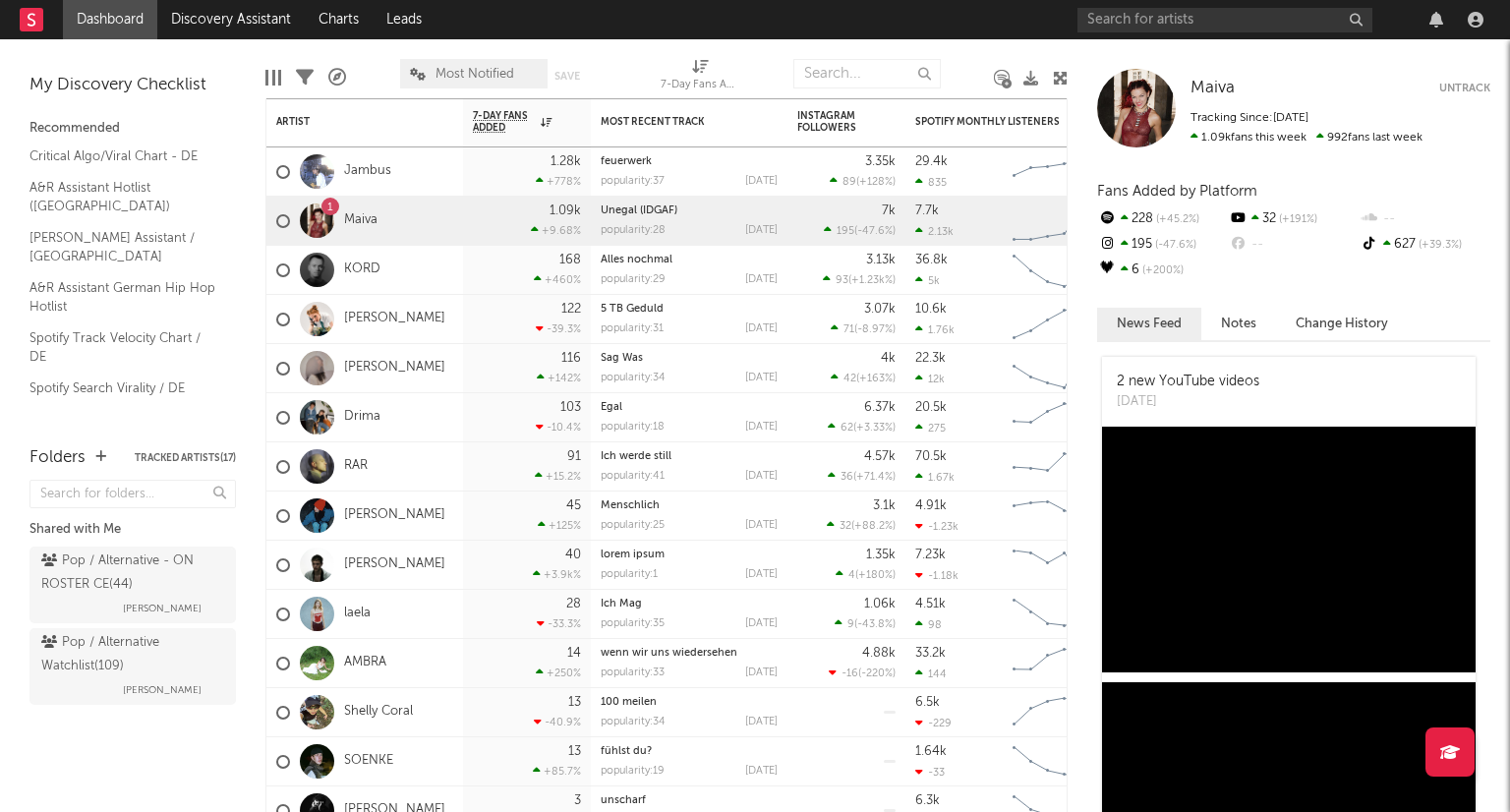
click at [374, 713] on link "Shelly Coral" at bounding box center [378, 711] width 69 height 17
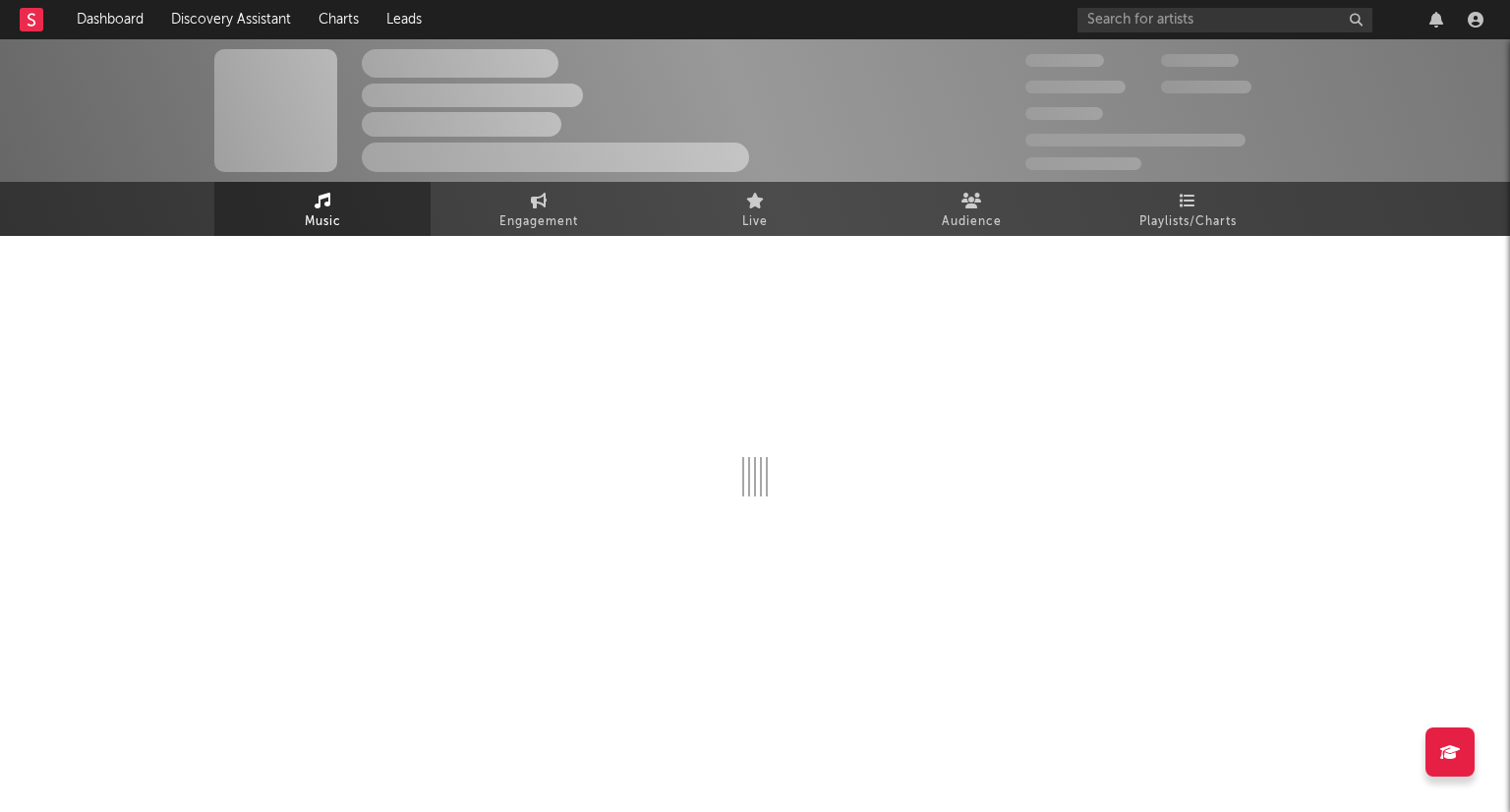
select select "1w"
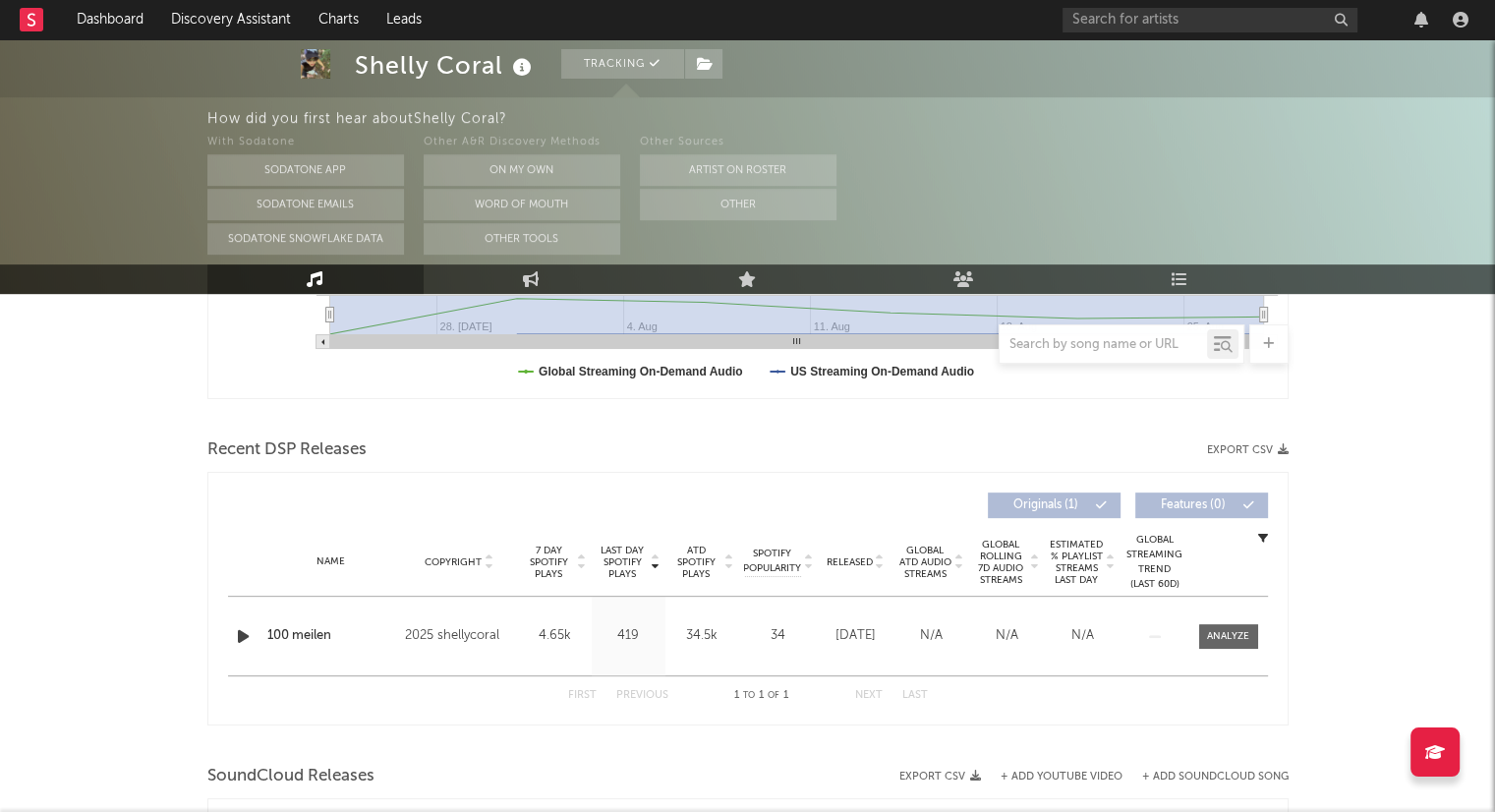
scroll to position [687, 0]
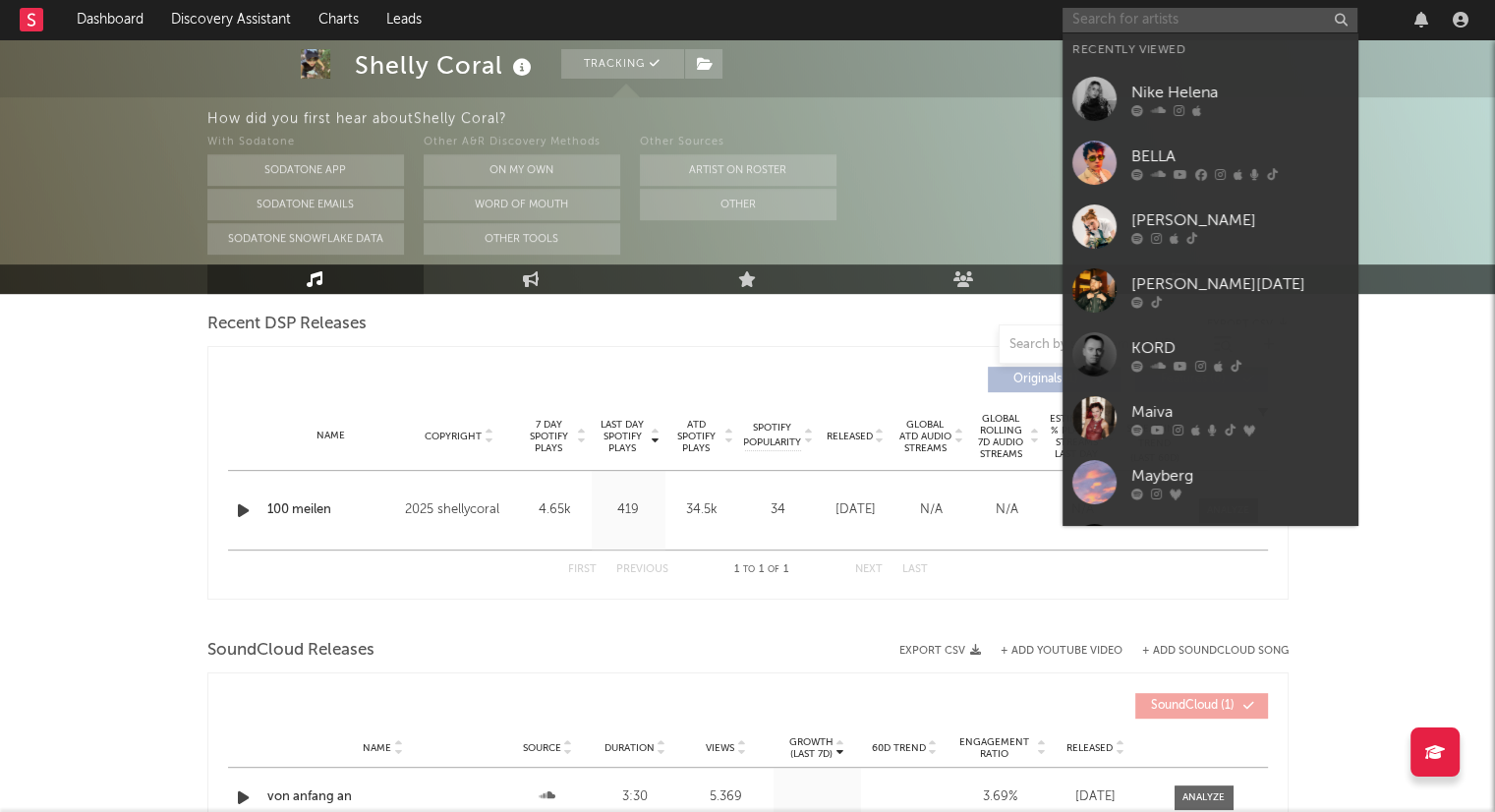
click at [1137, 19] on input "text" at bounding box center [1210, 20] width 294 height 25
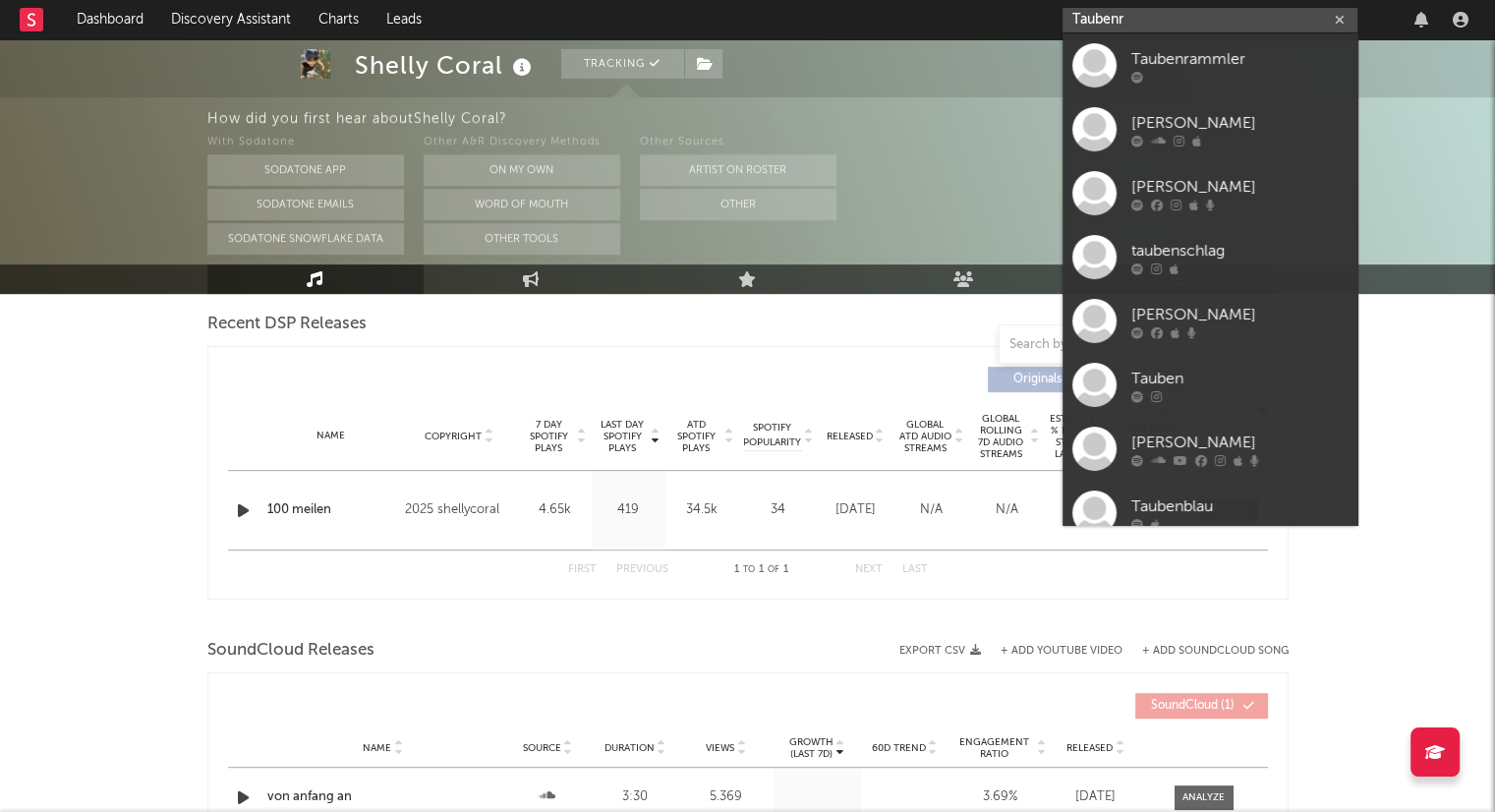
type input "Tauben"
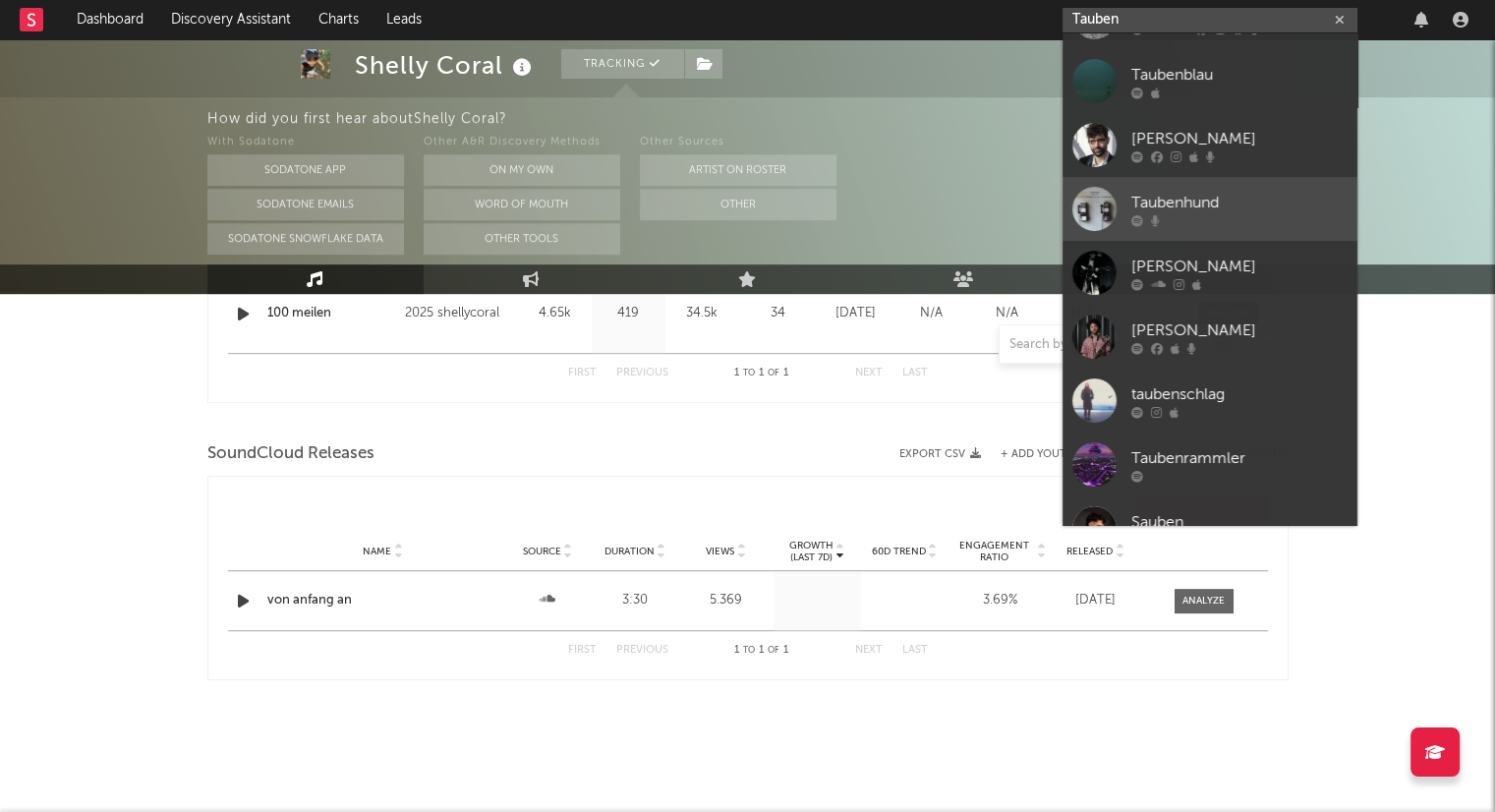
scroll to position [0, 0]
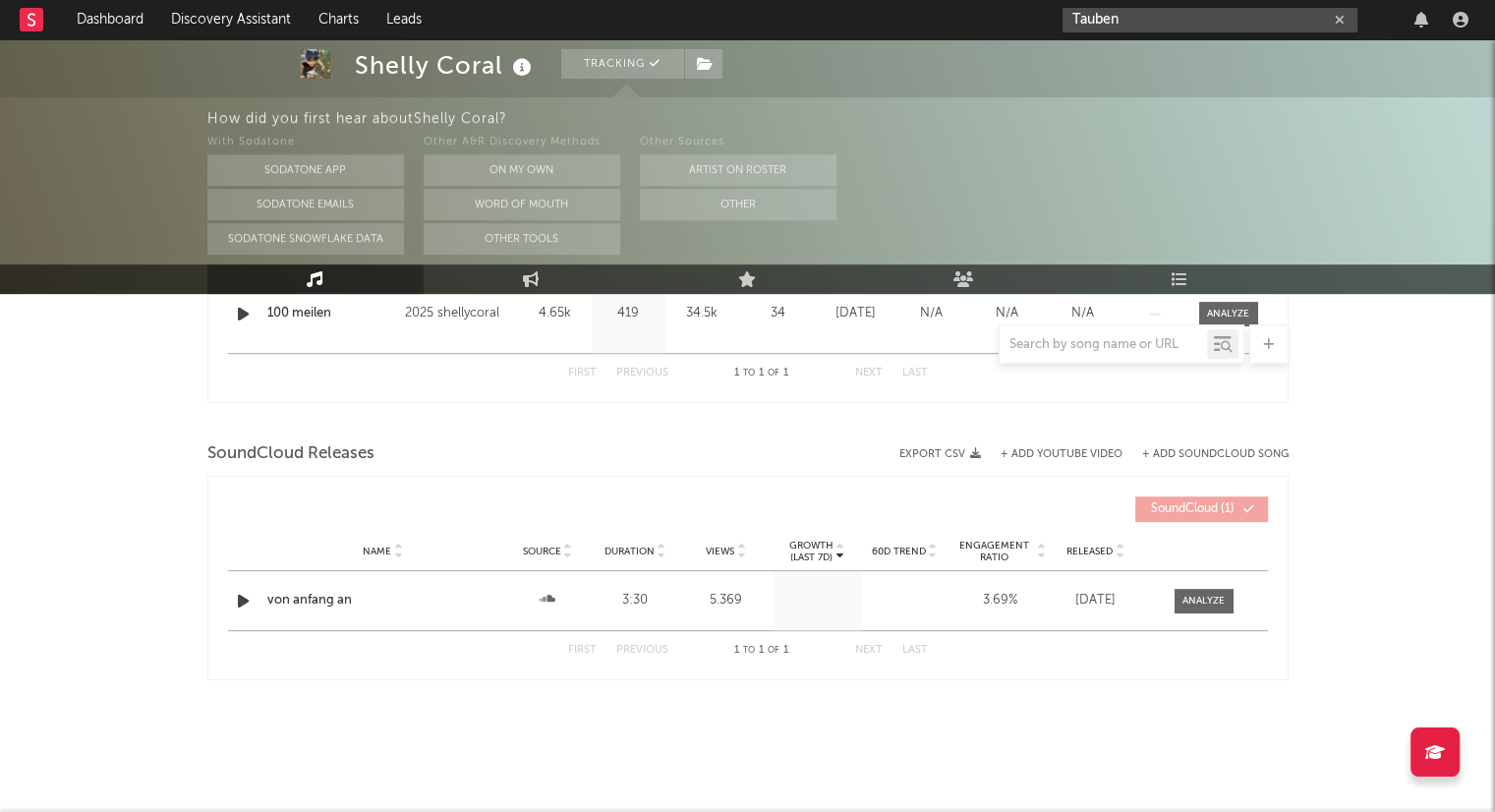
click at [1343, 22] on icon "button" at bounding box center [1339, 20] width 10 height 13
click at [104, 22] on link "Dashboard" at bounding box center [110, 19] width 95 height 39
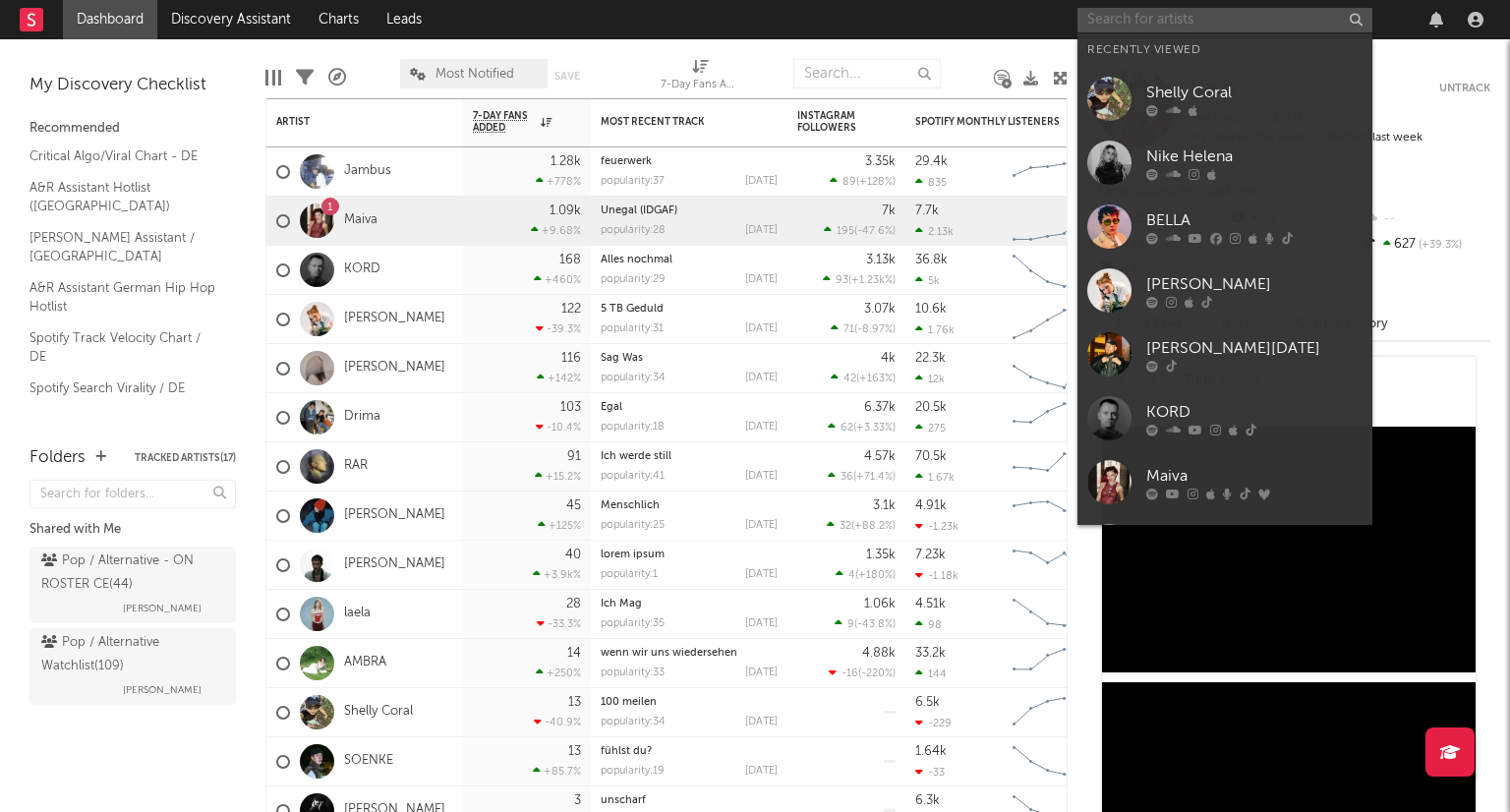
click at [1151, 17] on input "text" at bounding box center [1224, 20] width 294 height 25
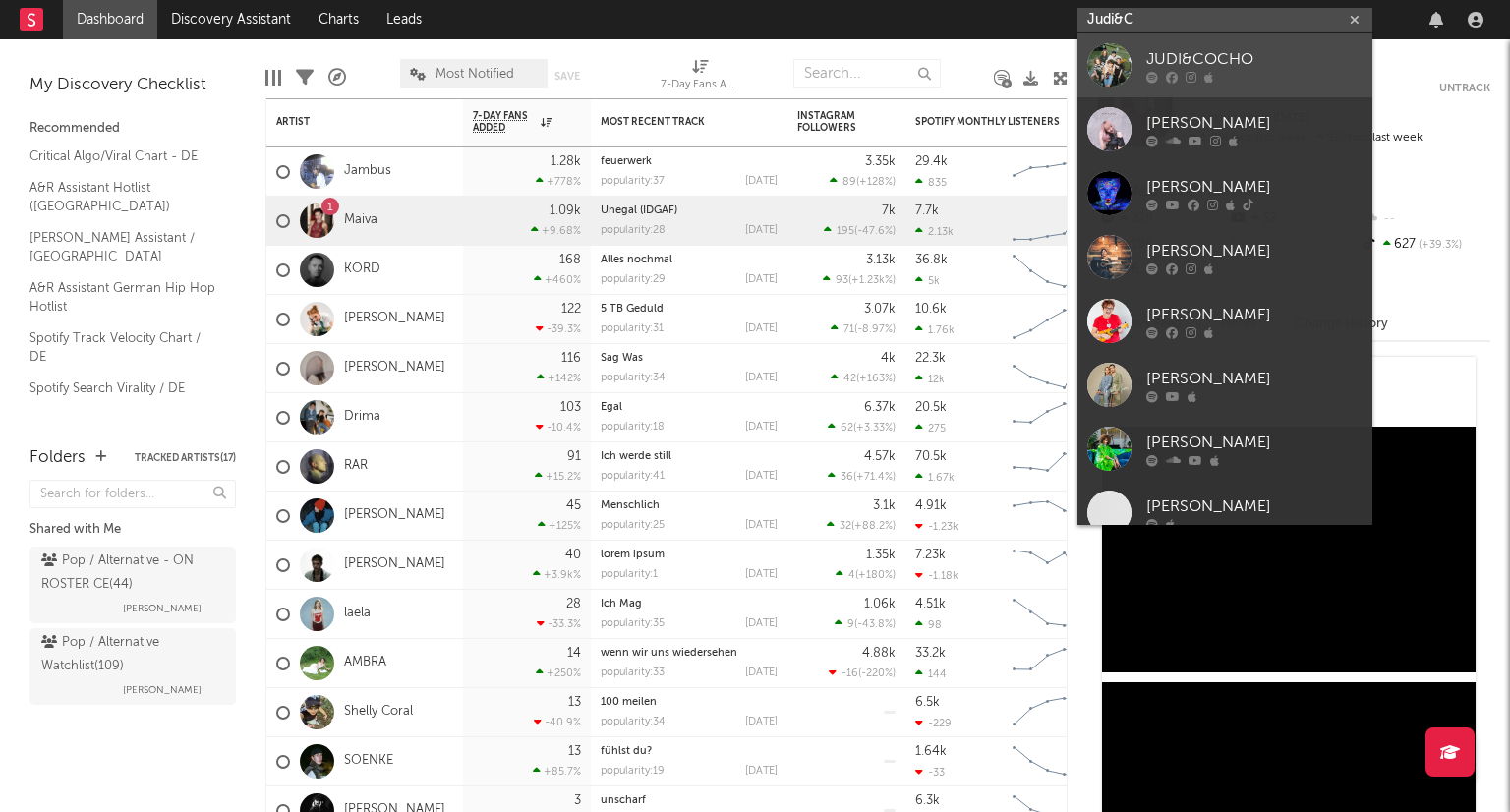
type input "Judi&C"
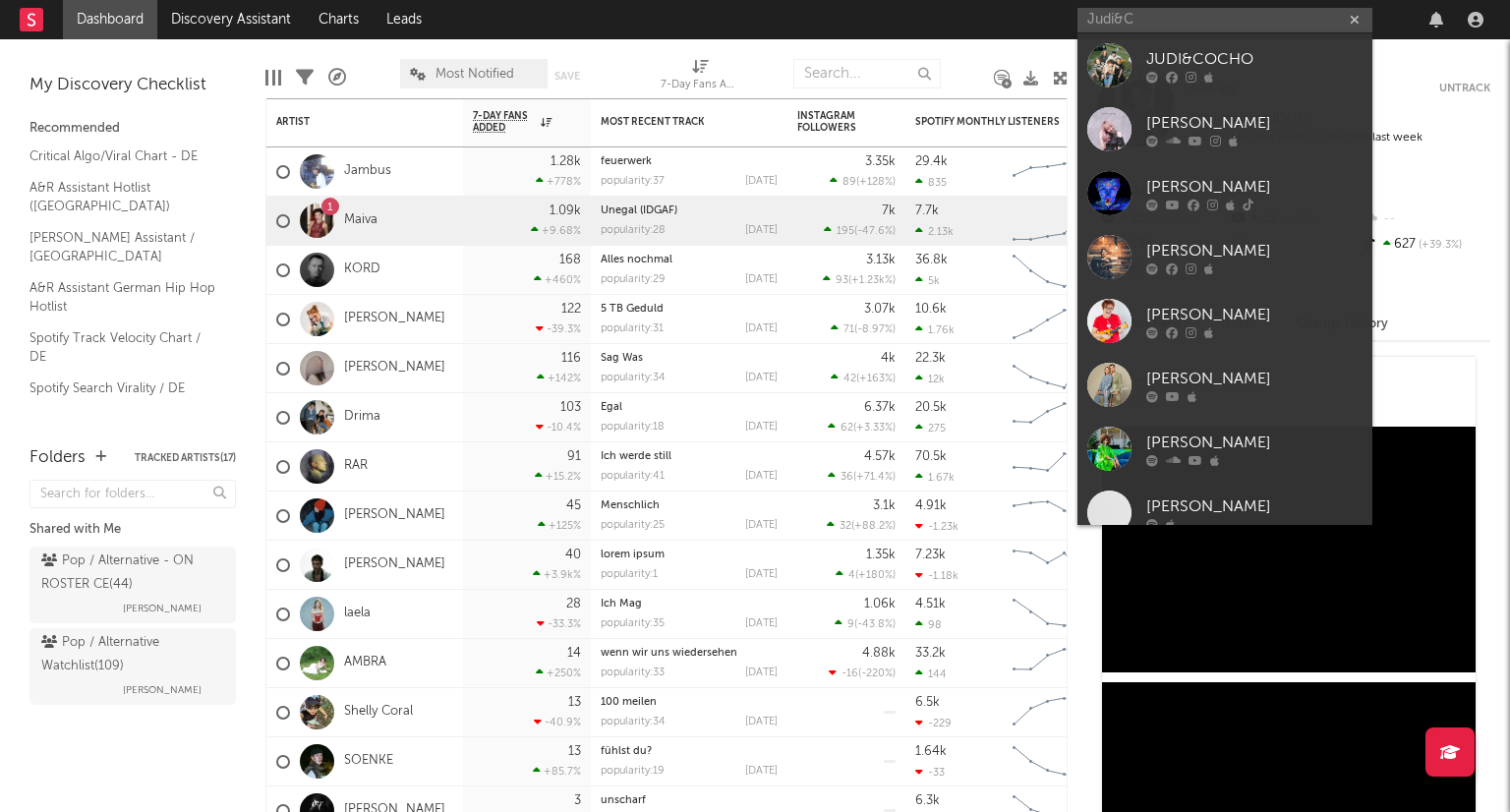
click at [1274, 84] on link "JUDI&COCHO" at bounding box center [1224, 65] width 294 height 64
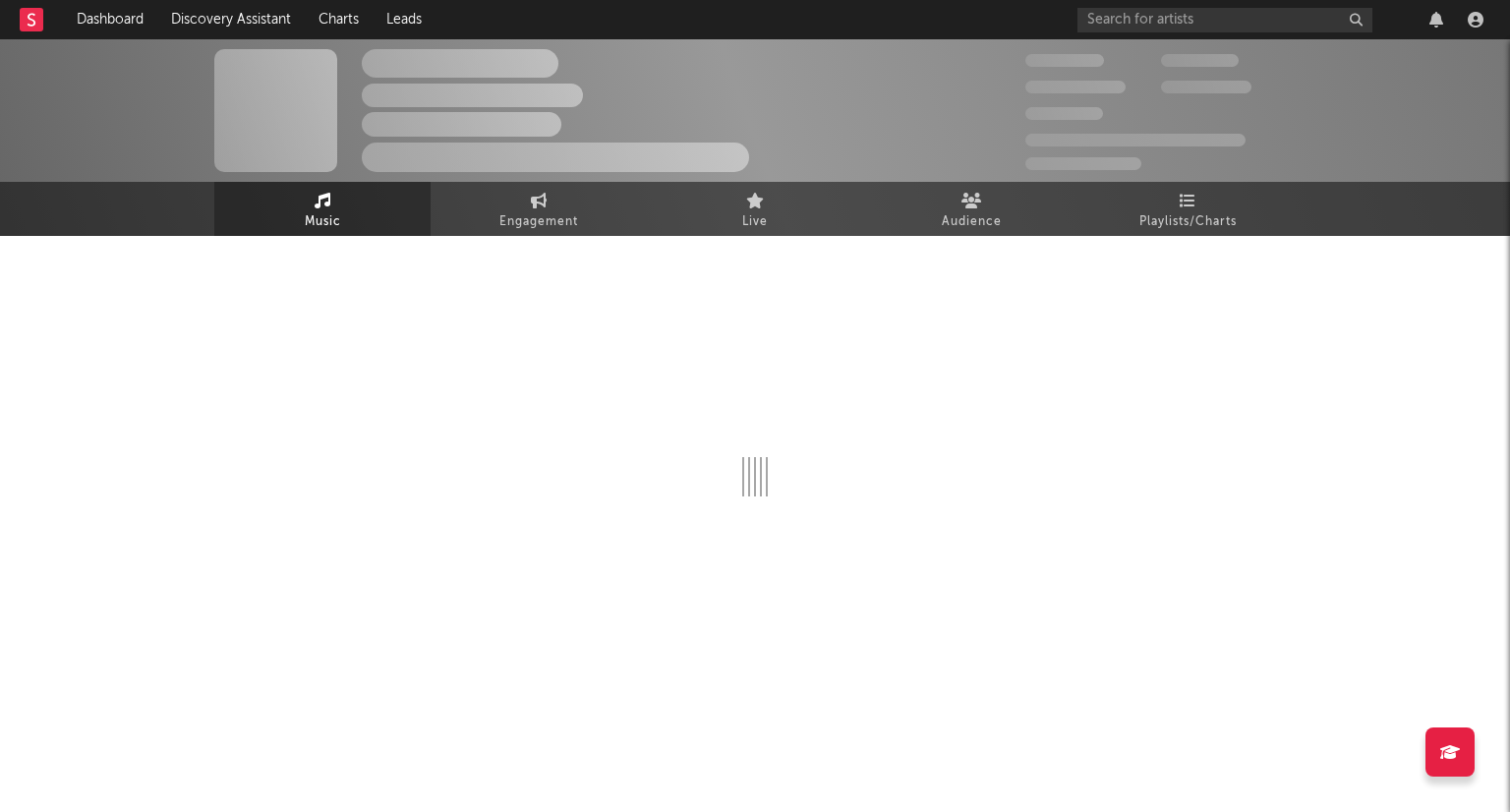
select select "6m"
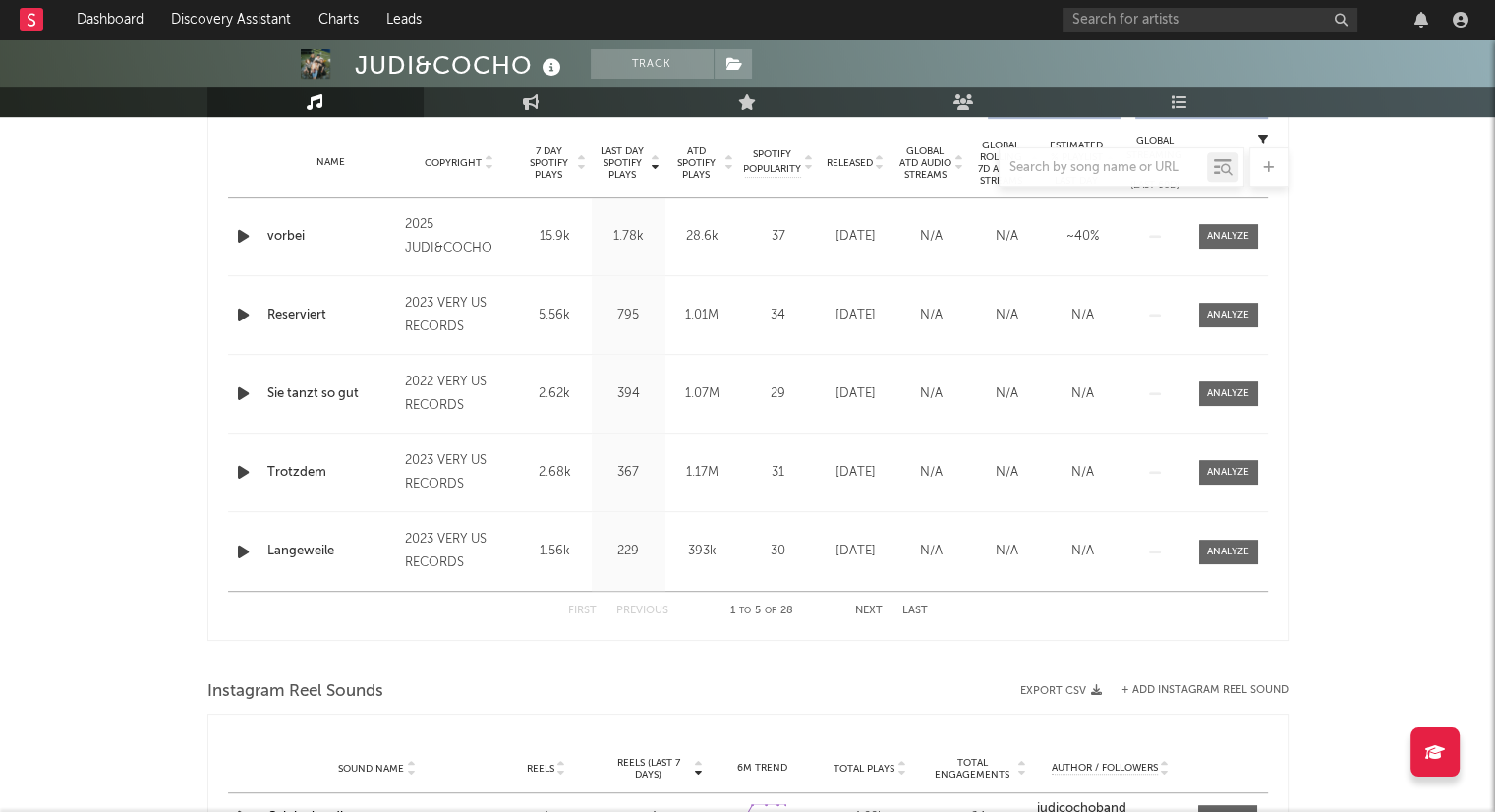
scroll to position [687, 0]
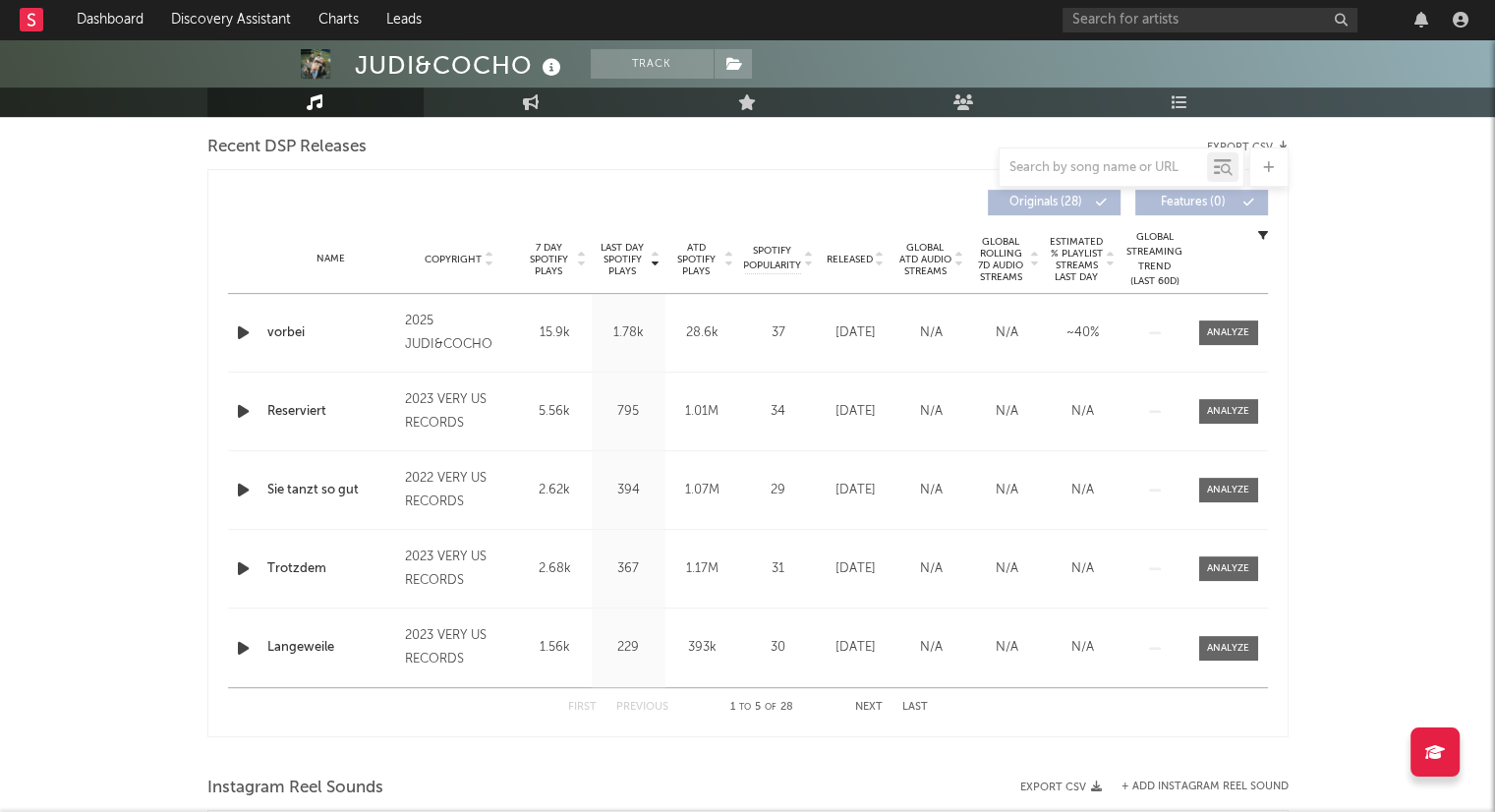
click at [880, 264] on icon at bounding box center [880, 263] width 10 height 8
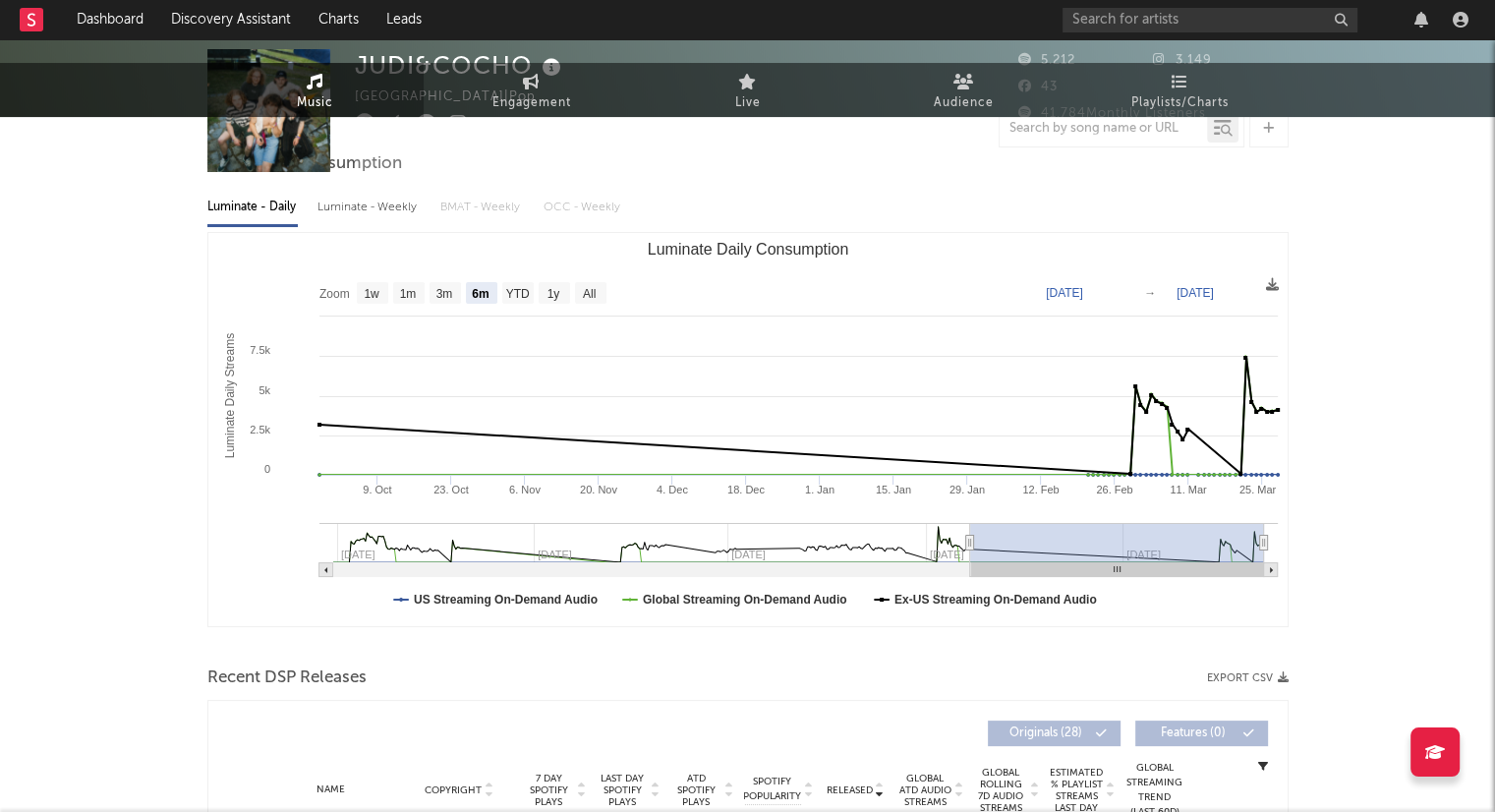
scroll to position [0, 0]
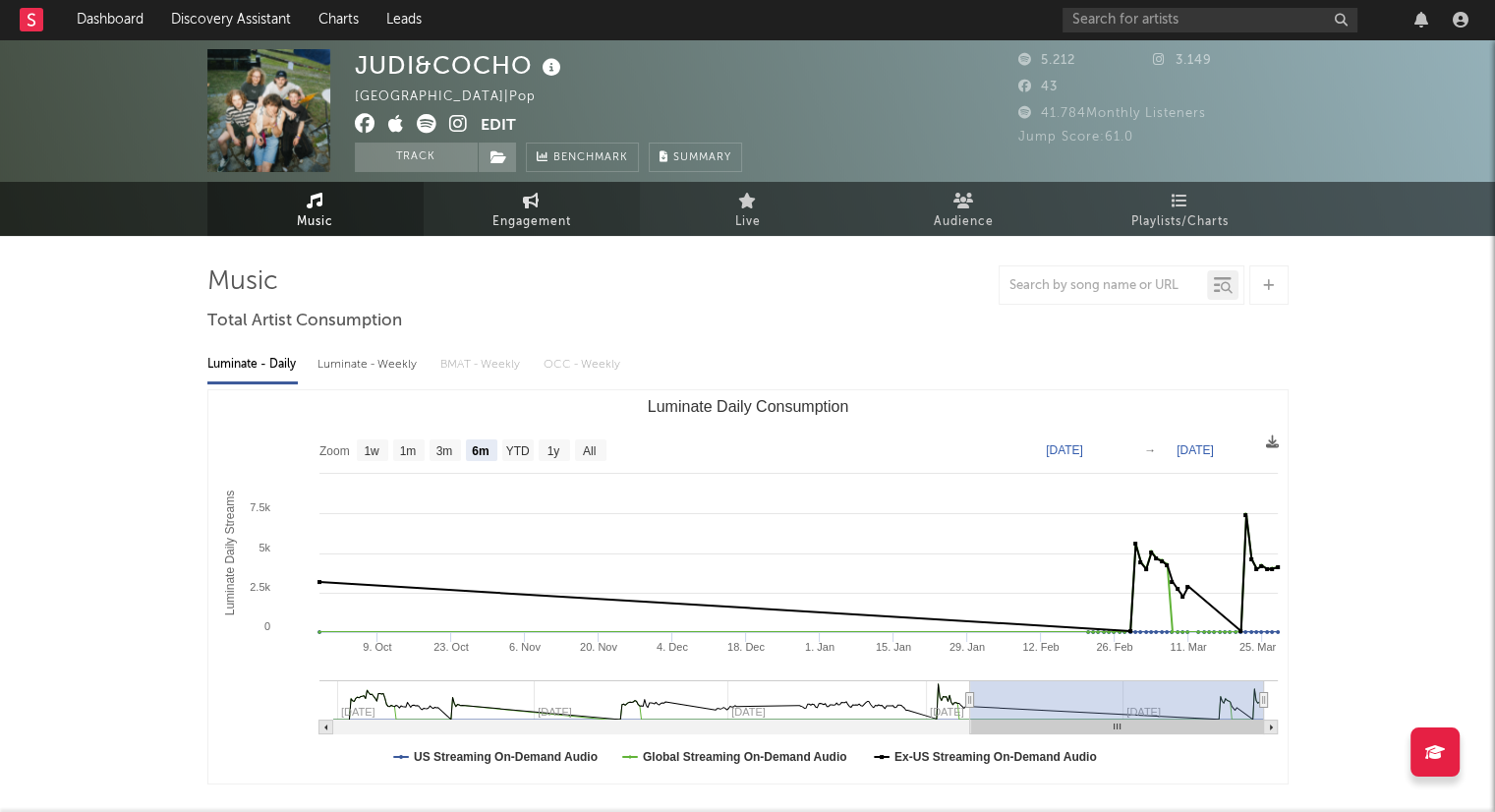
click at [576, 217] on link "Engagement" at bounding box center [531, 208] width 217 height 54
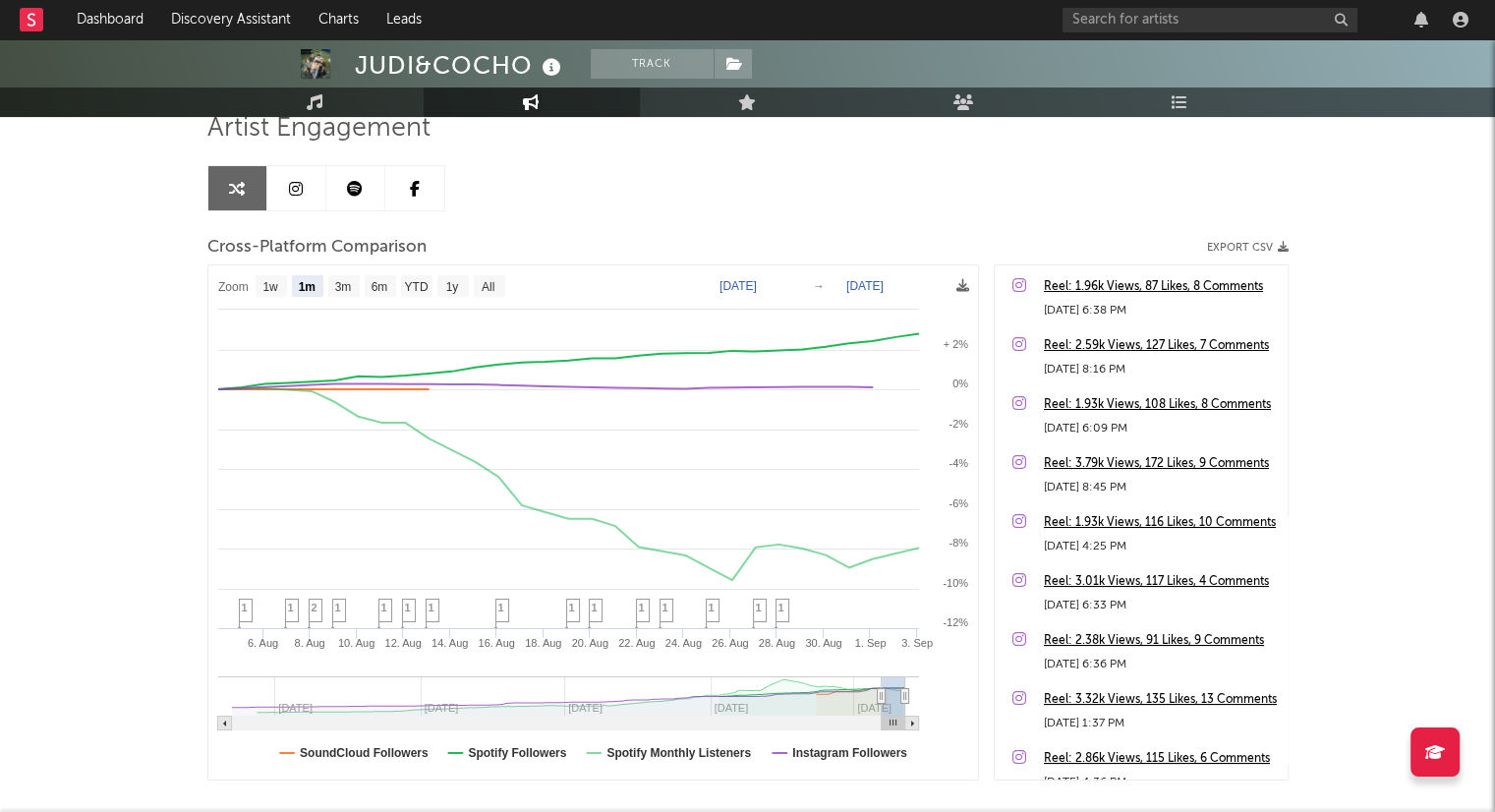
scroll to position [259, 0]
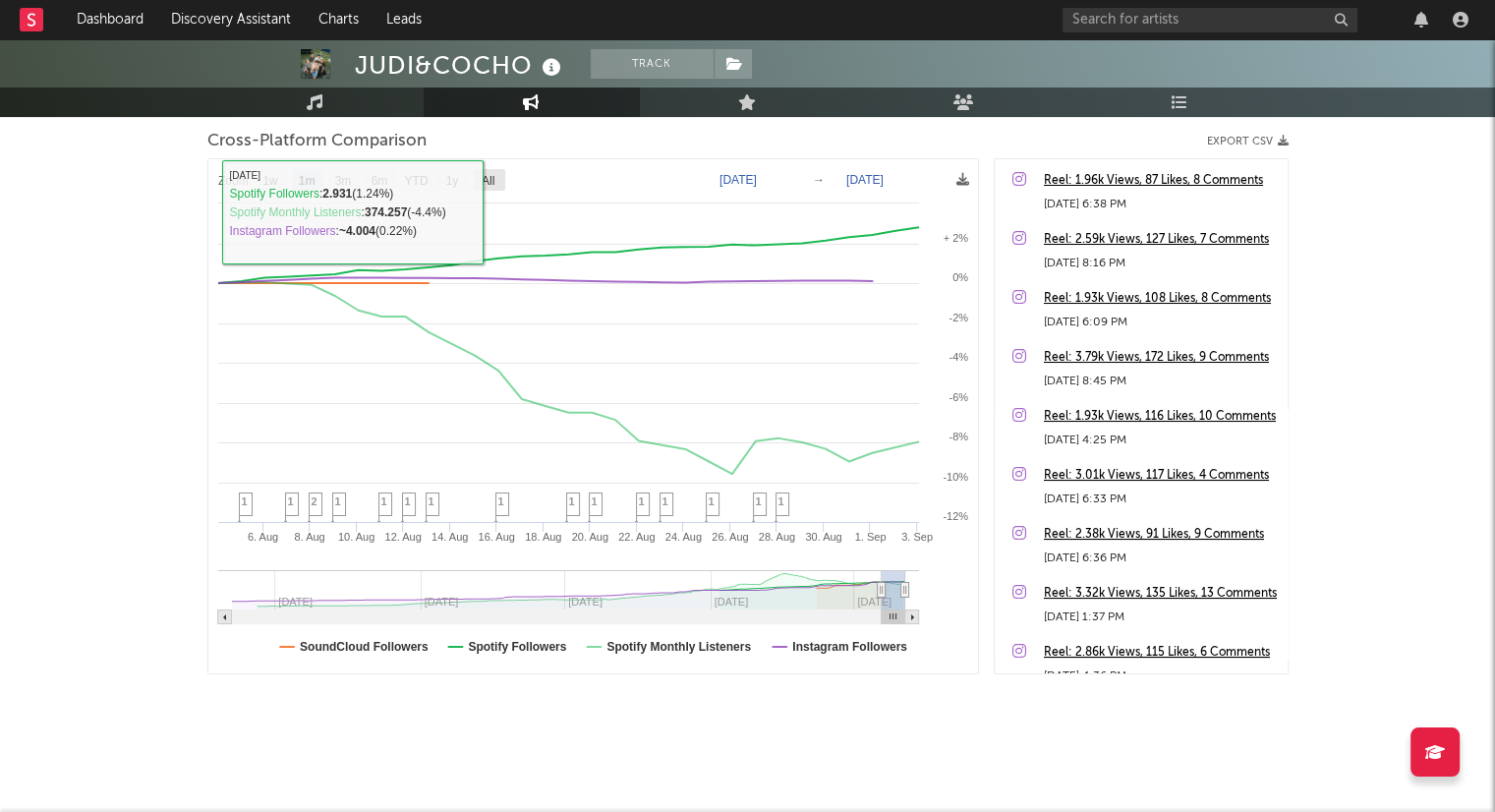
click at [493, 183] on text "All" at bounding box center [487, 181] width 13 height 14
select select "All"
type input "[DATE]"
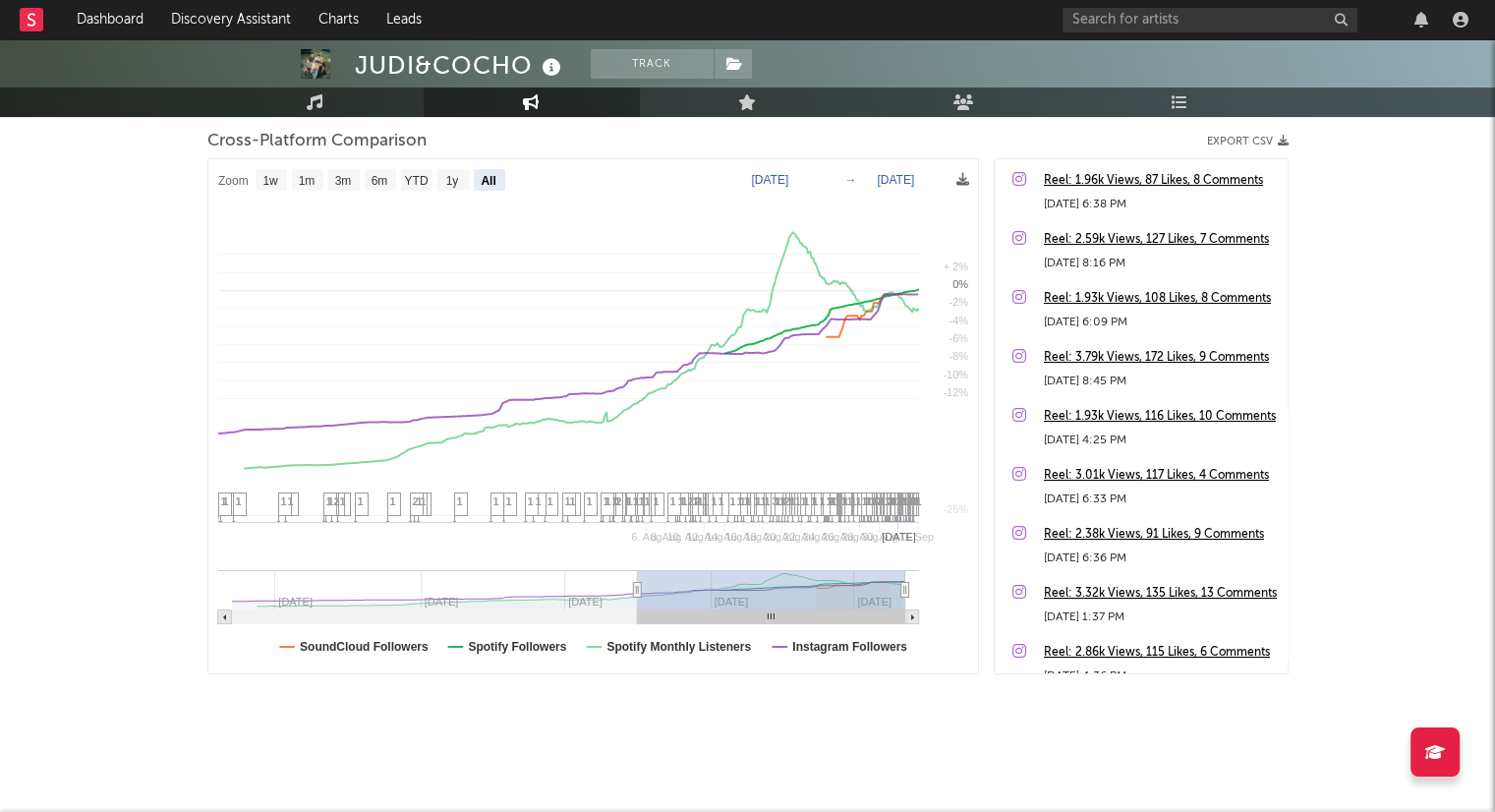
select select "All"
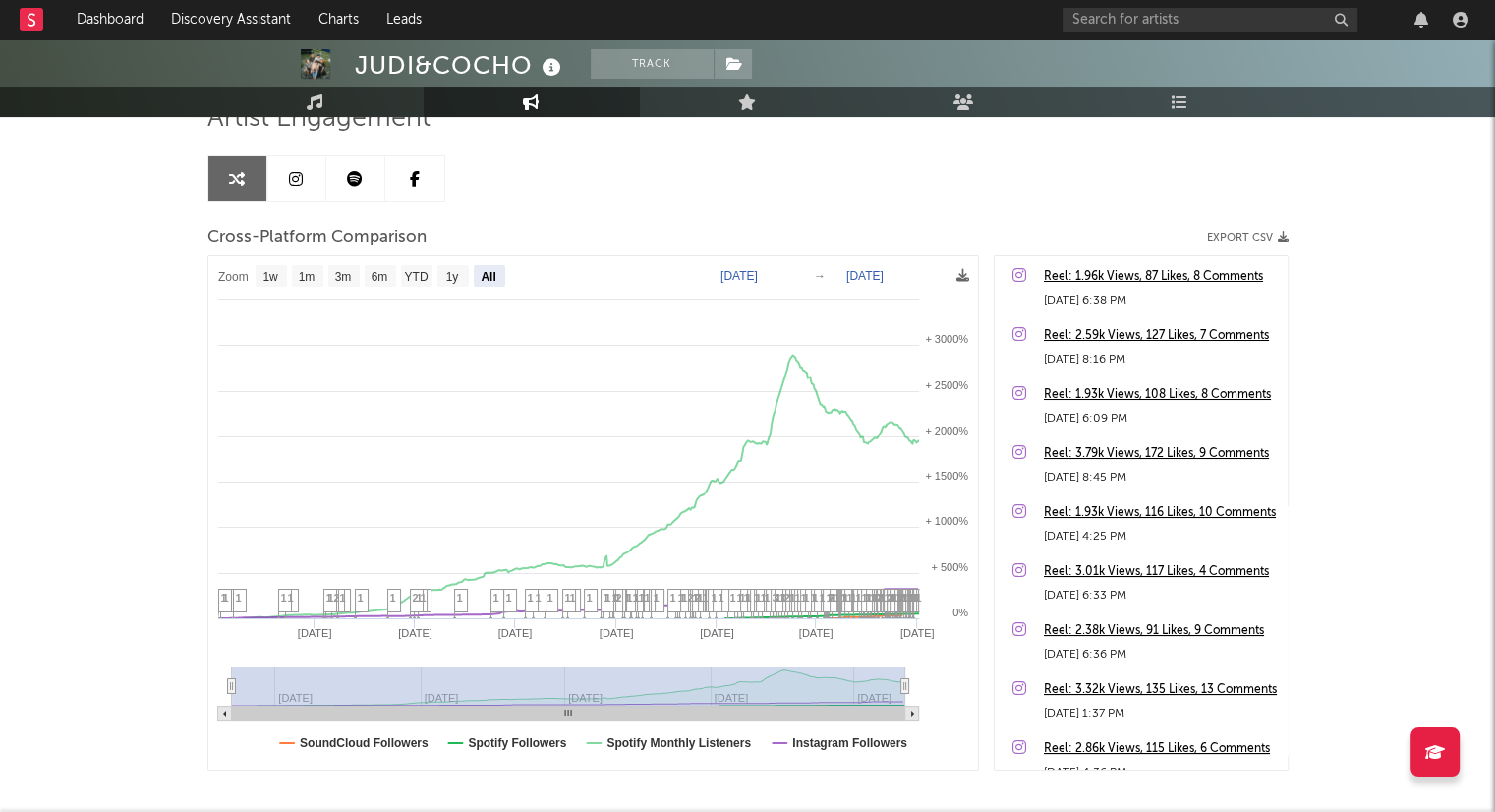
scroll to position [0, 0]
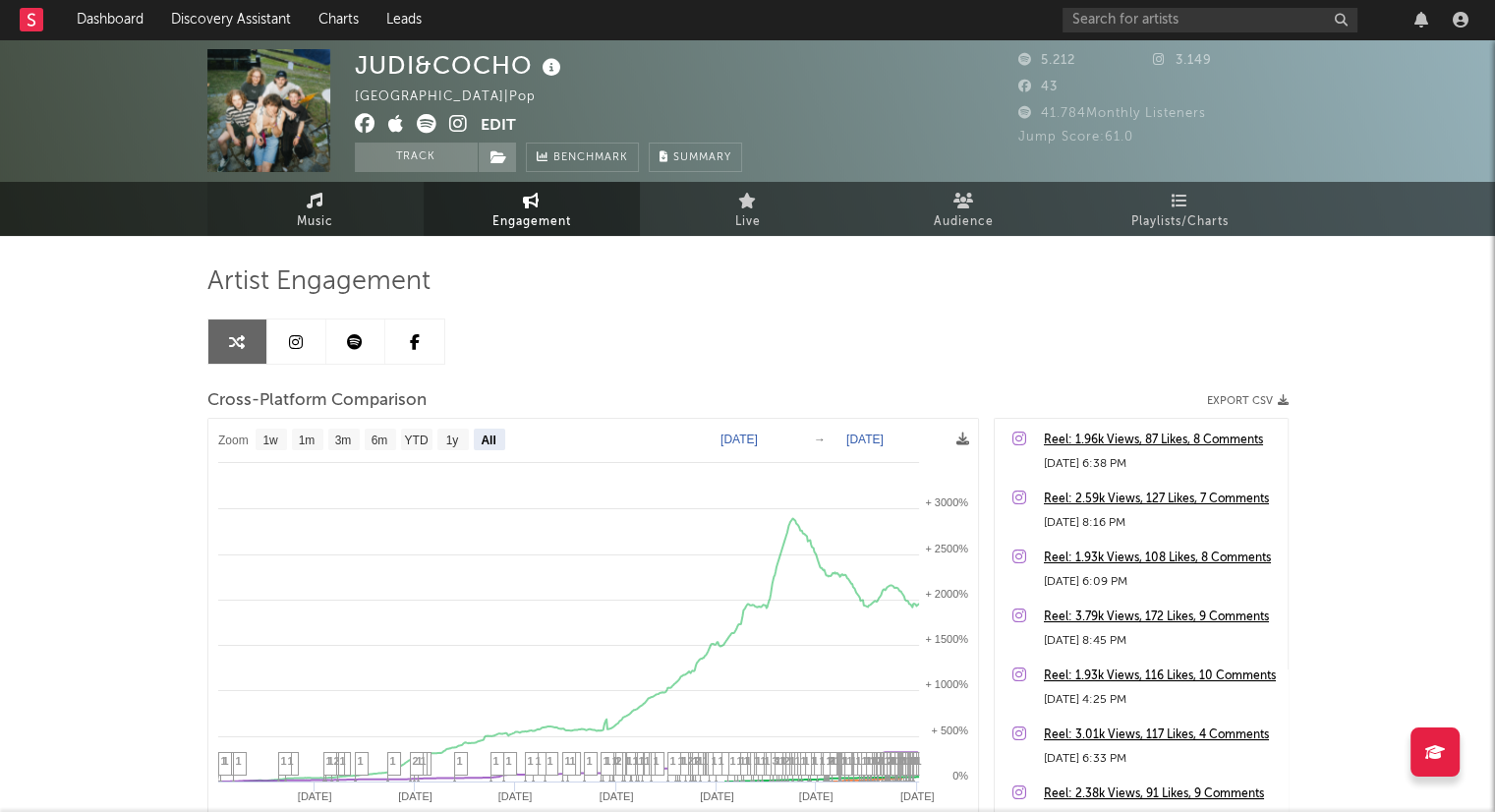
click at [347, 224] on link "Music" at bounding box center [315, 208] width 217 height 54
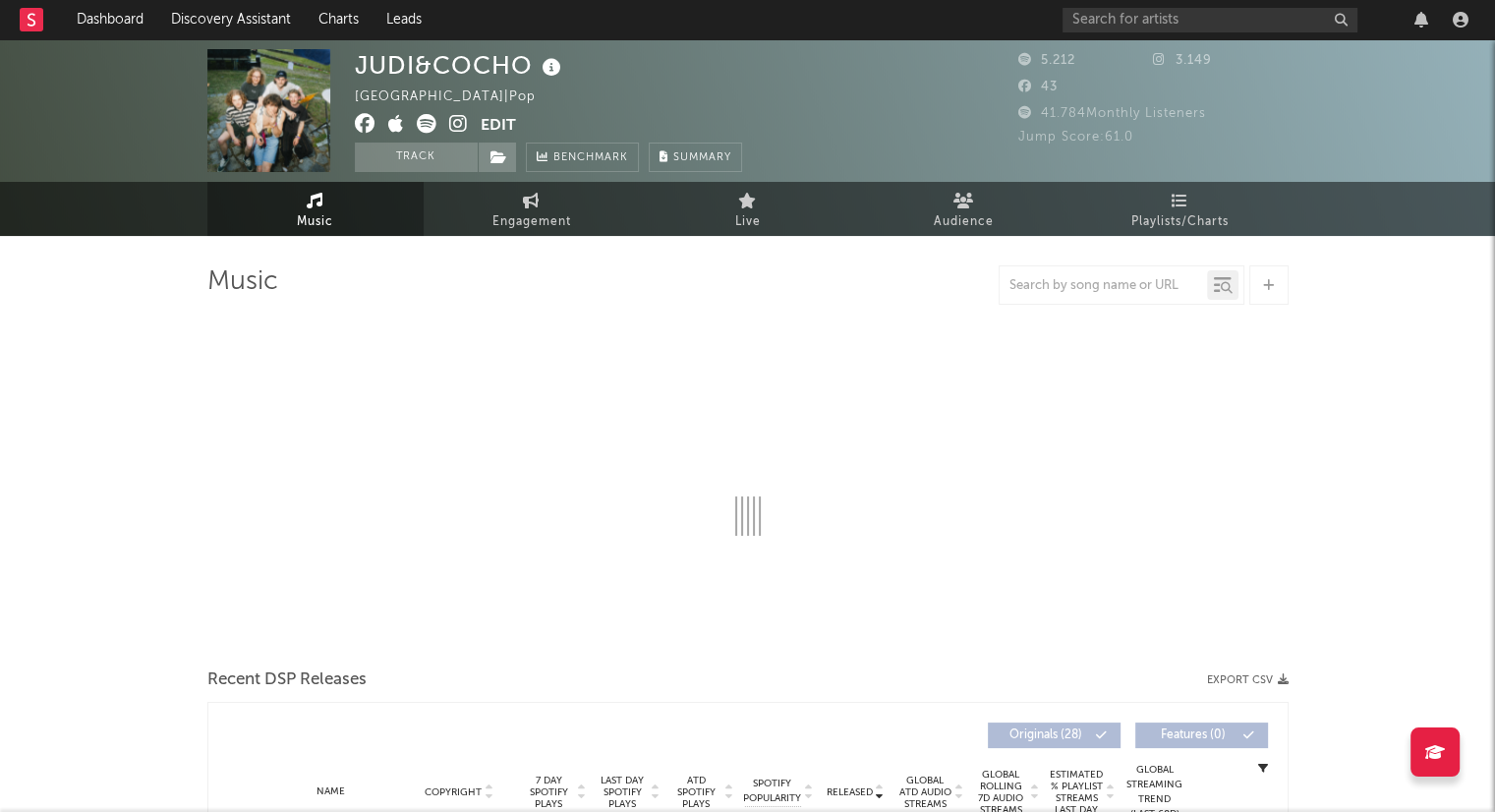
select select "6m"
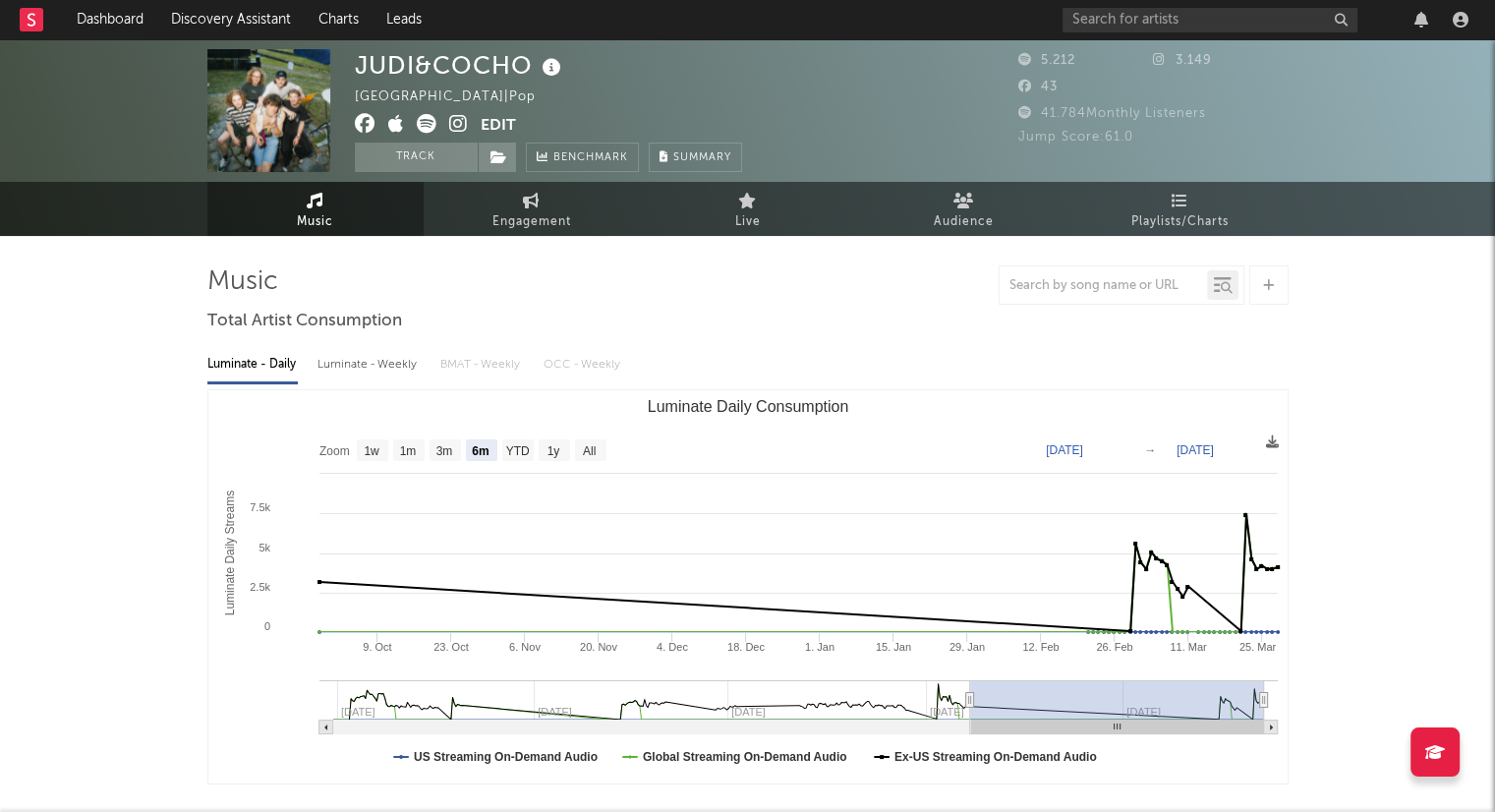
click at [146, 17] on link "Dashboard" at bounding box center [110, 19] width 95 height 39
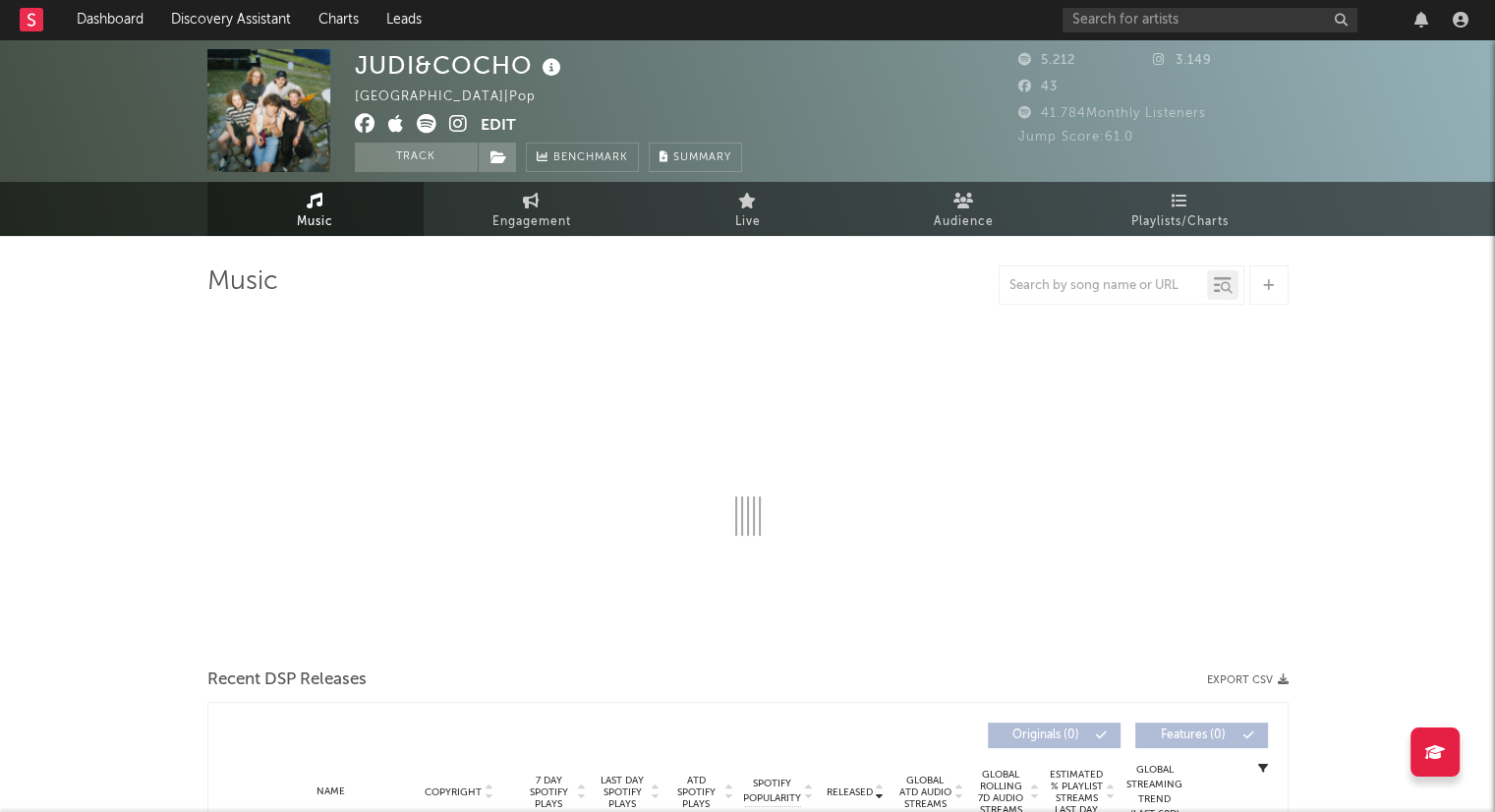
select select "6m"
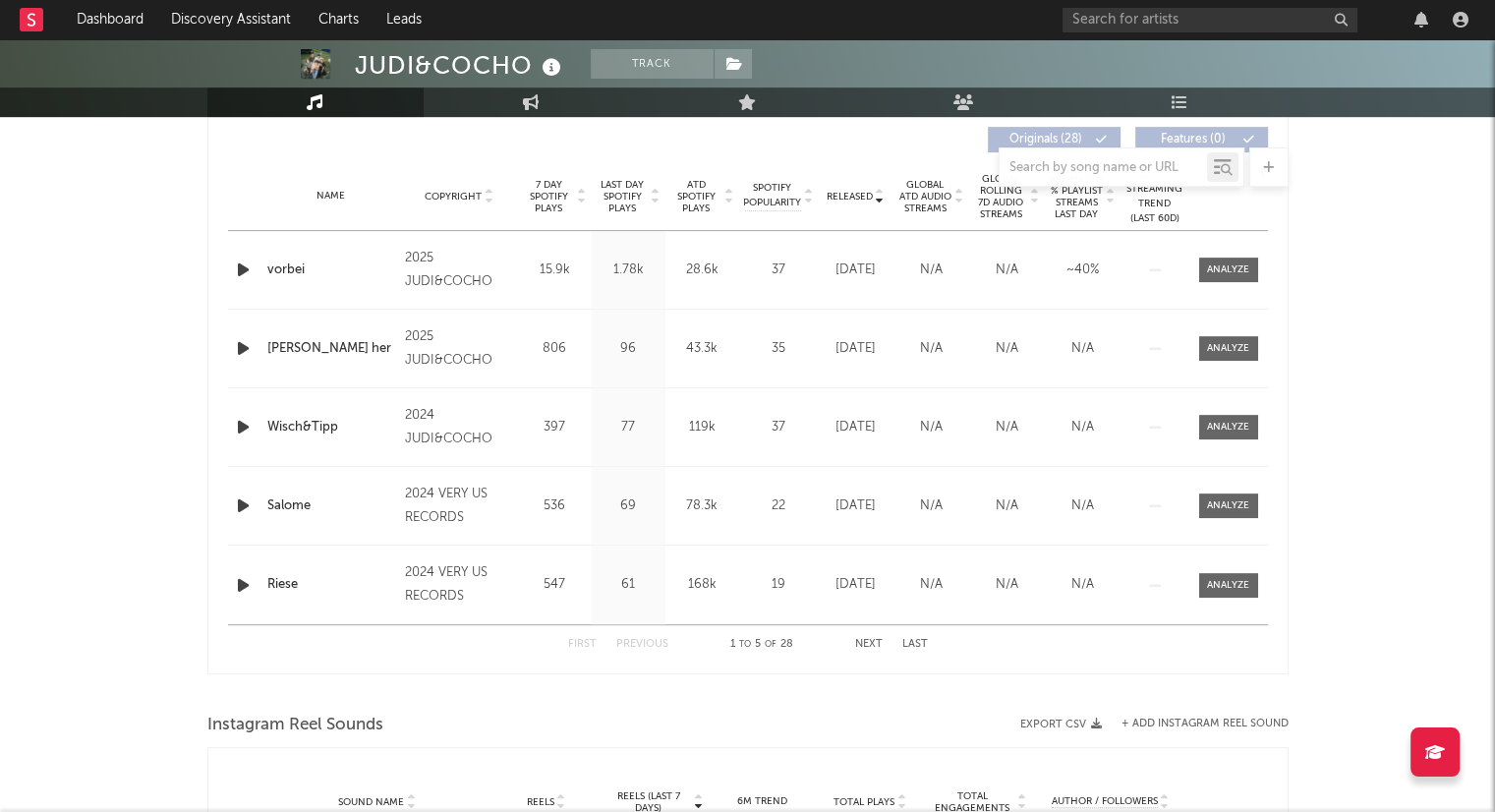
scroll to position [786, 0]
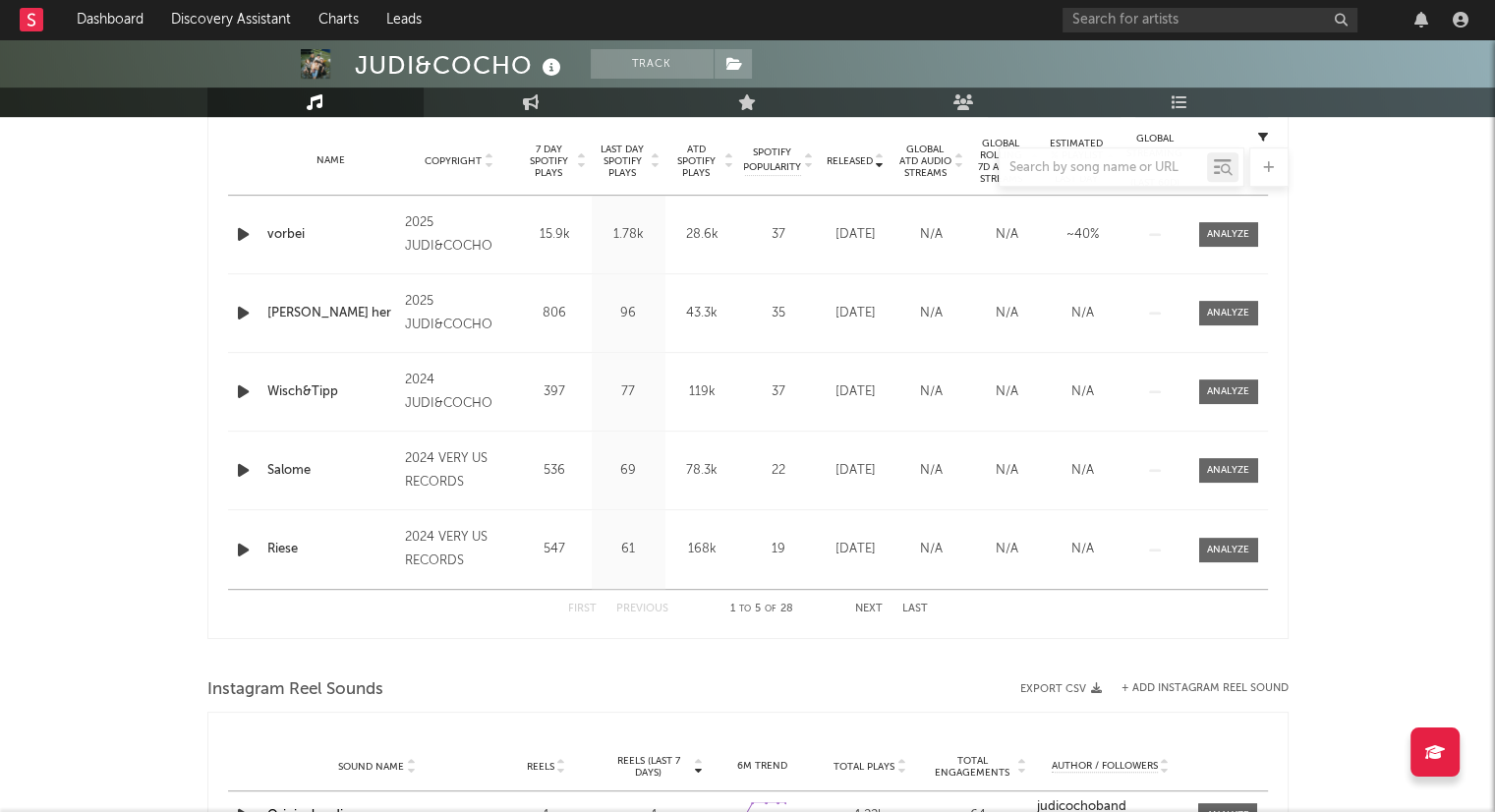
click at [871, 604] on button "Next" at bounding box center [869, 609] width 28 height 11
click at [868, 598] on div "First Previous 6 to 10 of 28 Next Last" at bounding box center [748, 609] width 359 height 38
click at [868, 607] on button "Next" at bounding box center [869, 609] width 28 height 11
click at [870, 604] on button "Next" at bounding box center [869, 609] width 28 height 11
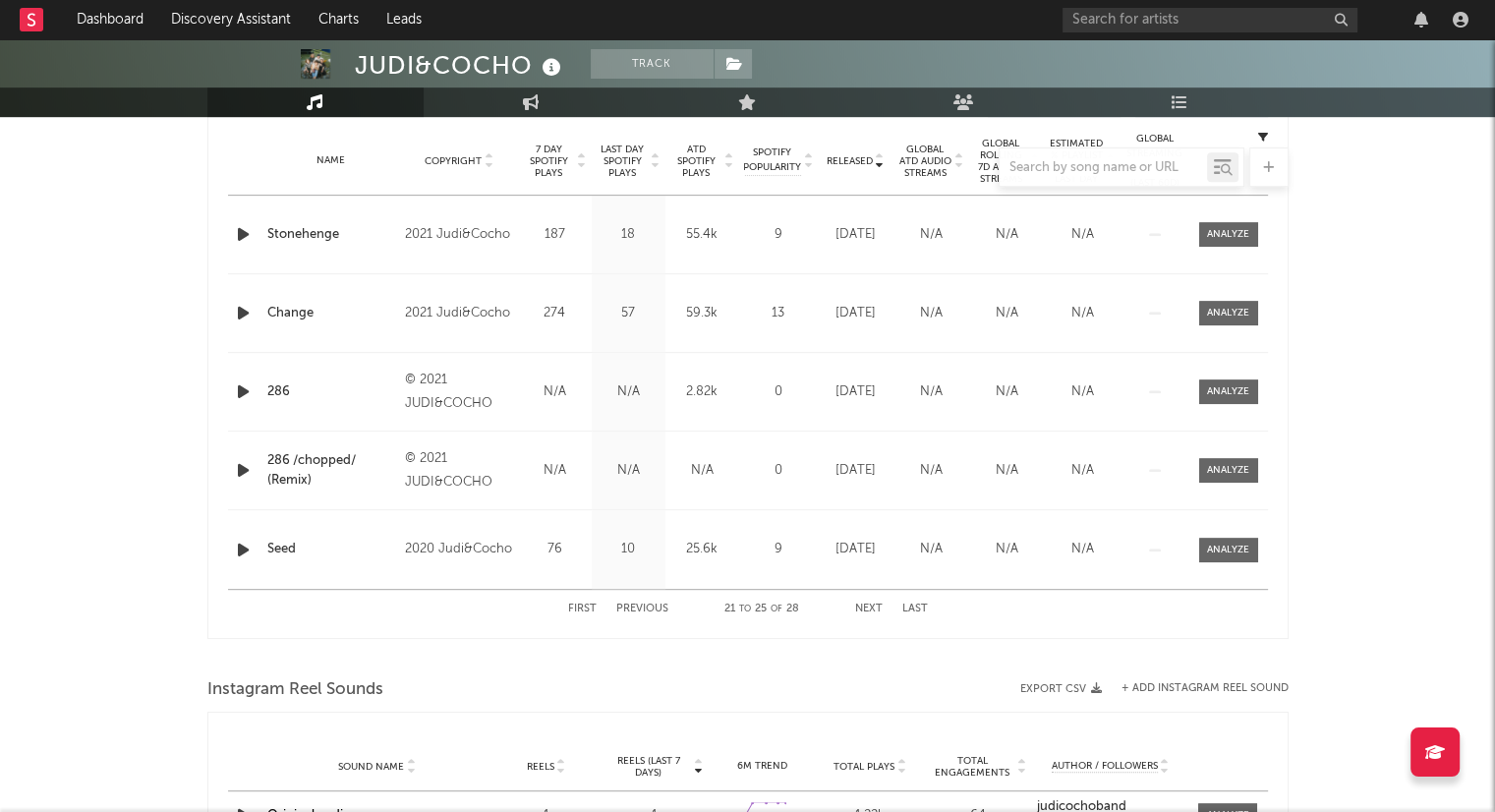
click at [870, 604] on button "Next" at bounding box center [869, 609] width 28 height 11
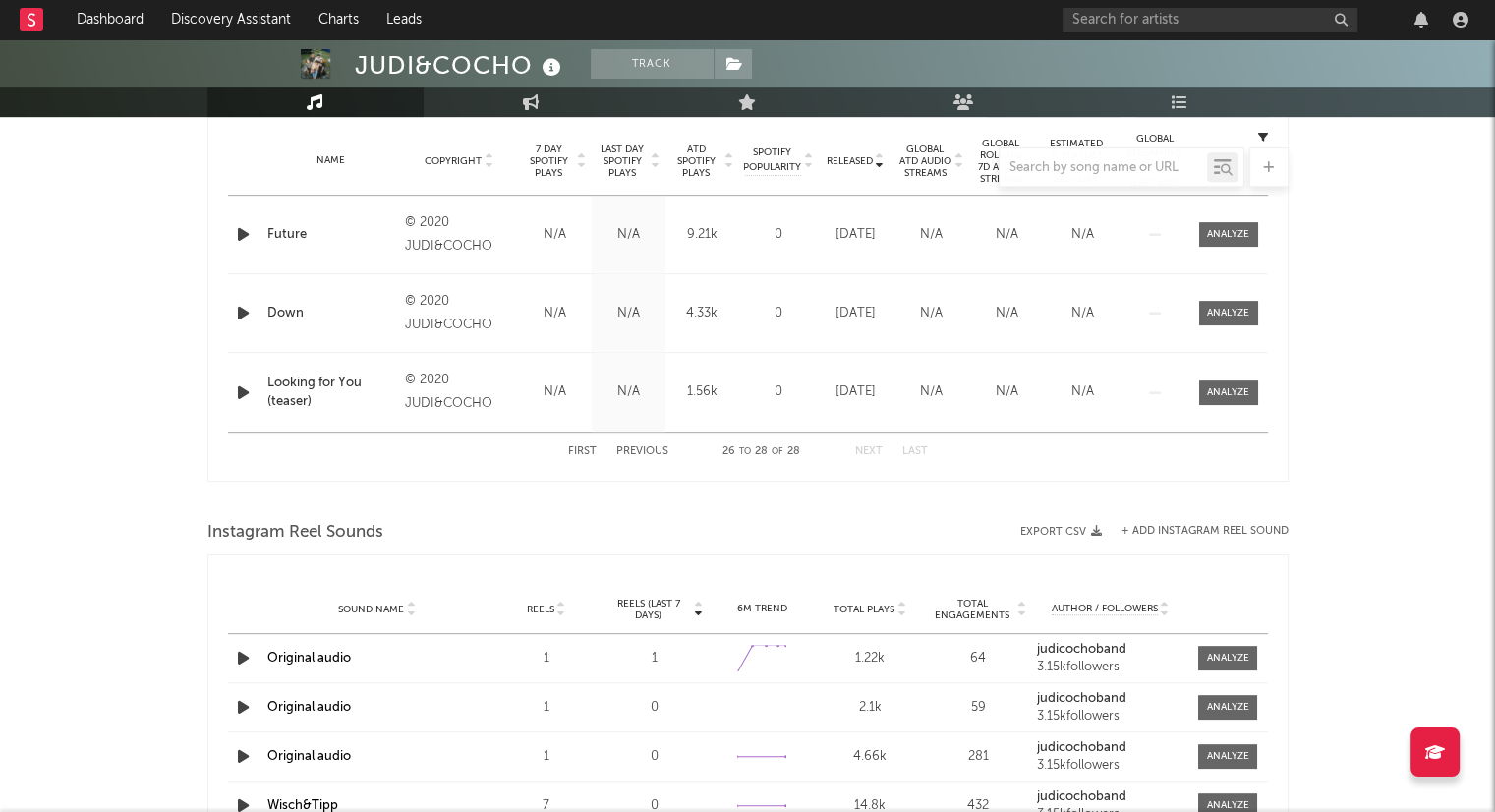
click at [591, 448] on button "First" at bounding box center [582, 451] width 29 height 11
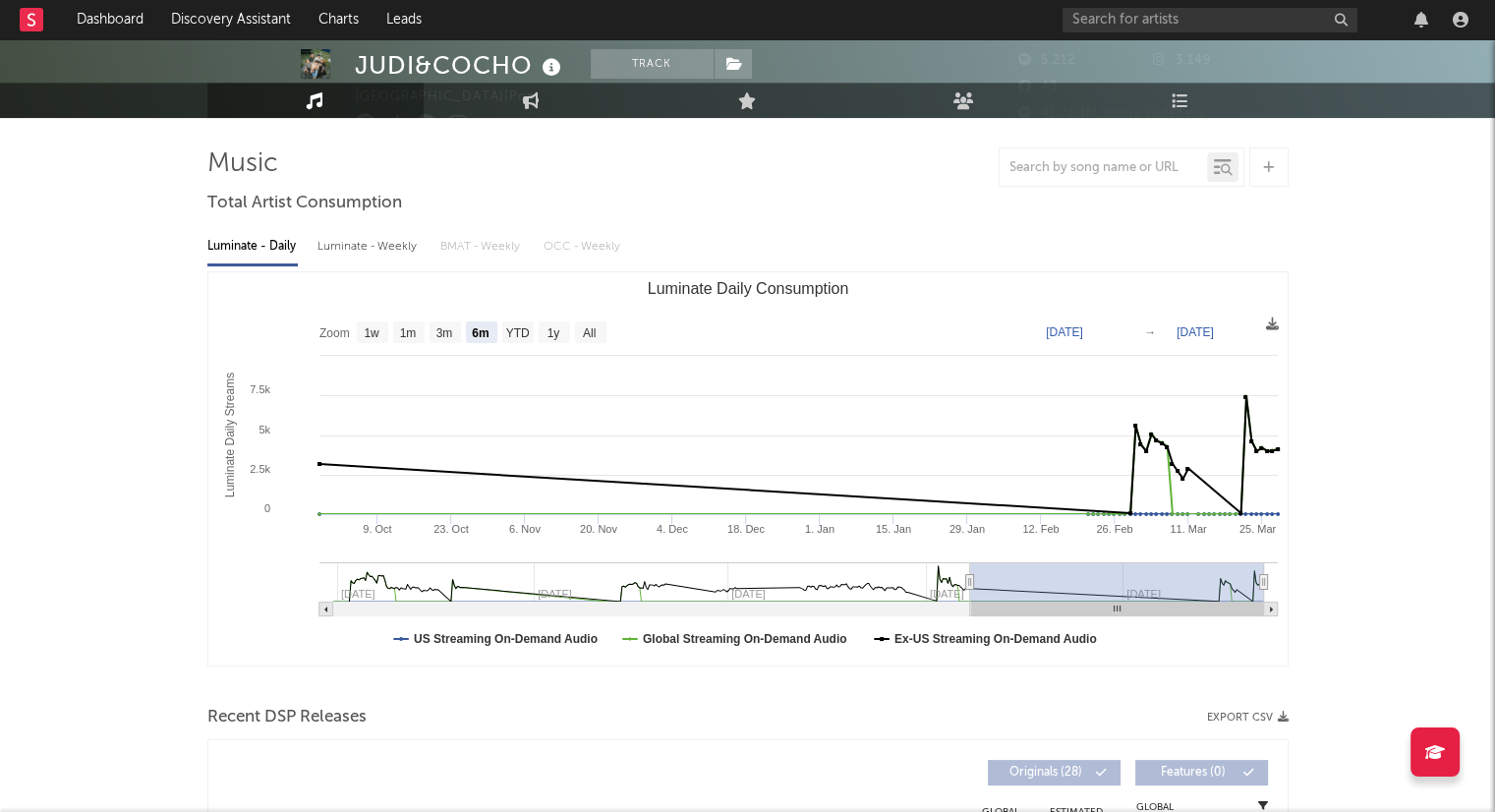
scroll to position [0, 0]
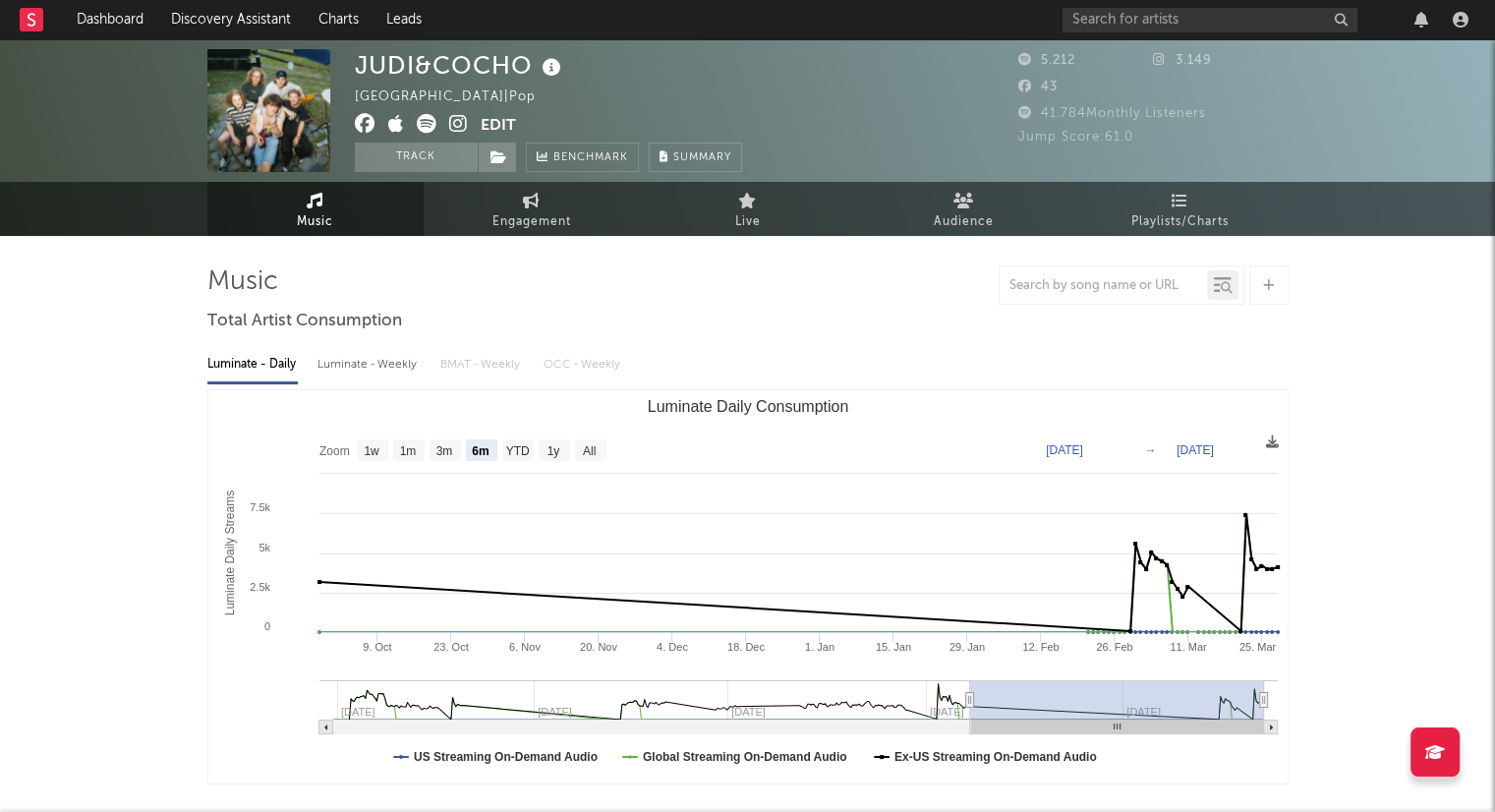
click at [451, 125] on icon at bounding box center [458, 124] width 19 height 20
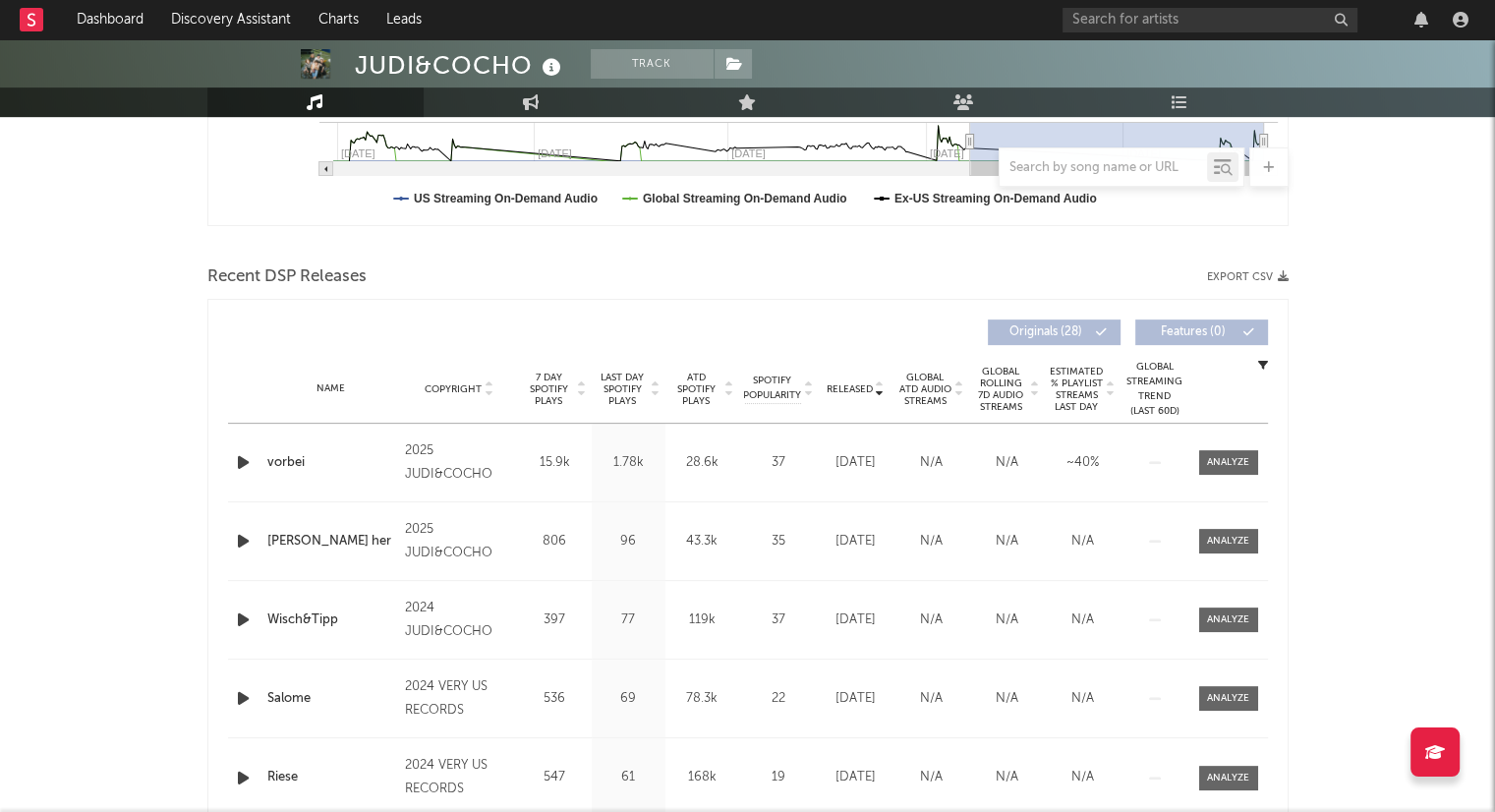
scroll to position [590, 0]
